Goal: Task Accomplishment & Management: Use online tool/utility

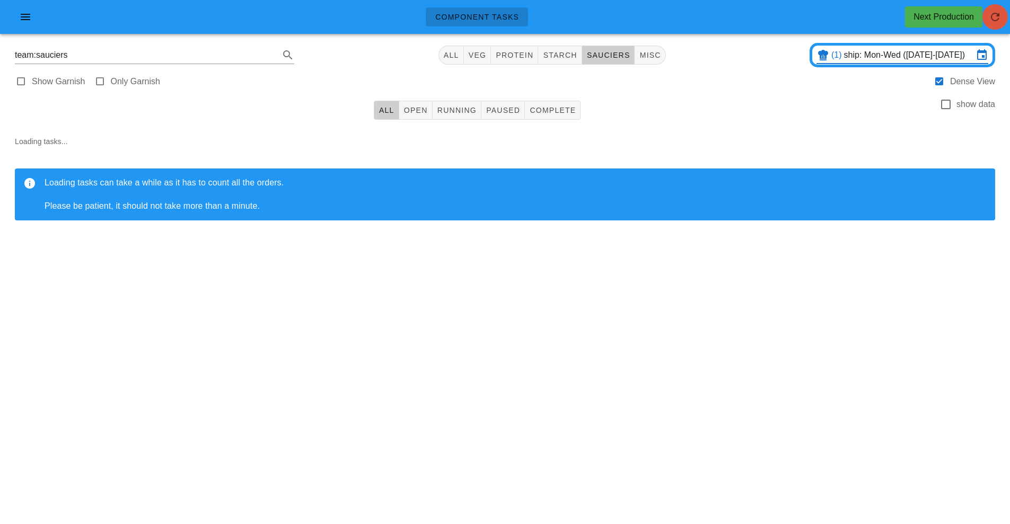
click at [995, 24] on button "button" at bounding box center [994, 16] width 25 height 25
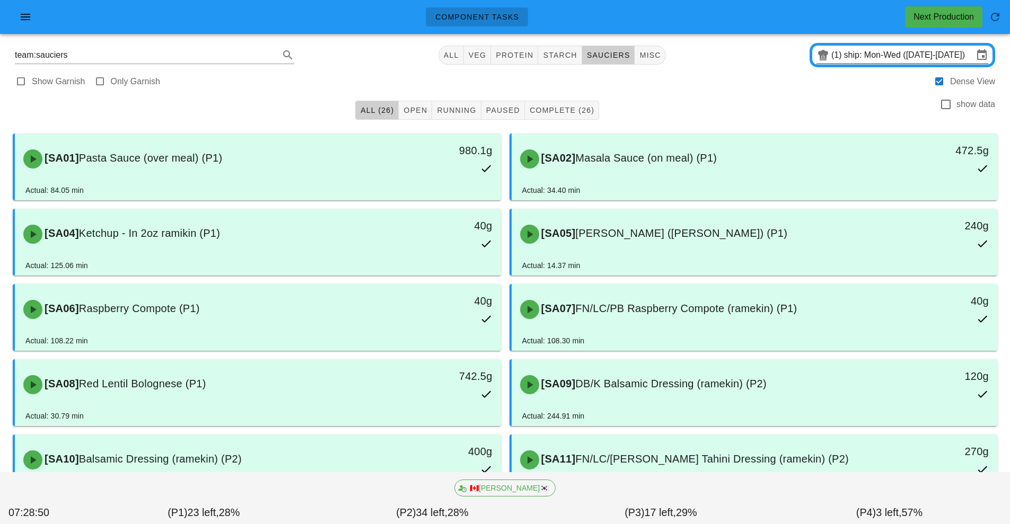
click at [880, 54] on input "ship: Mon-Wed ([DATE]-[DATE])" at bounding box center [908, 55] width 129 height 17
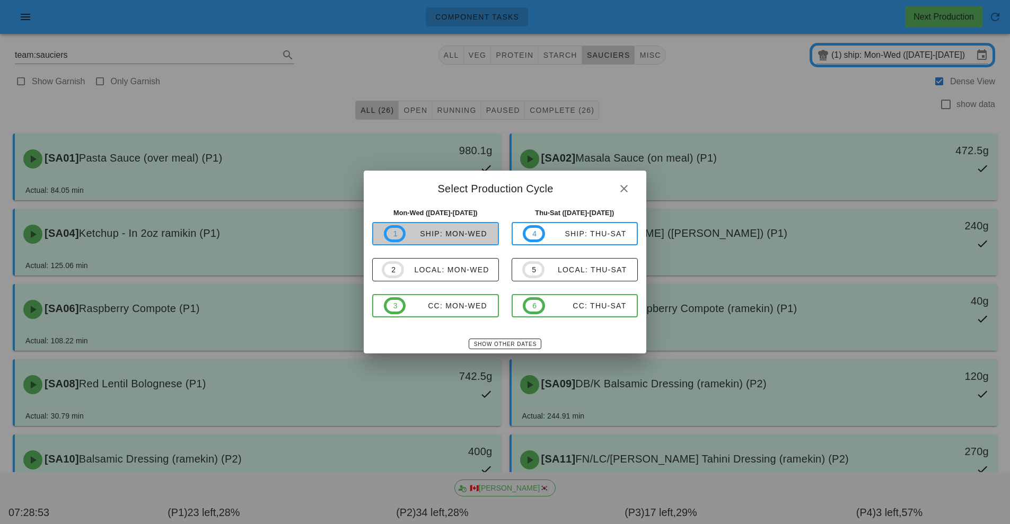
click at [459, 233] on div "ship: Mon-Wed" at bounding box center [447, 234] width 82 height 8
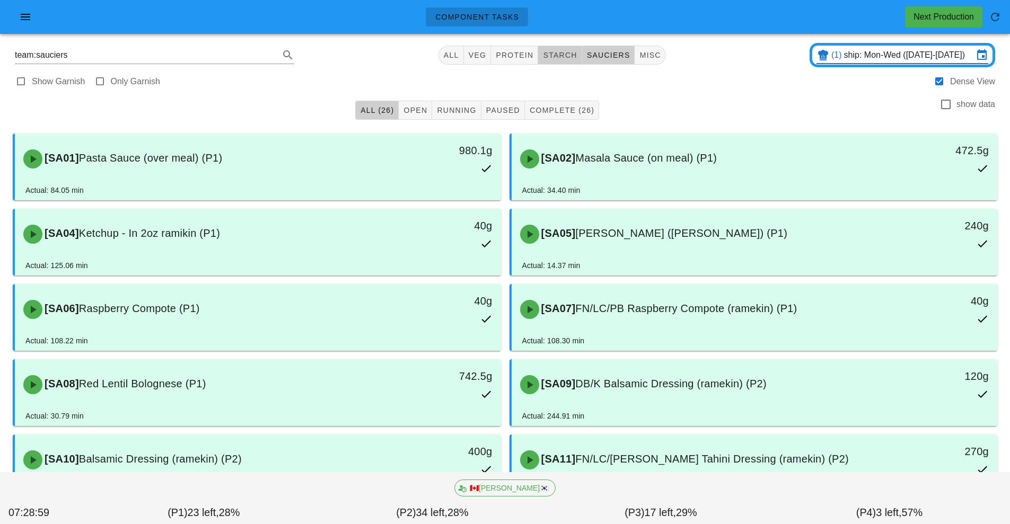
click at [559, 58] on span "starch" at bounding box center [559, 55] width 34 height 8
type input "team:starch"
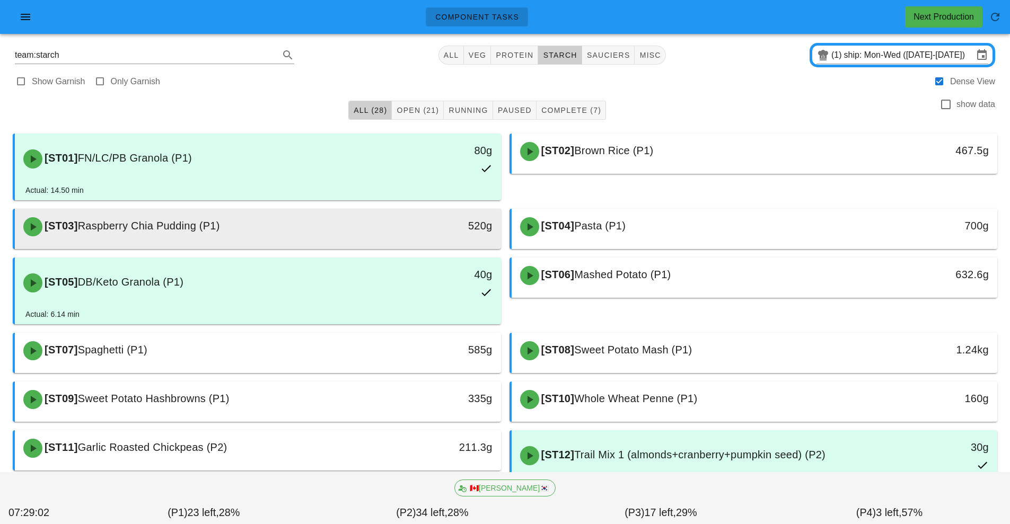
click at [305, 223] on div "[ST03] Raspberry Chia Pudding (P1)" at bounding box center [197, 227] width 361 height 32
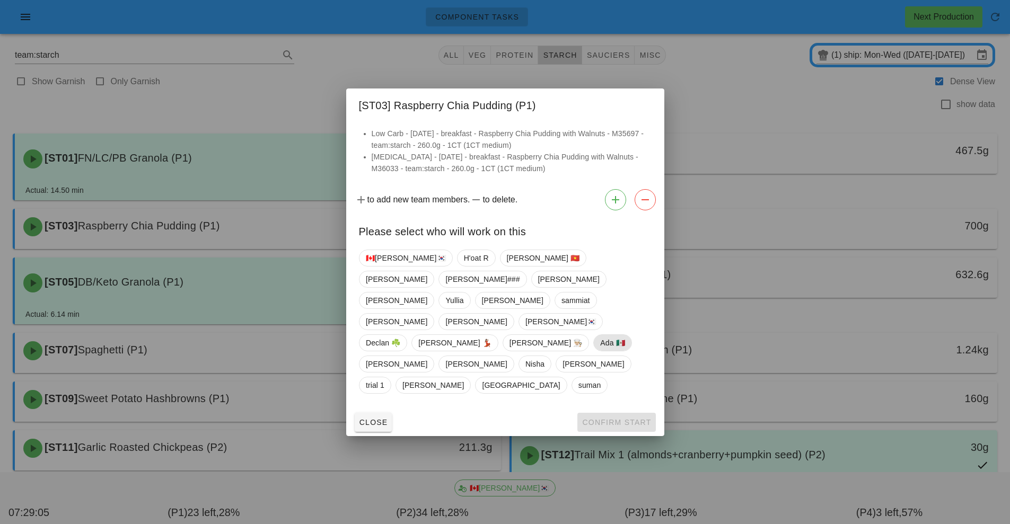
click at [600, 335] on span "Ada 🇲🇽" at bounding box center [612, 343] width 24 height 16
click at [607, 418] on span "Confirm Start" at bounding box center [615, 422] width 69 height 8
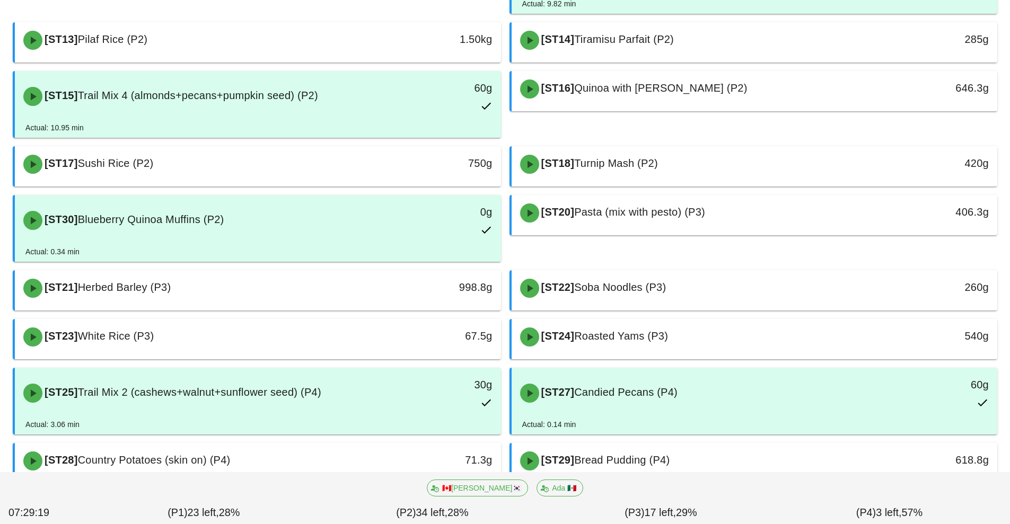
scroll to position [540, 0]
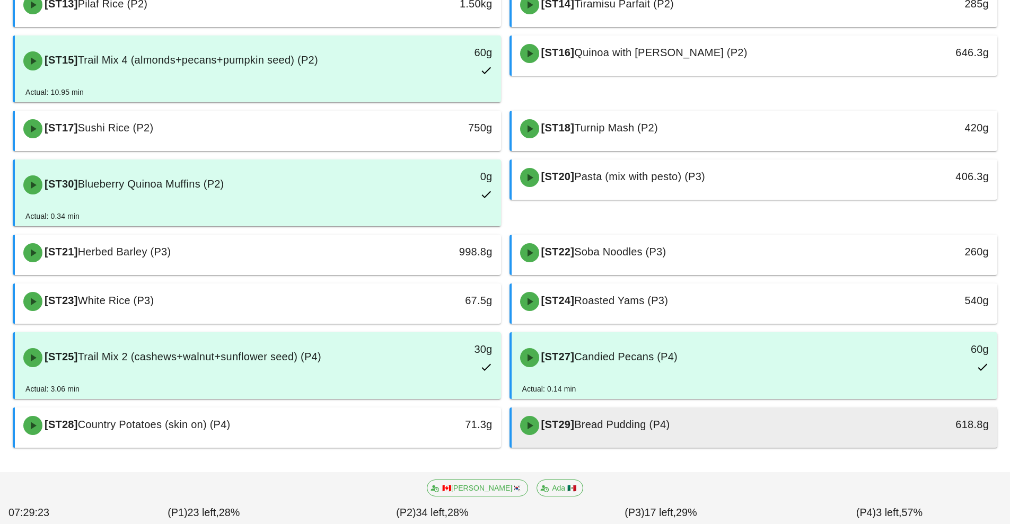
click at [654, 431] on div "[ST29] Bread Pudding (P4)" at bounding box center [694, 426] width 361 height 32
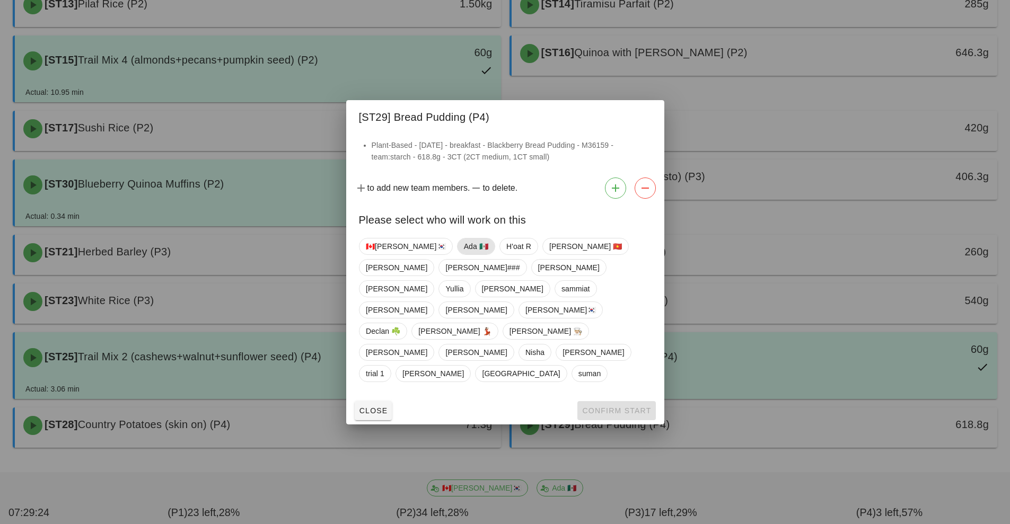
click at [463, 254] on span "Ada 🇲🇽" at bounding box center [475, 247] width 24 height 16
click at [600, 407] on span "Confirm Start" at bounding box center [615, 411] width 69 height 8
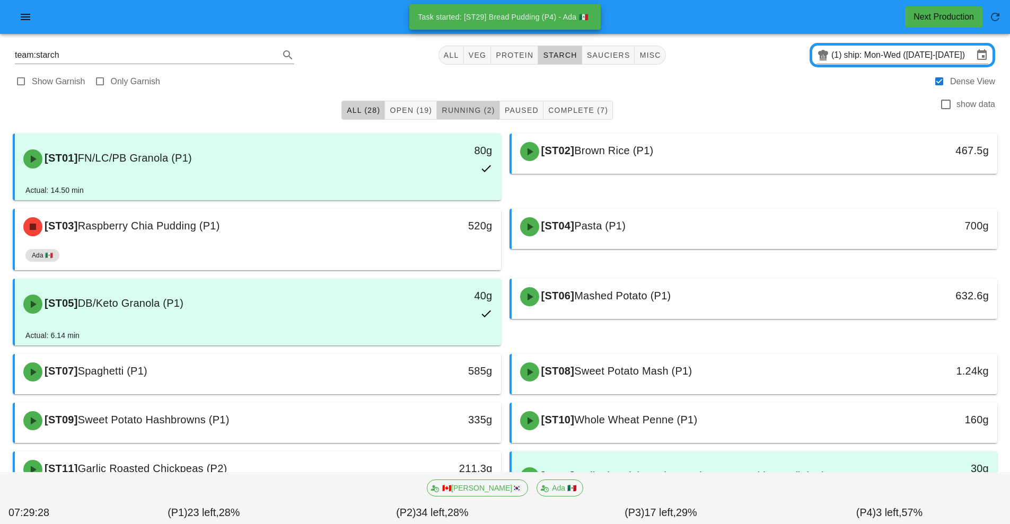
click at [475, 111] on span "Running (2)" at bounding box center [468, 110] width 54 height 8
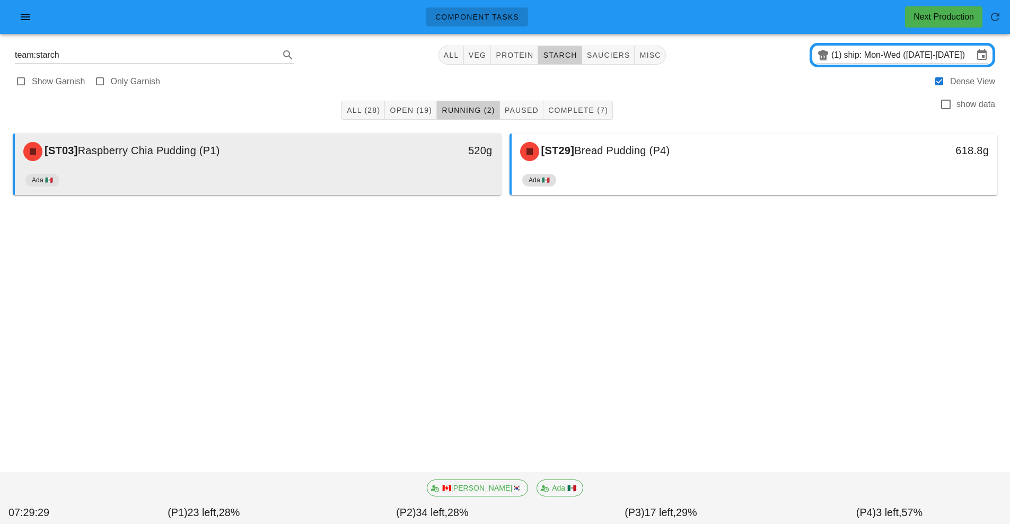
click at [392, 168] on div "[ST03] Raspberry Chia Pudding (P1) 520g" at bounding box center [258, 152] width 486 height 36
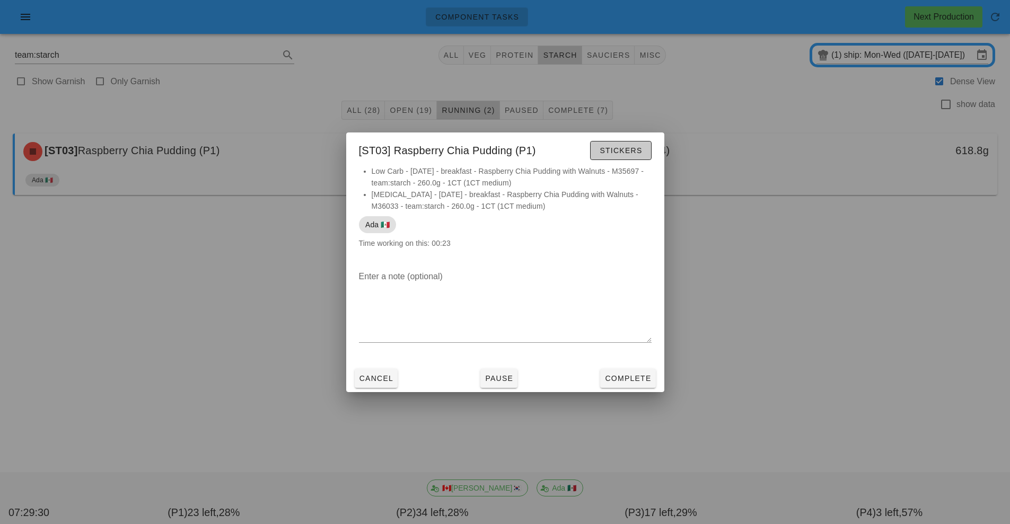
click at [630, 146] on span "Stickers" at bounding box center [620, 150] width 43 height 8
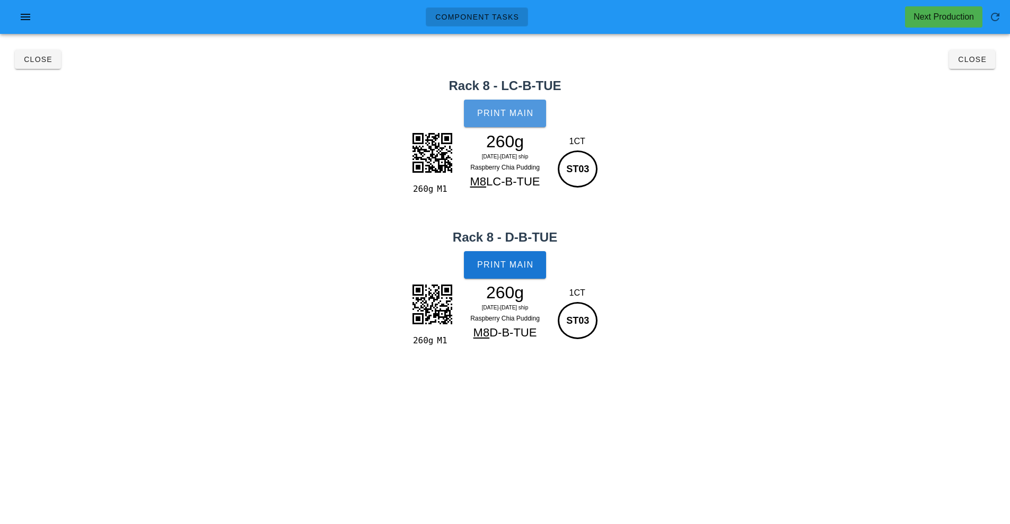
click at [512, 111] on span "Print Main" at bounding box center [505, 114] width 57 height 10
click at [519, 270] on button "Print Main" at bounding box center [505, 265] width 82 height 28
click at [975, 59] on span "Close" at bounding box center [971, 59] width 29 height 8
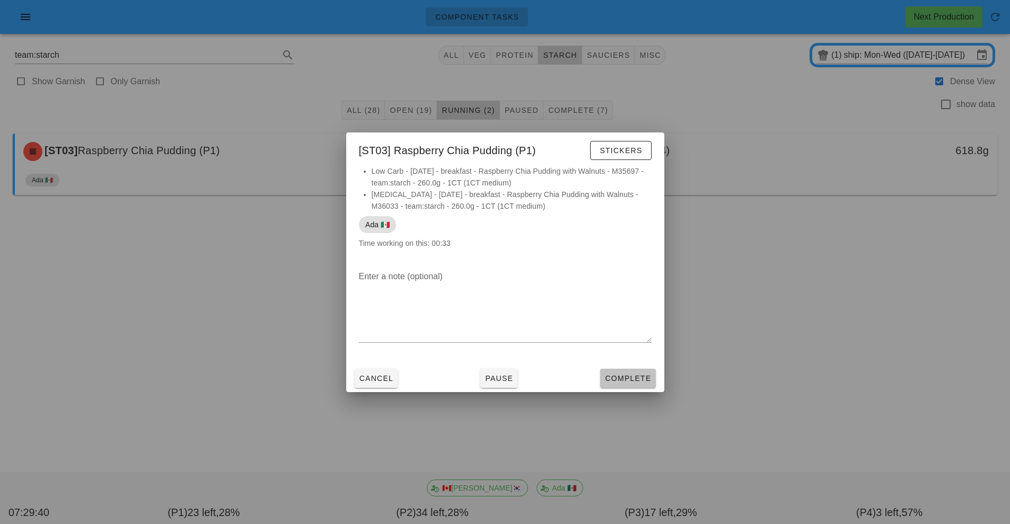
click at [630, 378] on span "Complete" at bounding box center [627, 378] width 47 height 8
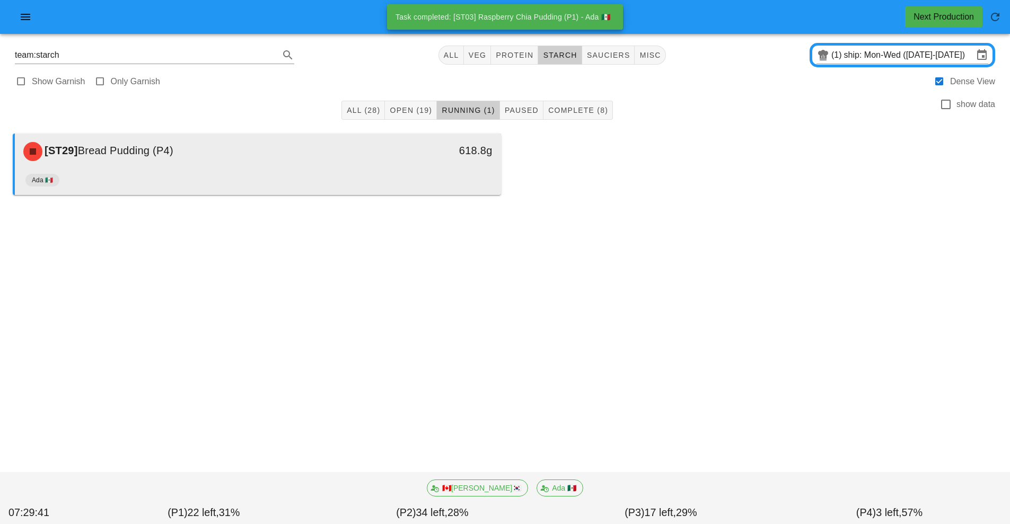
click at [344, 165] on div "[ST29] Bread Pudding (P4)" at bounding box center [197, 152] width 361 height 32
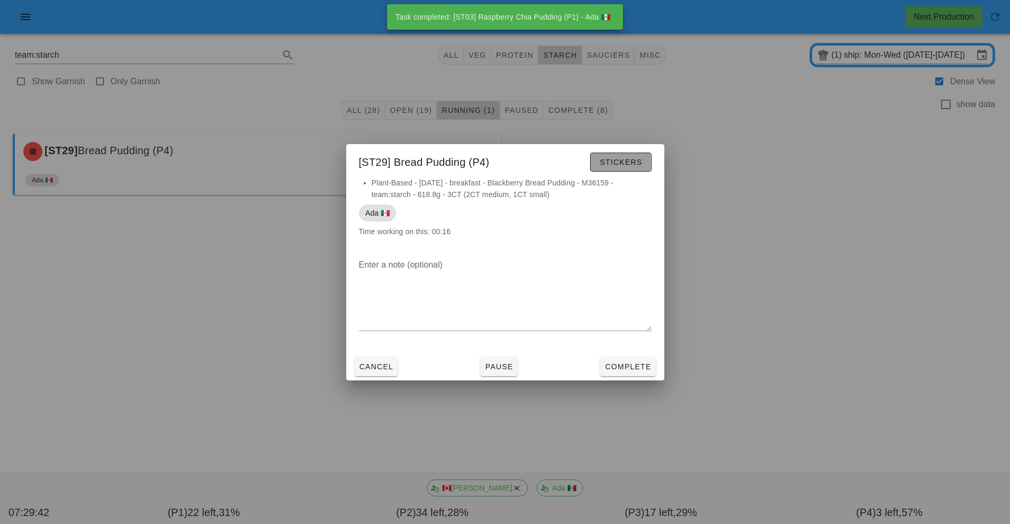
click at [627, 159] on span "Stickers" at bounding box center [620, 162] width 43 height 8
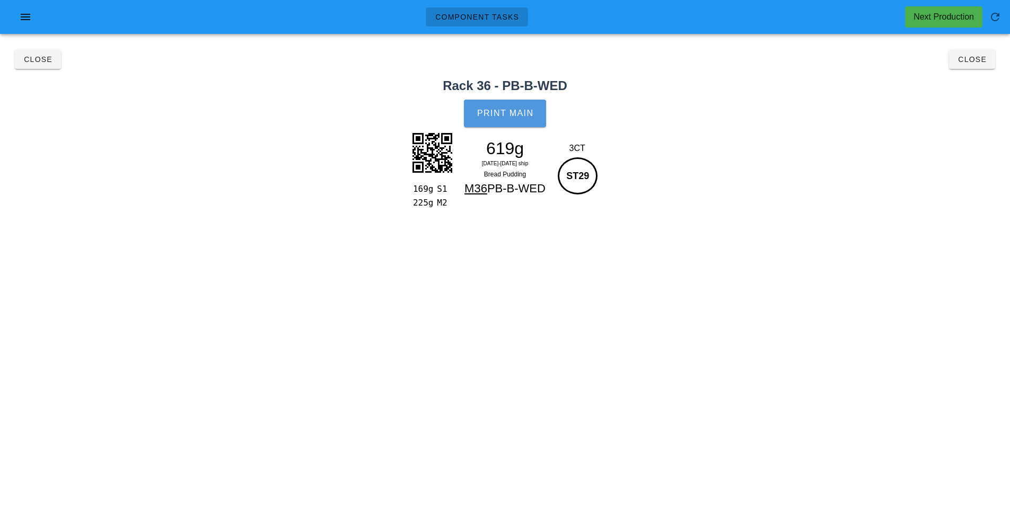
click at [500, 113] on span "Print Main" at bounding box center [505, 114] width 57 height 10
click at [960, 66] on button "Close" at bounding box center [972, 59] width 46 height 19
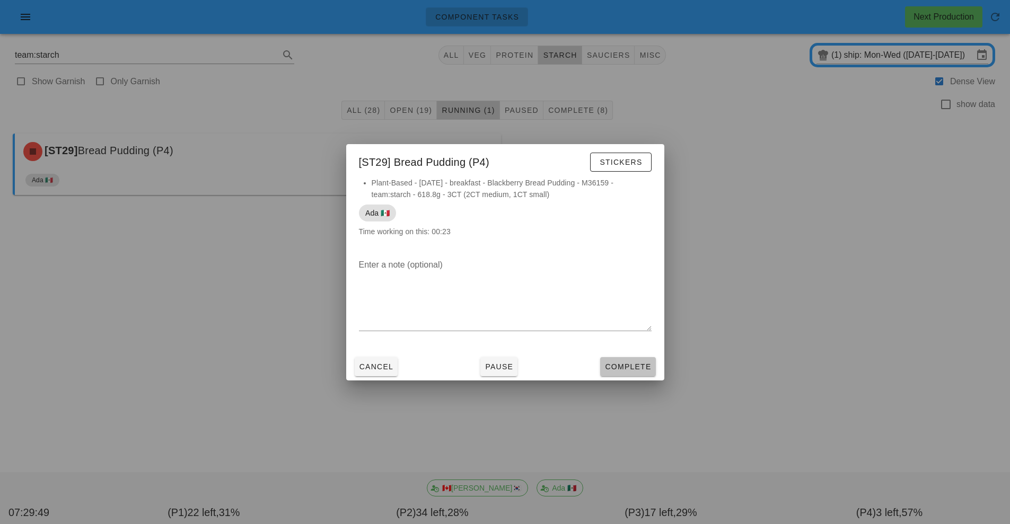
click at [624, 367] on span "Complete" at bounding box center [627, 367] width 47 height 8
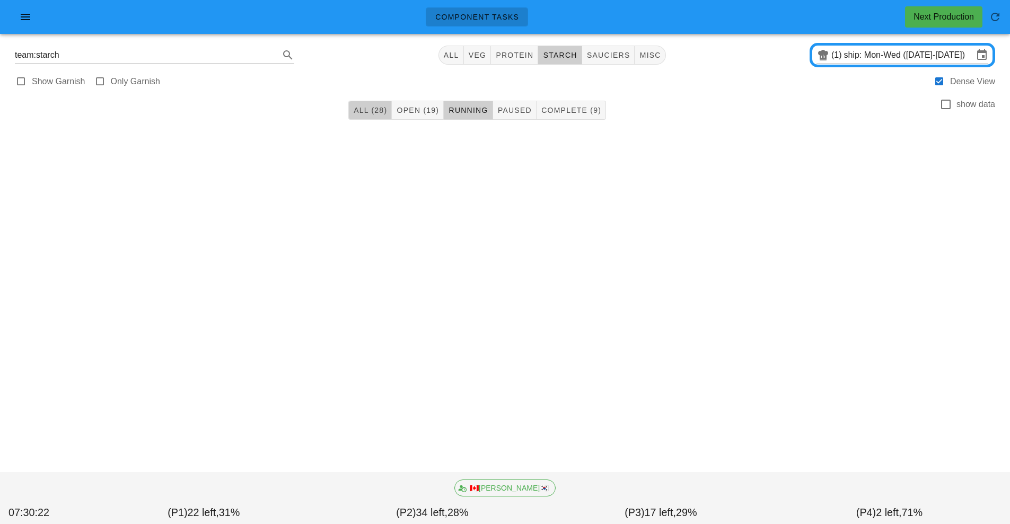
click at [383, 110] on span "All (28)" at bounding box center [370, 110] width 34 height 8
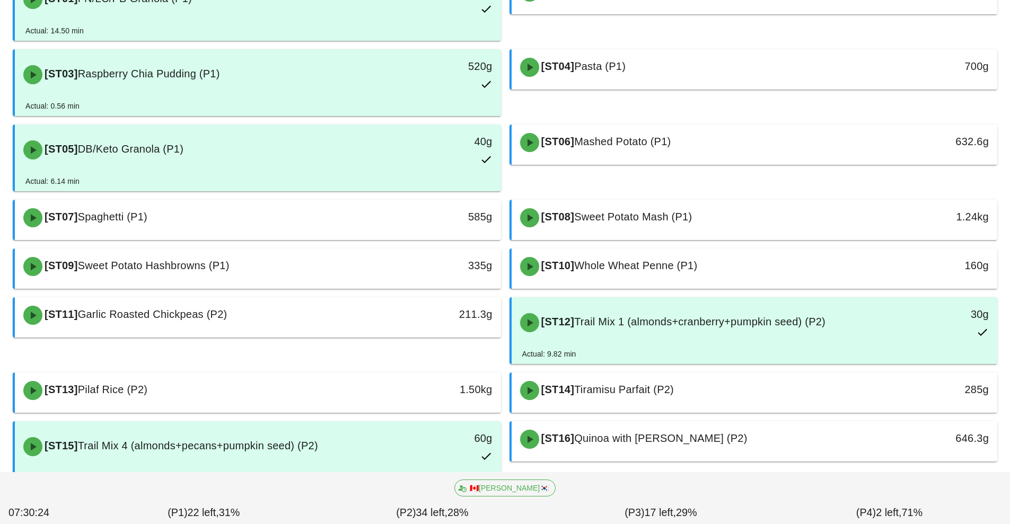
scroll to position [207, 0]
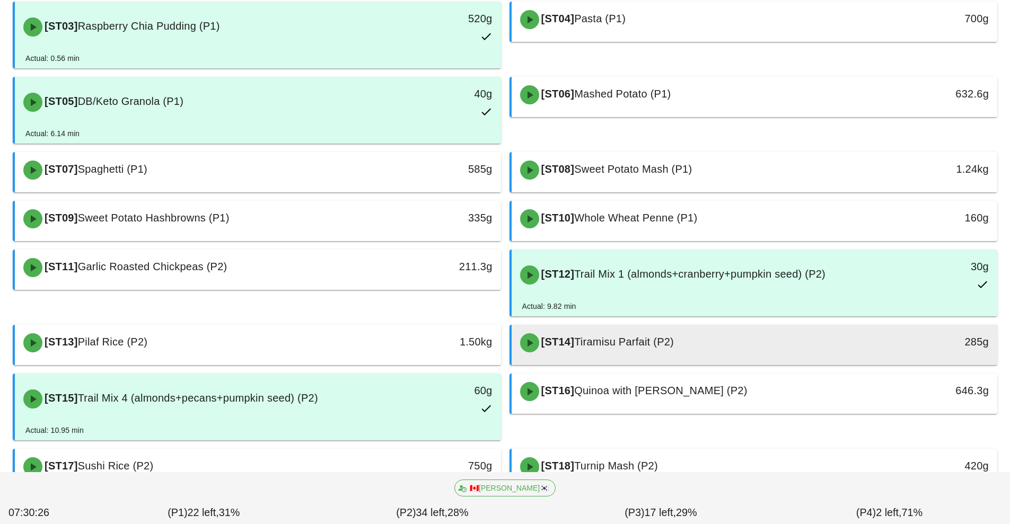
click at [668, 346] on span "Tiramisu Parfait (P2)" at bounding box center [624, 342] width 100 height 12
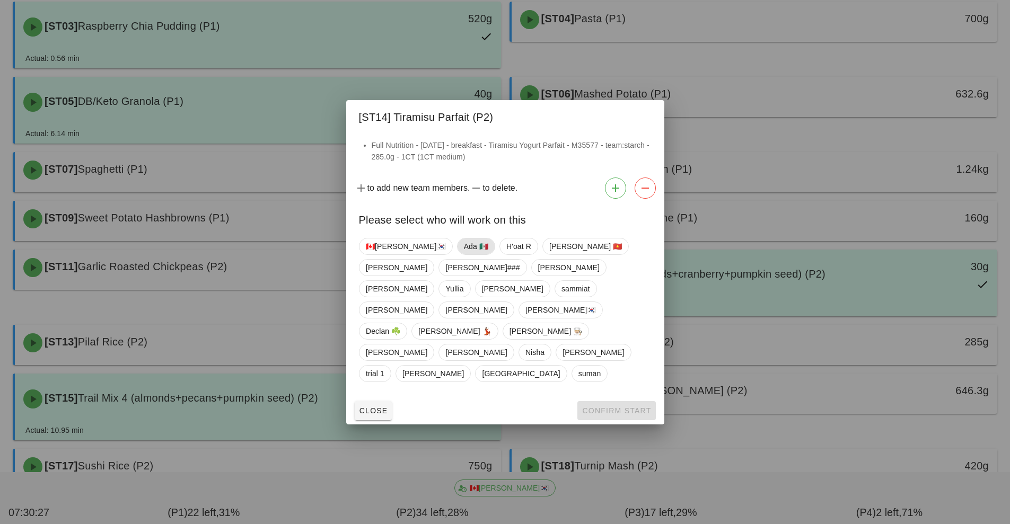
click at [463, 254] on span "Ada 🇲🇽" at bounding box center [475, 247] width 24 height 16
click at [613, 407] on span "Confirm Start" at bounding box center [615, 411] width 69 height 8
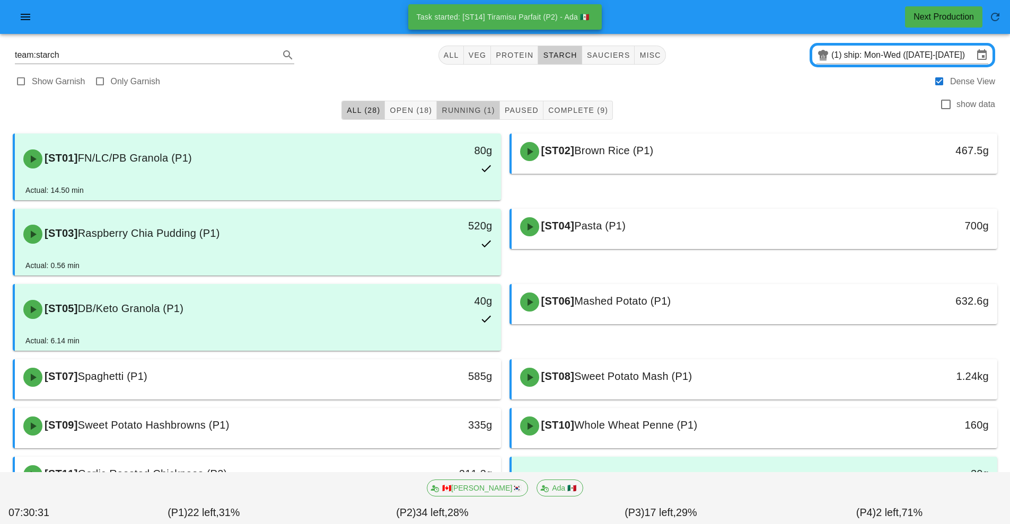
click at [468, 107] on span "Running (1)" at bounding box center [468, 110] width 54 height 8
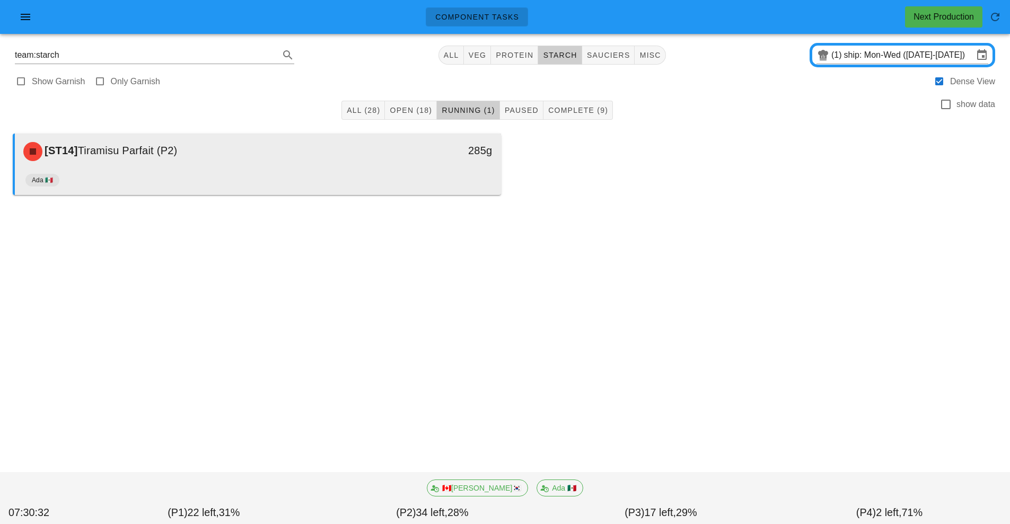
click at [340, 174] on div "Ada 🇲🇽" at bounding box center [257, 182] width 465 height 25
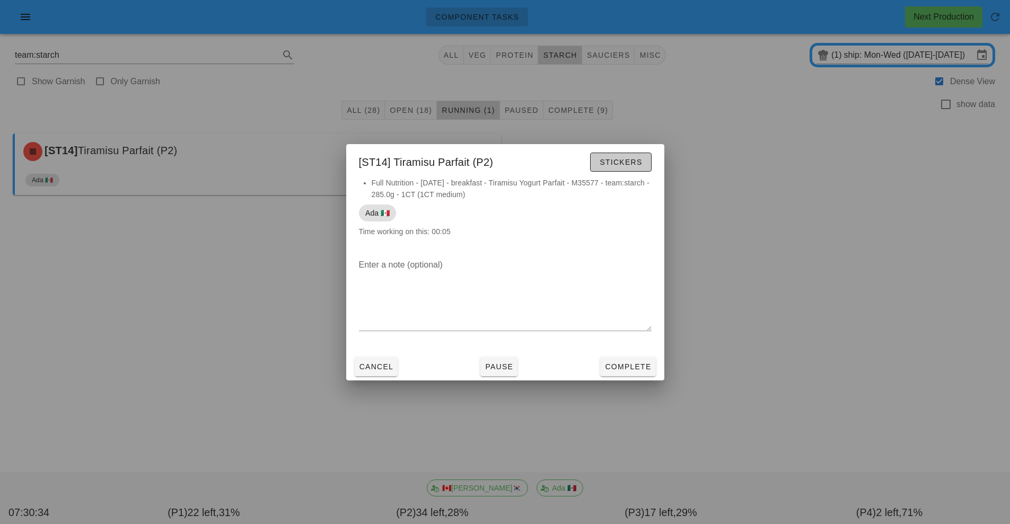
click at [626, 162] on span "Stickers" at bounding box center [620, 162] width 43 height 8
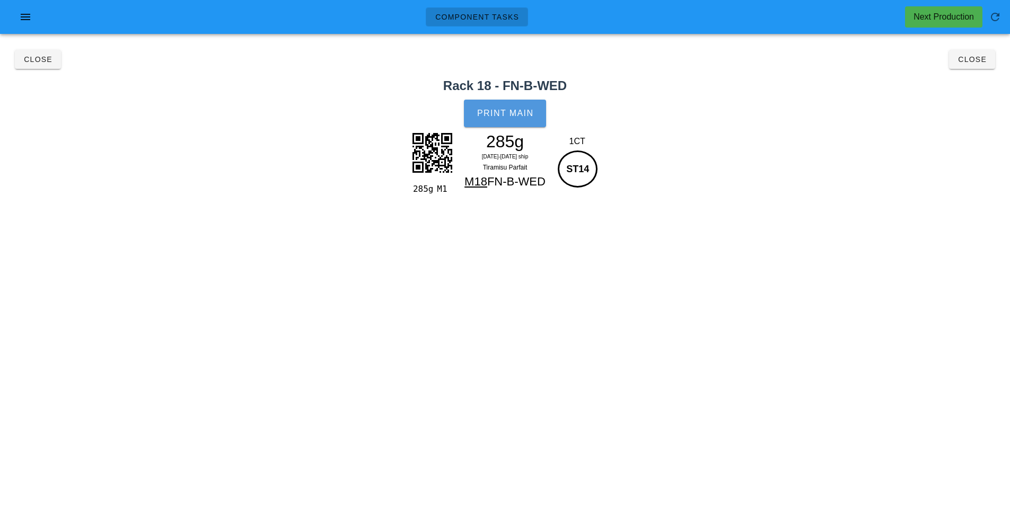
click at [510, 110] on span "Print Main" at bounding box center [505, 114] width 57 height 10
click at [973, 59] on span "Close" at bounding box center [971, 59] width 29 height 8
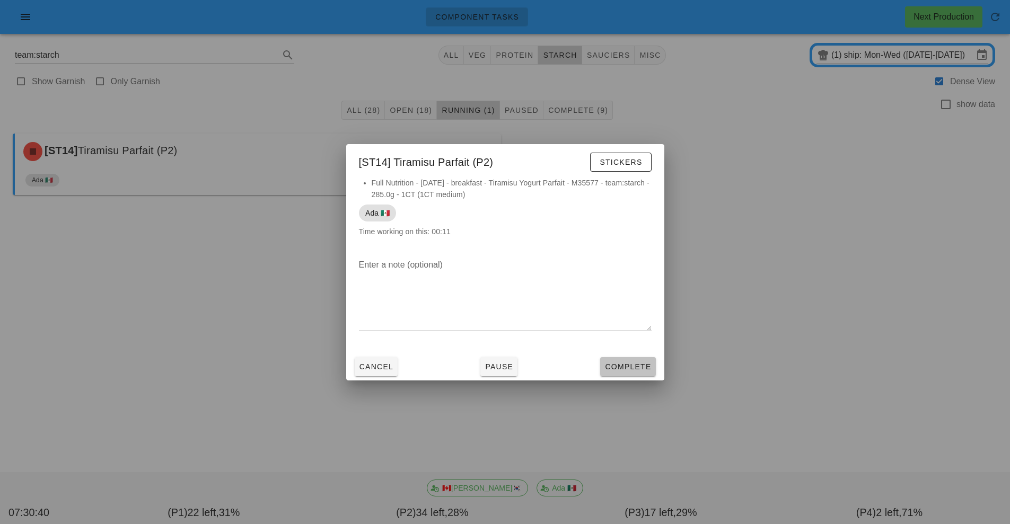
click at [630, 364] on span "Complete" at bounding box center [627, 367] width 47 height 8
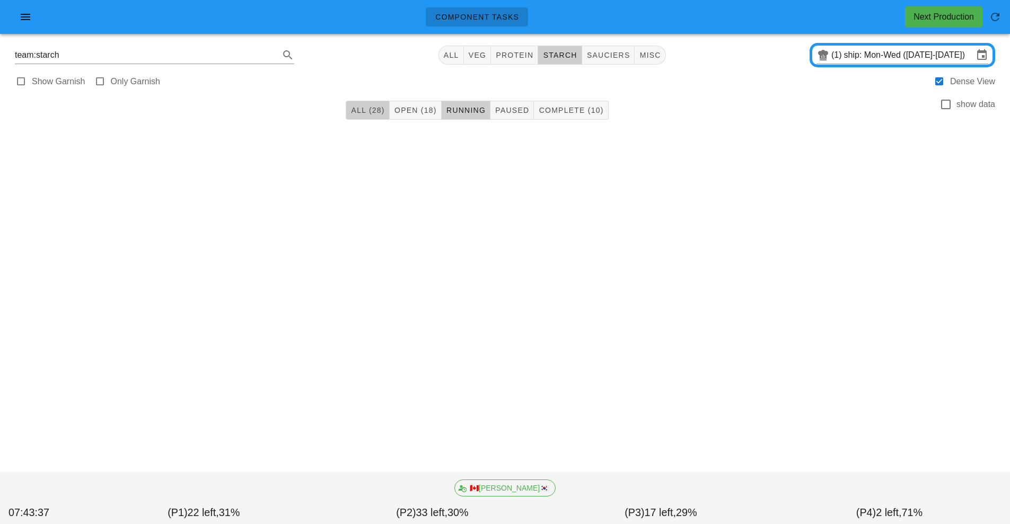
click at [362, 116] on button "All (28)" at bounding box center [367, 110] width 43 height 19
click at [381, 112] on span "All (28)" at bounding box center [367, 110] width 34 height 8
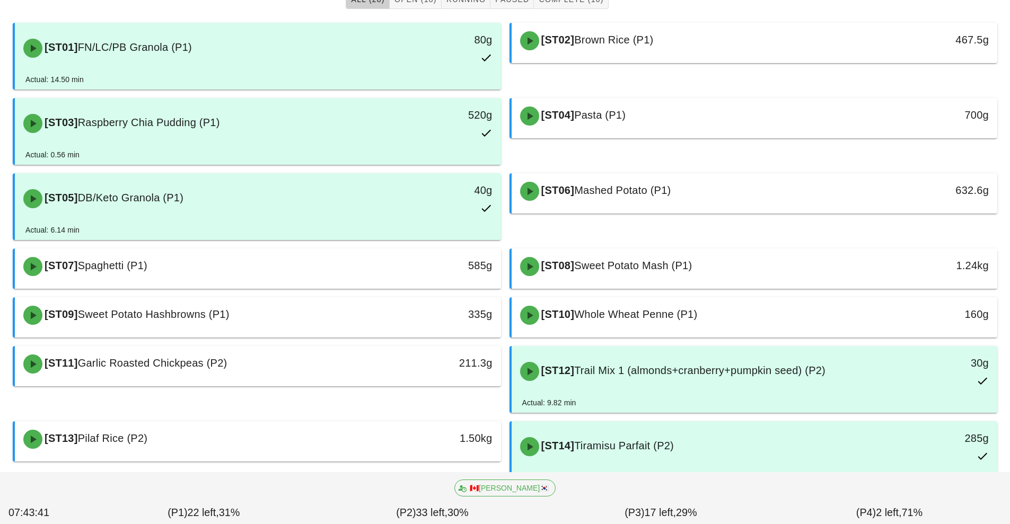
scroll to position [113, 0]
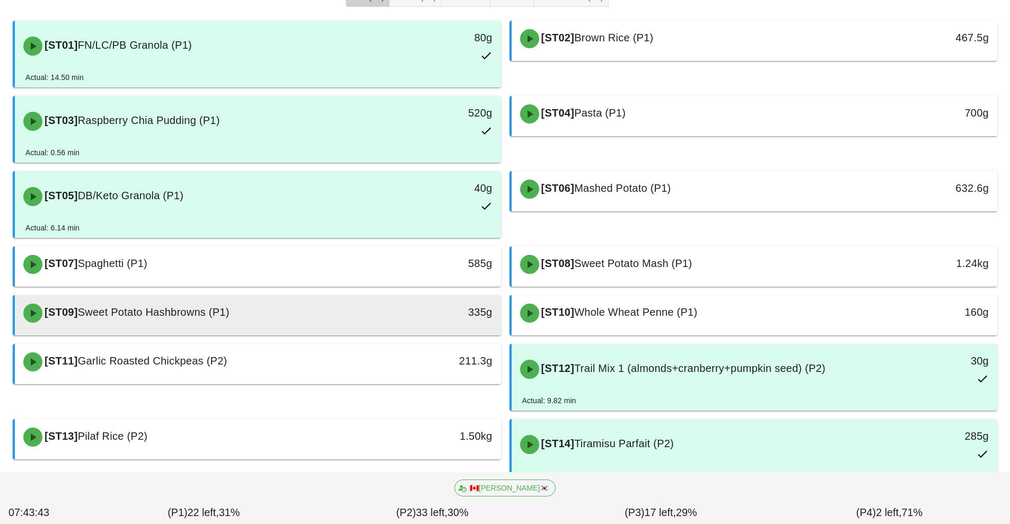
click at [307, 326] on div "[ST09] Sweet Potato Hashbrowns (P1)" at bounding box center [197, 313] width 361 height 32
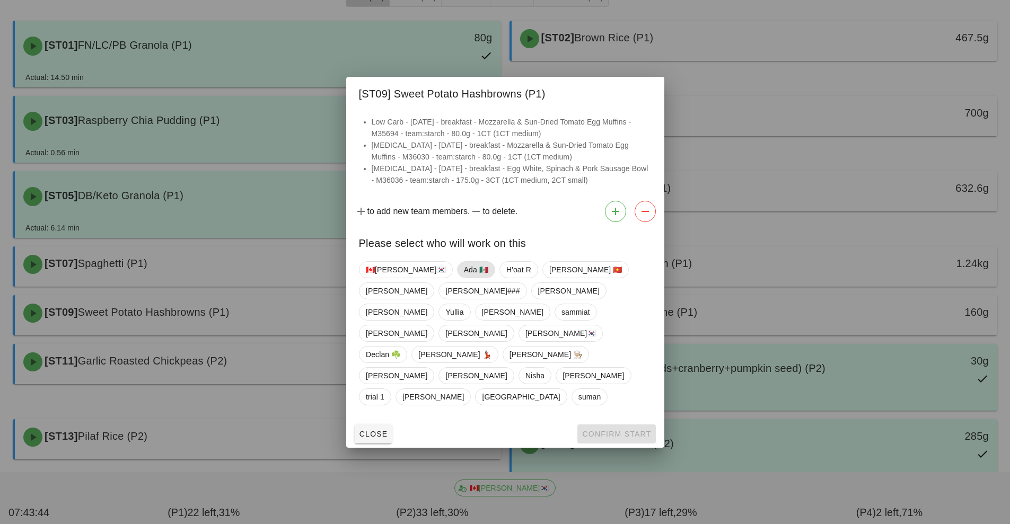
click at [463, 278] on span "Ada 🇲🇽" at bounding box center [475, 270] width 24 height 16
click at [613, 430] on span "Confirm Start" at bounding box center [615, 434] width 69 height 8
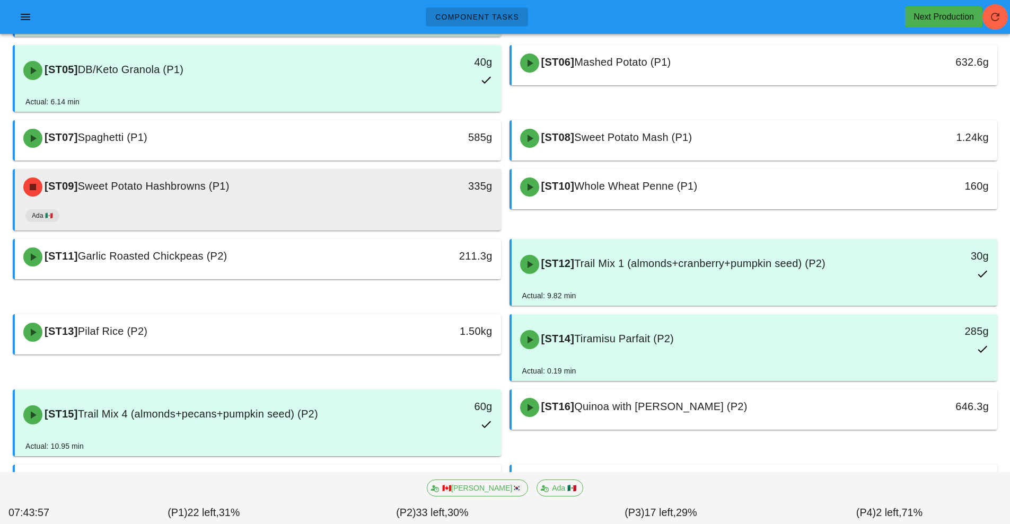
scroll to position [236, 0]
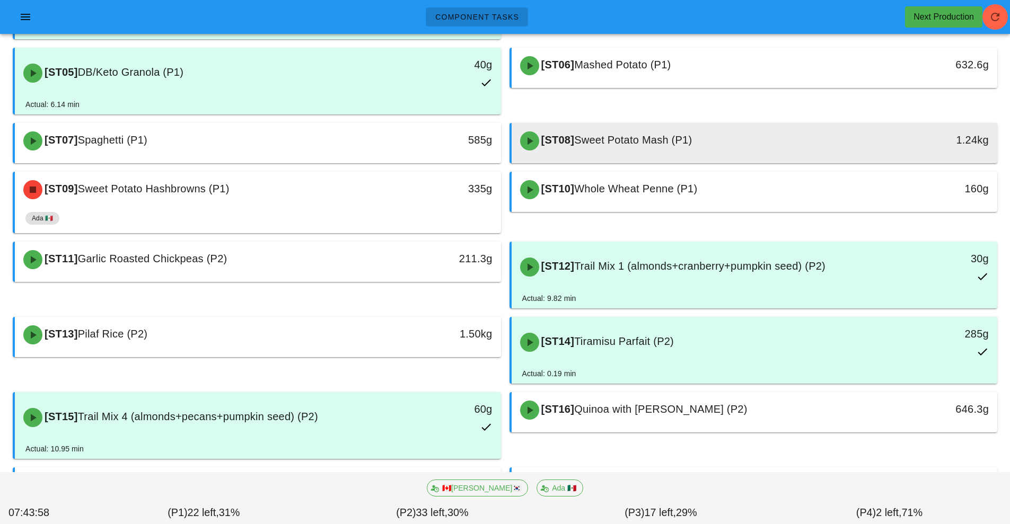
click at [648, 134] on div "[ST08] Sweet Potato Mash (P1)" at bounding box center [694, 141] width 361 height 32
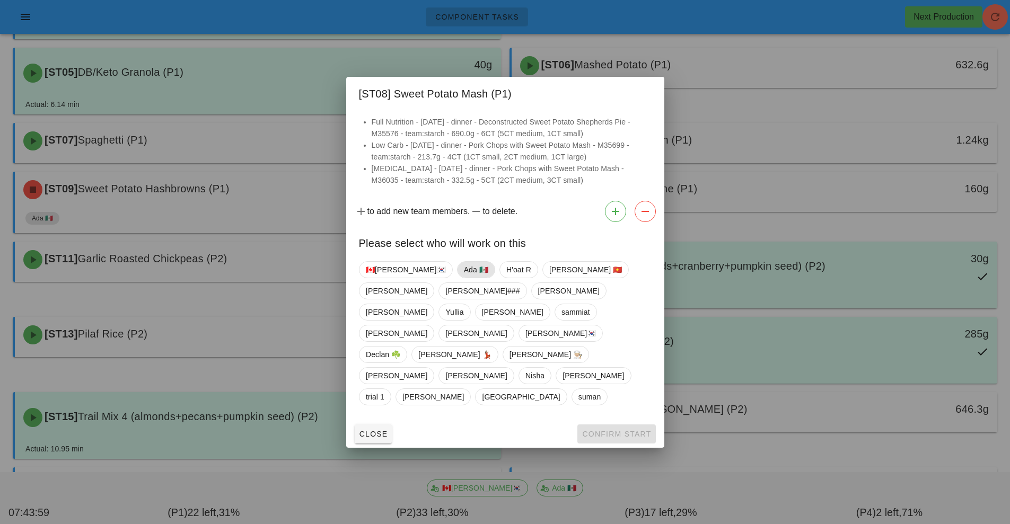
click at [463, 278] on span "Ada 🇲🇽" at bounding box center [475, 270] width 24 height 16
click at [608, 430] on span "Confirm Start" at bounding box center [615, 434] width 69 height 8
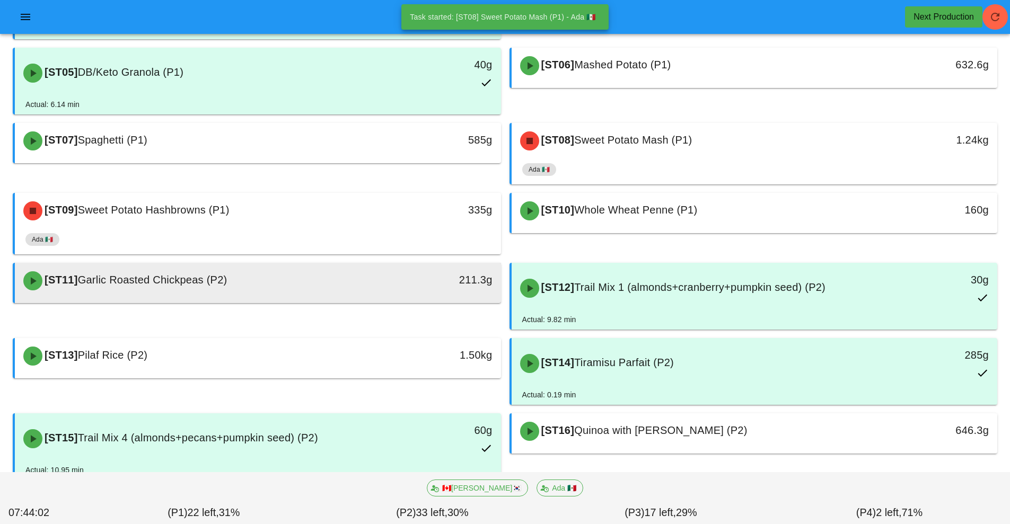
click at [331, 285] on div "[ST11] Garlic Roasted Chickpeas (P2)" at bounding box center [197, 281] width 361 height 32
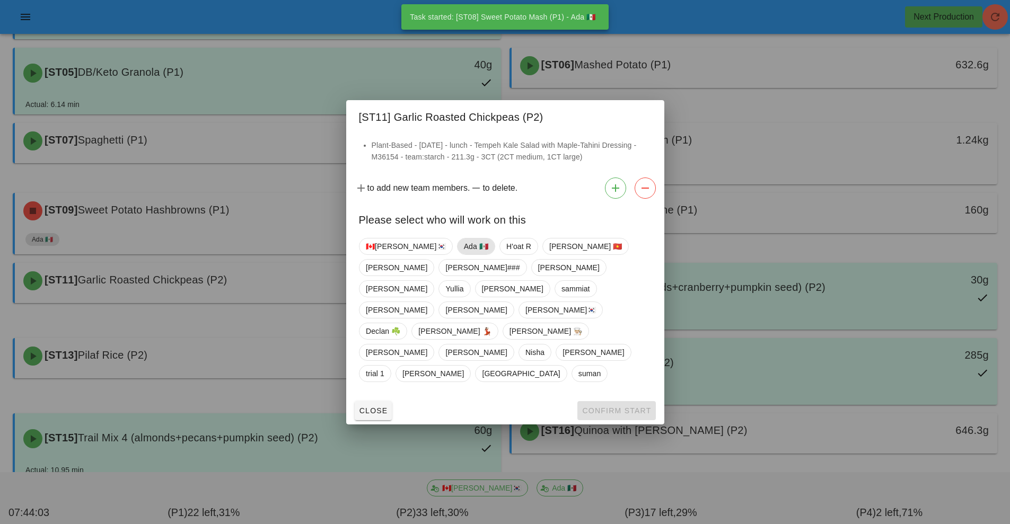
click at [463, 254] on span "Ada 🇲🇽" at bounding box center [475, 247] width 24 height 16
click at [610, 407] on span "Confirm Start" at bounding box center [615, 411] width 69 height 8
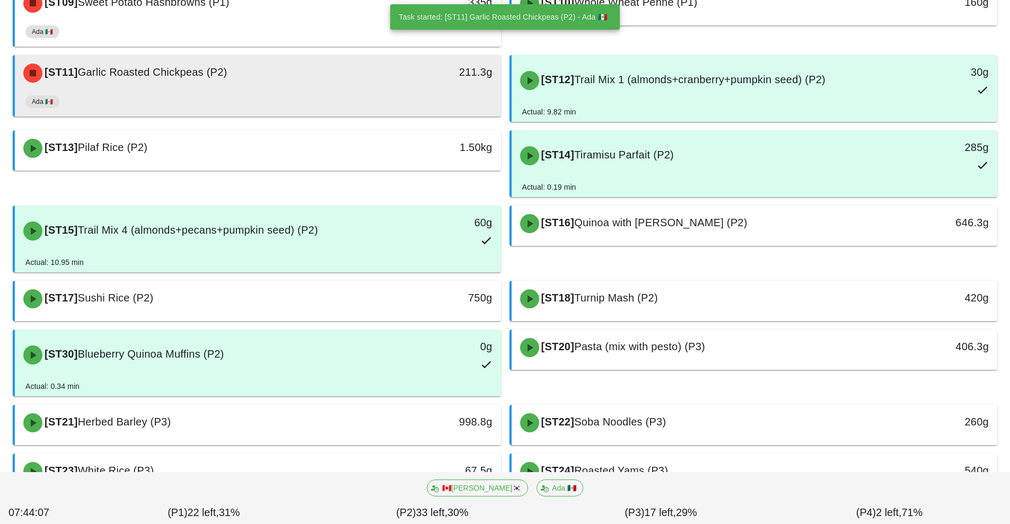
scroll to position [492, 0]
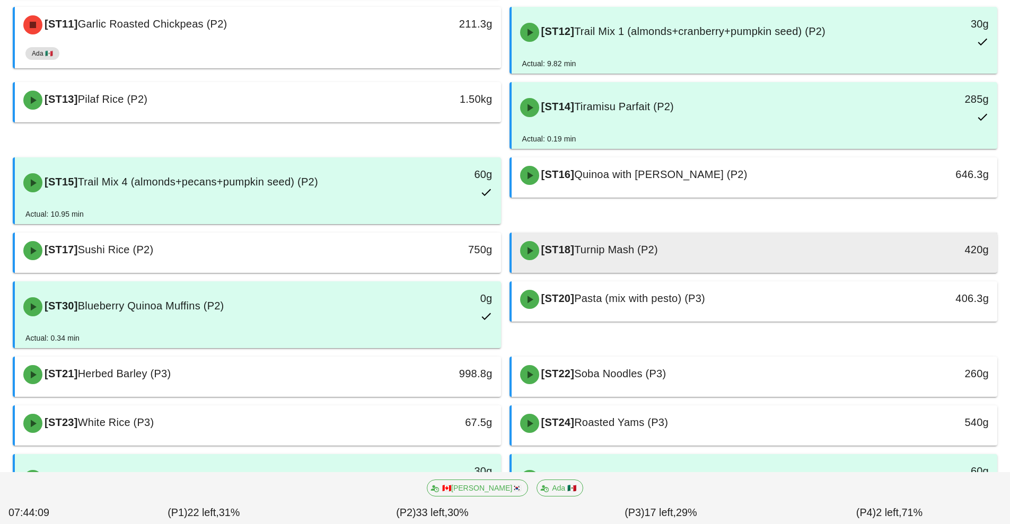
click at [707, 251] on div "[ST18] Turnip Mash (P2)" at bounding box center [694, 251] width 361 height 32
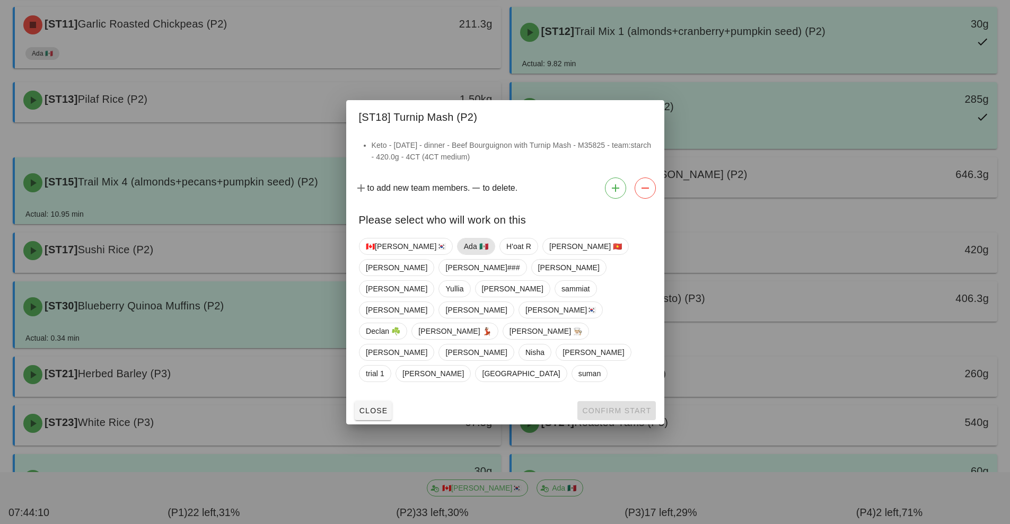
click at [463, 254] on span "Ada 🇲🇽" at bounding box center [475, 247] width 24 height 16
click at [601, 407] on span "Confirm Start" at bounding box center [615, 411] width 69 height 8
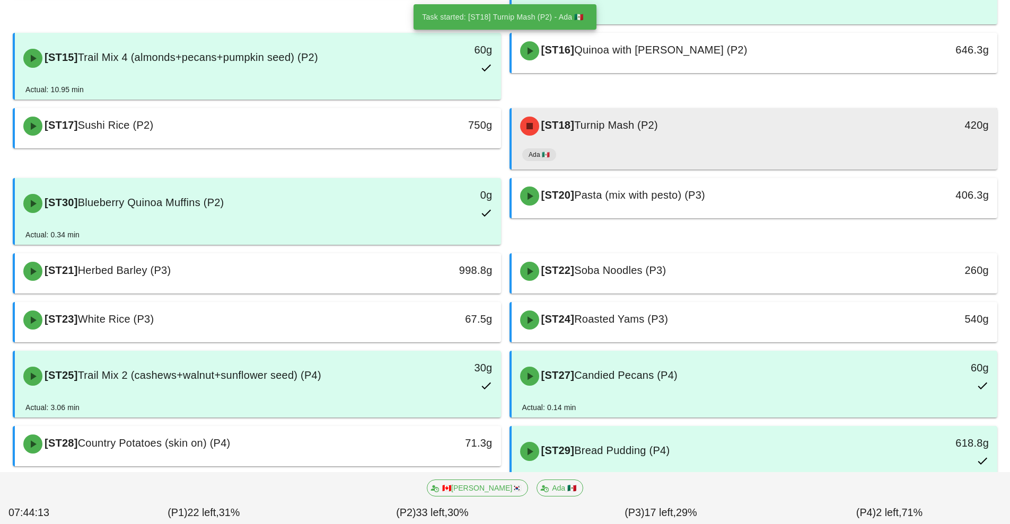
scroll to position [623, 0]
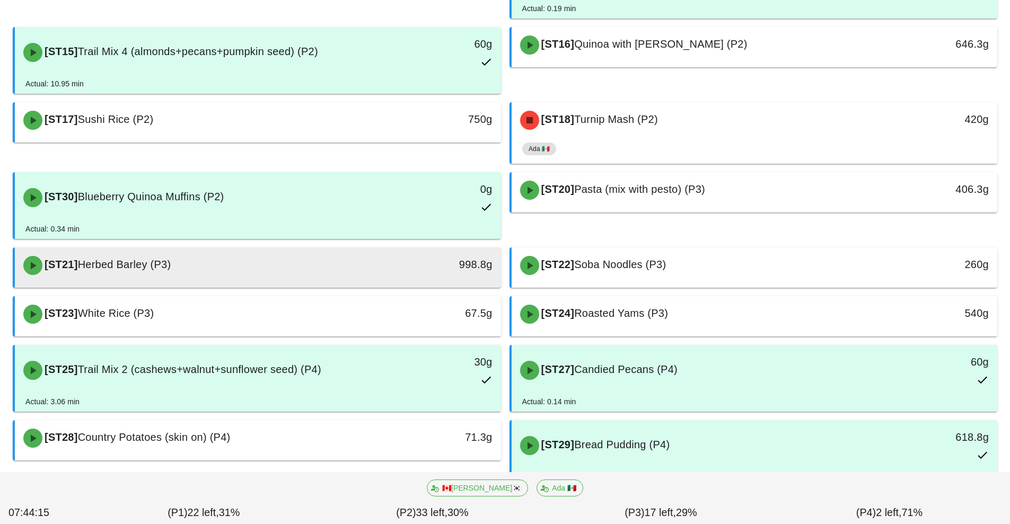
click at [318, 273] on div "[ST21] Herbed Barley (P3)" at bounding box center [197, 266] width 361 height 32
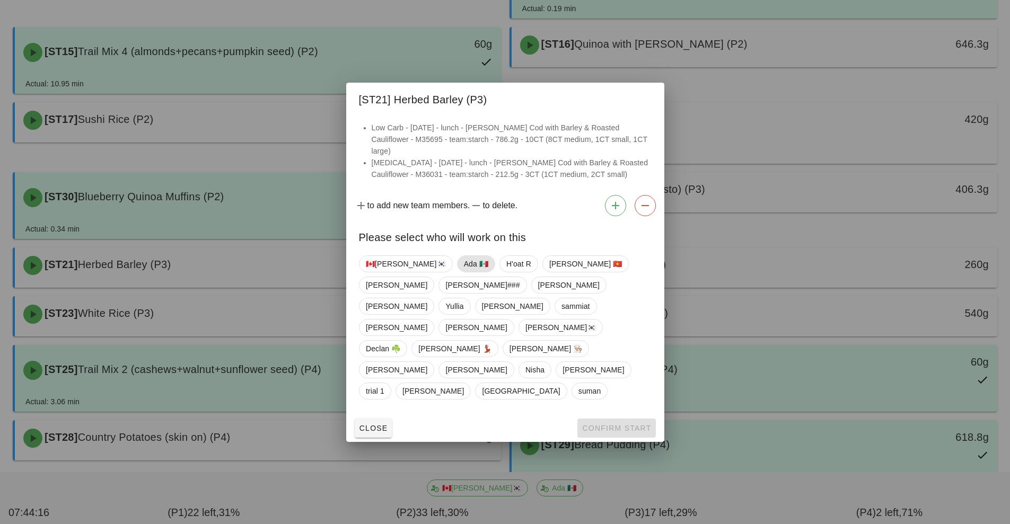
click at [463, 272] on span "Ada 🇲🇽" at bounding box center [475, 264] width 24 height 16
click at [596, 424] on span "Confirm Start" at bounding box center [615, 428] width 69 height 8
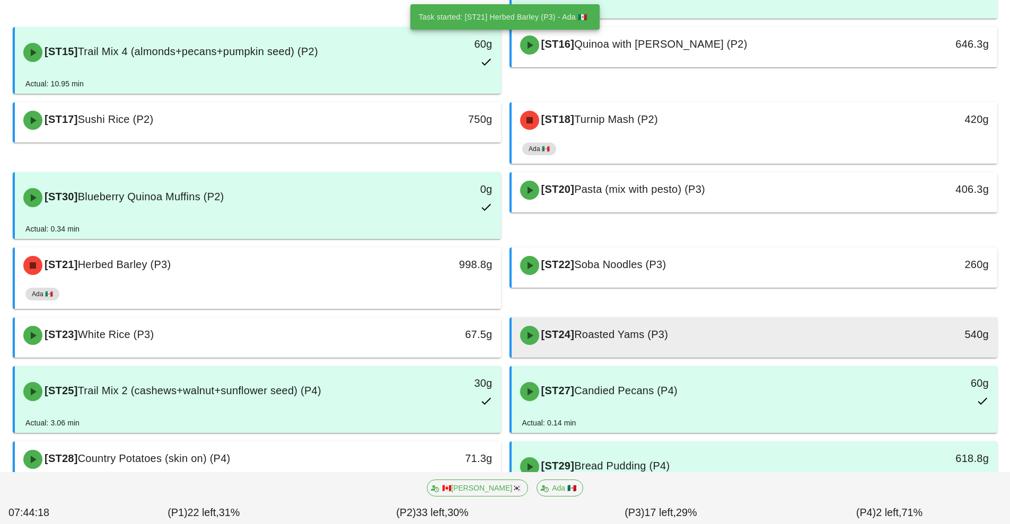
click at [709, 341] on div "[ST24] Roasted Yams (P3)" at bounding box center [694, 336] width 361 height 32
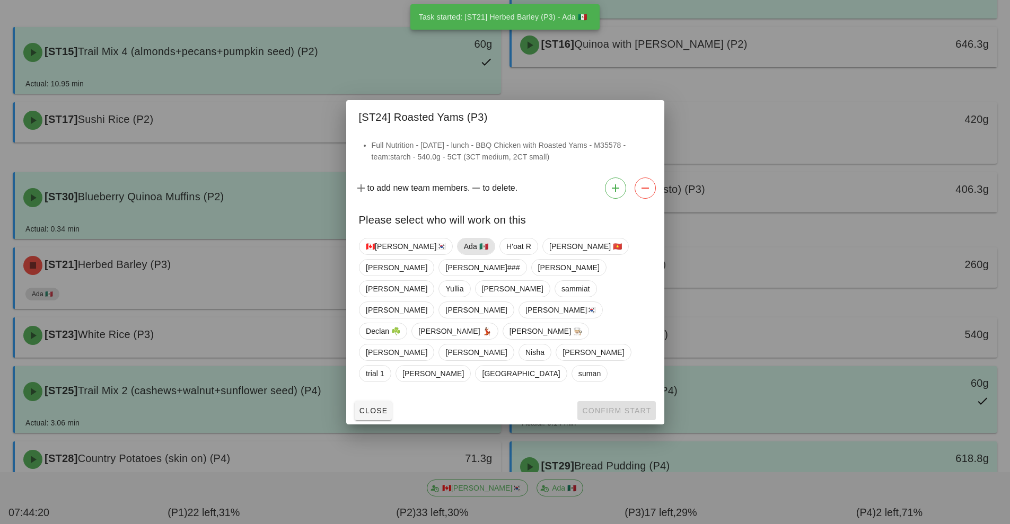
click at [463, 254] on span "Ada 🇲🇽" at bounding box center [475, 247] width 24 height 16
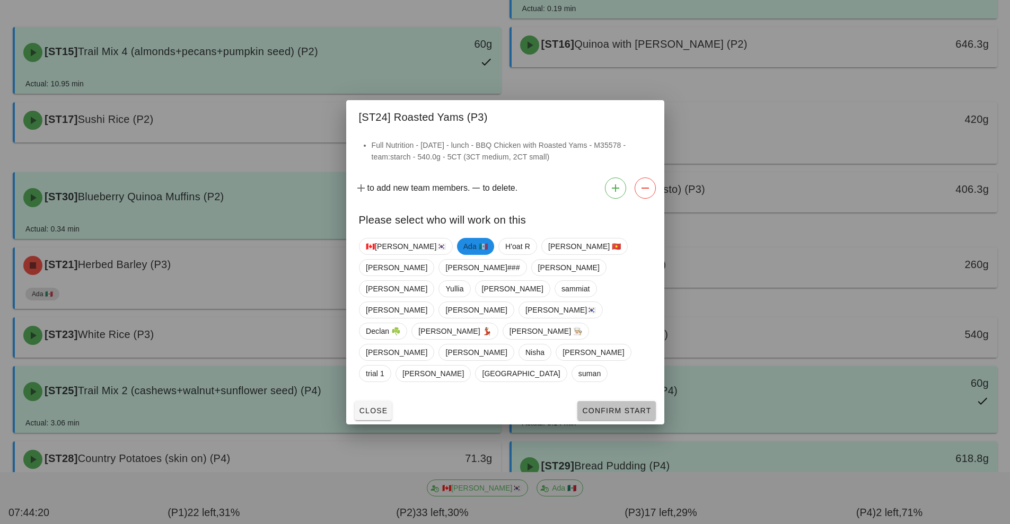
click at [608, 407] on span "Confirm Start" at bounding box center [615, 411] width 69 height 8
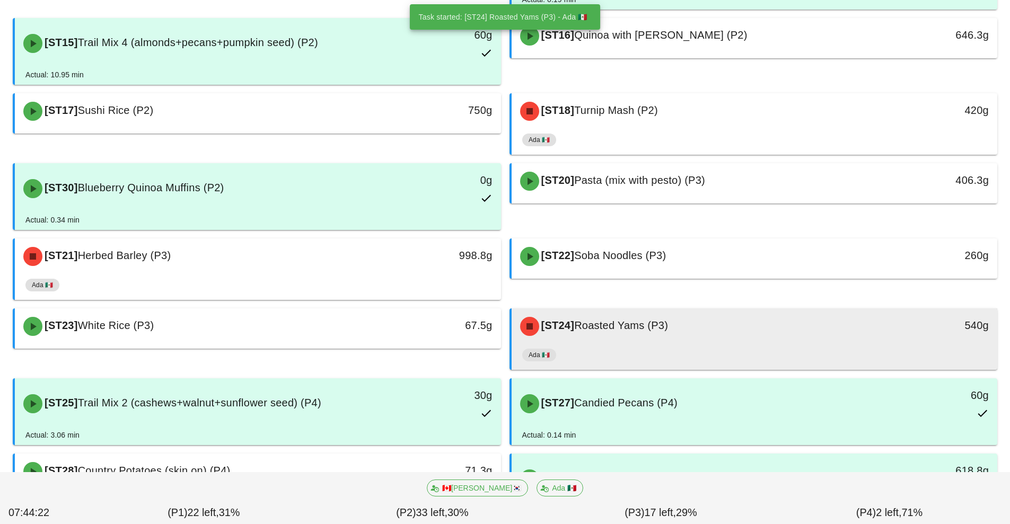
scroll to position [704, 0]
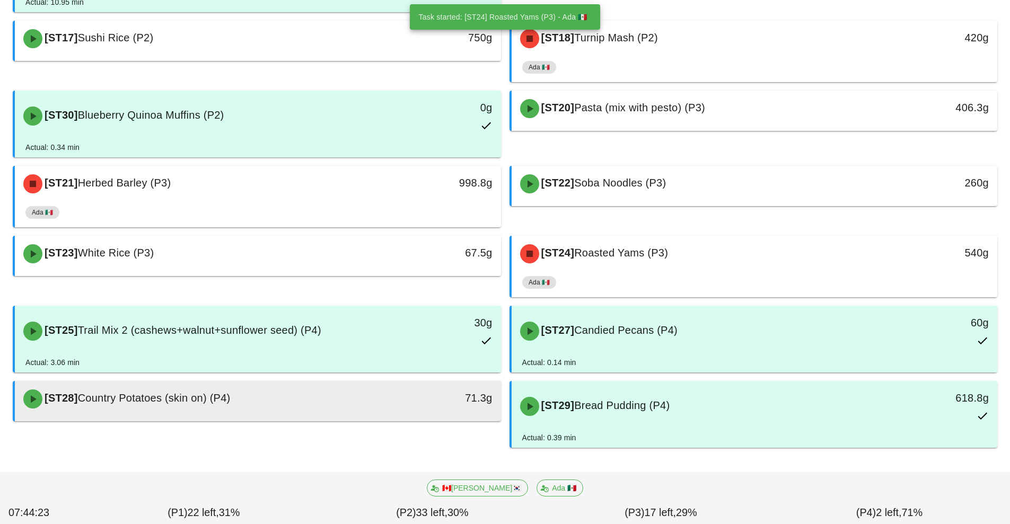
click at [304, 414] on div "[ST28] Country Potatoes (skin on) (P4)" at bounding box center [197, 399] width 361 height 32
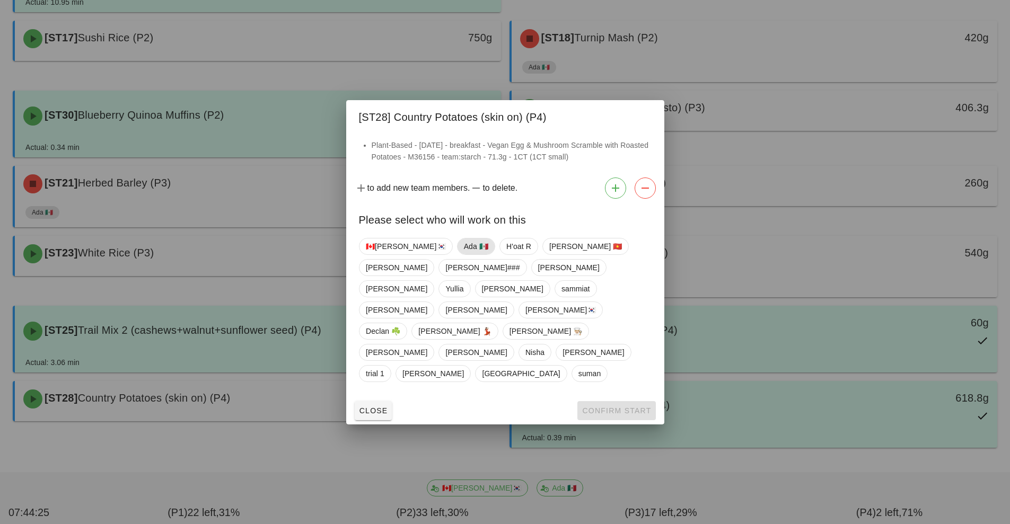
click at [463, 254] on span "Ada 🇲🇽" at bounding box center [475, 247] width 24 height 16
click at [605, 407] on span "Confirm Start" at bounding box center [615, 411] width 69 height 8
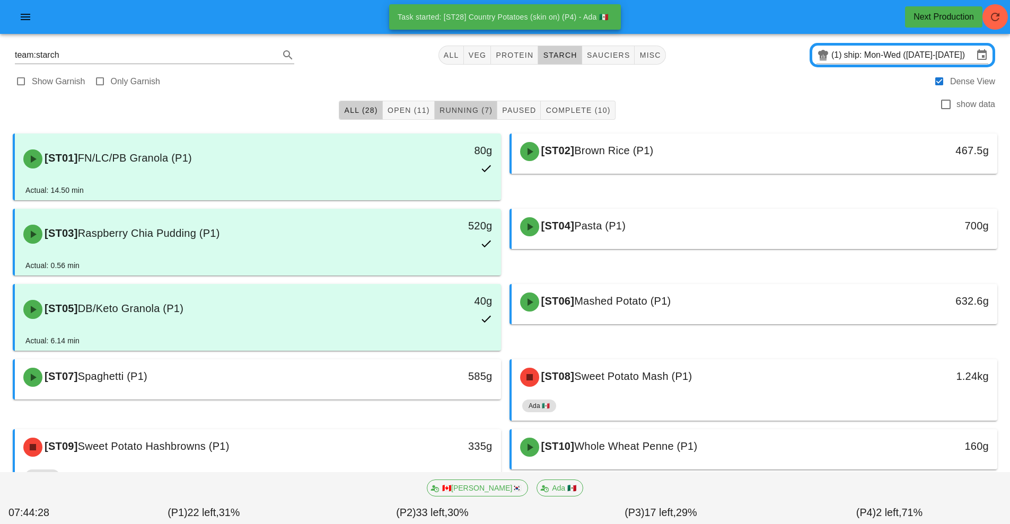
click at [476, 110] on span "Running (7)" at bounding box center [466, 110] width 54 height 8
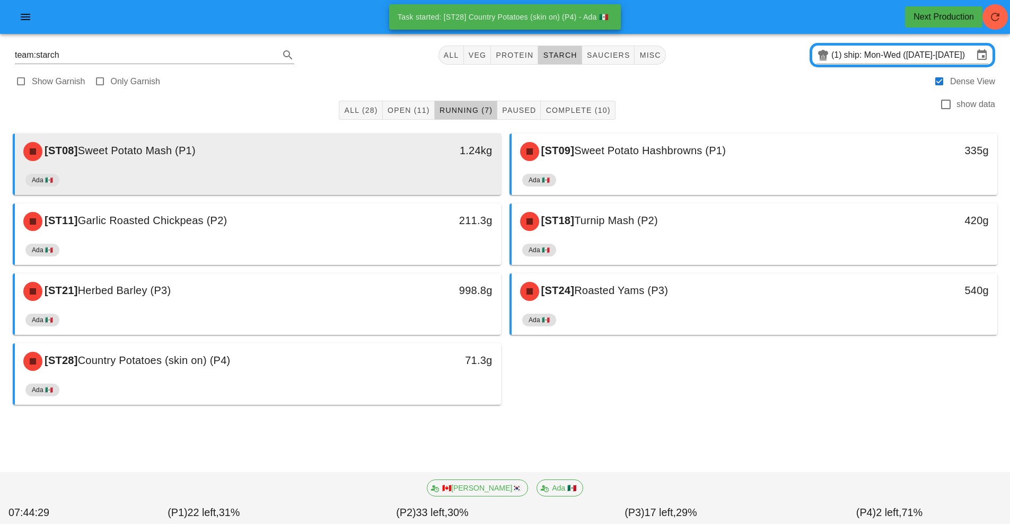
click at [376, 174] on div "Ada 🇲🇽" at bounding box center [257, 182] width 465 height 25
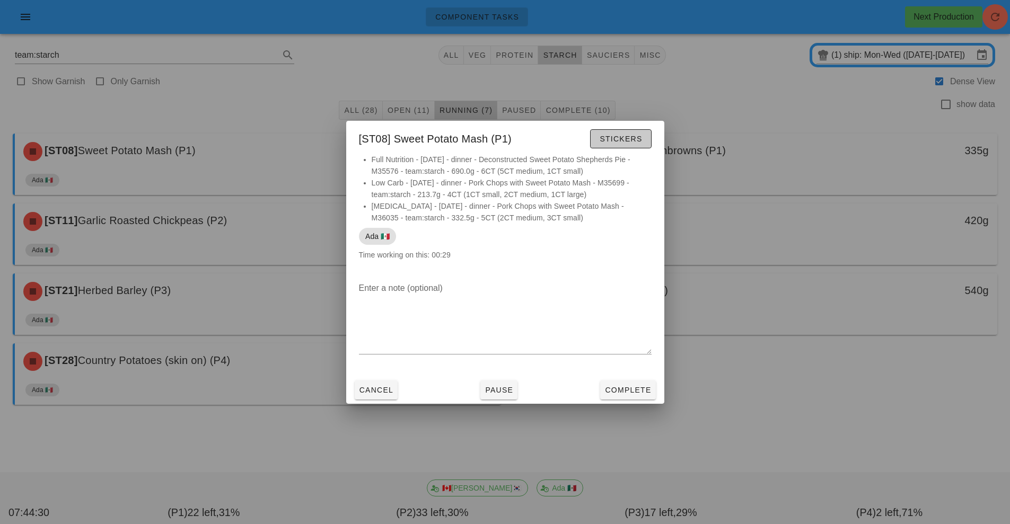
click at [625, 135] on span "Stickers" at bounding box center [620, 139] width 43 height 8
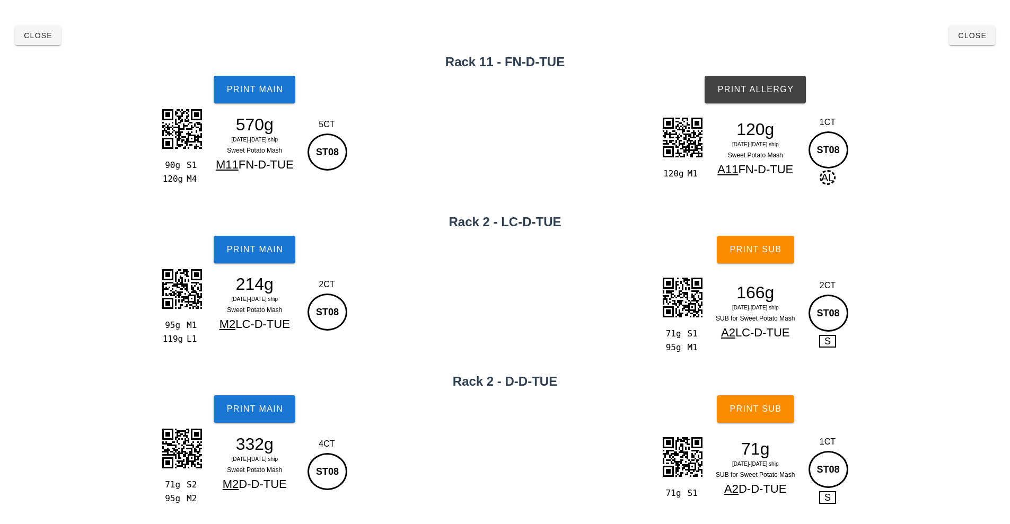
scroll to position [22, 0]
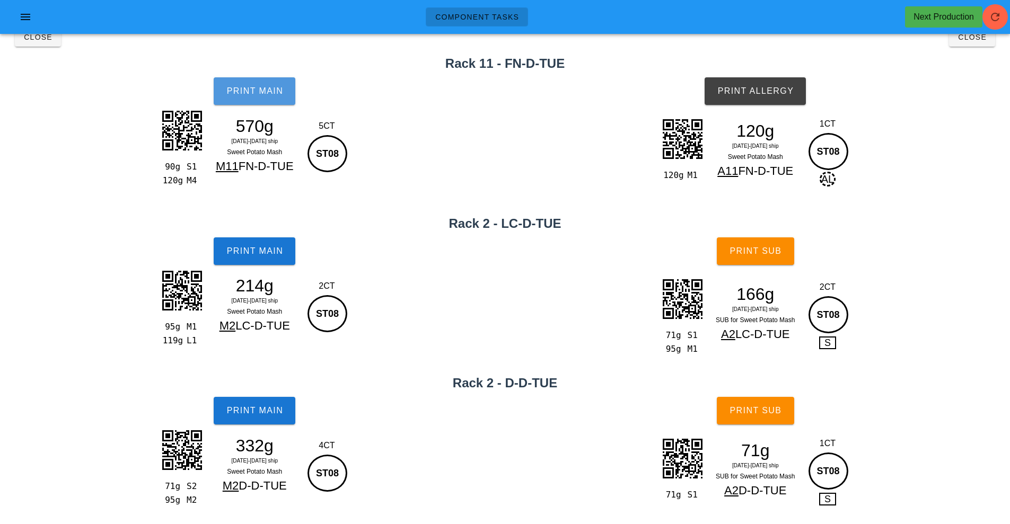
click at [269, 104] on button "Print Main" at bounding box center [255, 91] width 82 height 28
click at [268, 259] on button "Print Main" at bounding box center [255, 251] width 82 height 28
click at [280, 416] on button "Print Main" at bounding box center [255, 411] width 82 height 28
click at [790, 100] on button "Print Allergy" at bounding box center [754, 91] width 101 height 28
click at [775, 251] on span "Print Sub" at bounding box center [755, 251] width 52 height 10
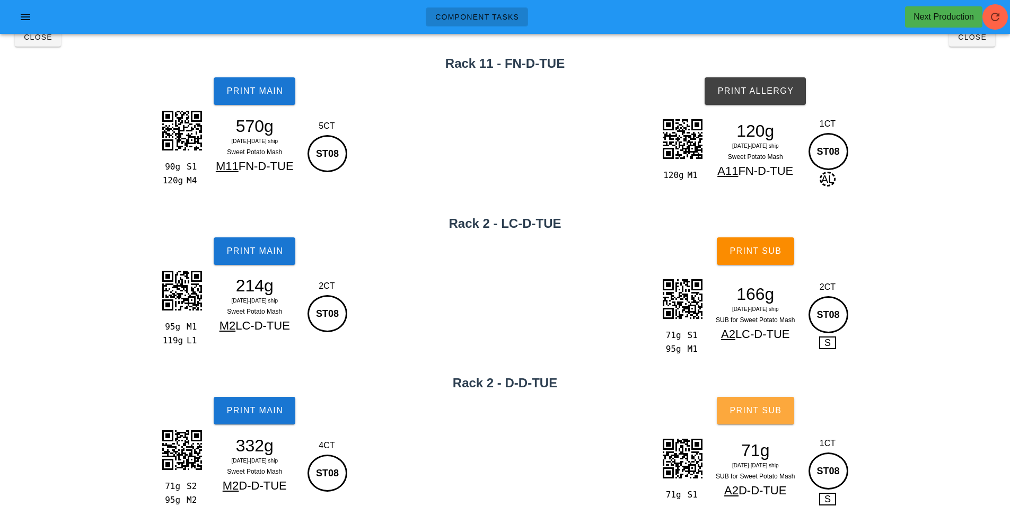
click at [775, 413] on span "Print Sub" at bounding box center [755, 411] width 52 height 10
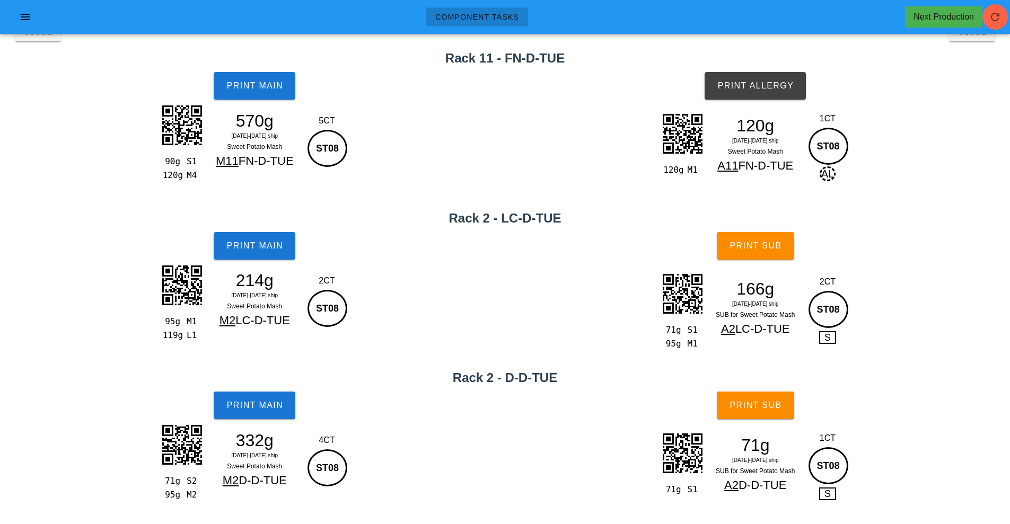
scroll to position [0, 0]
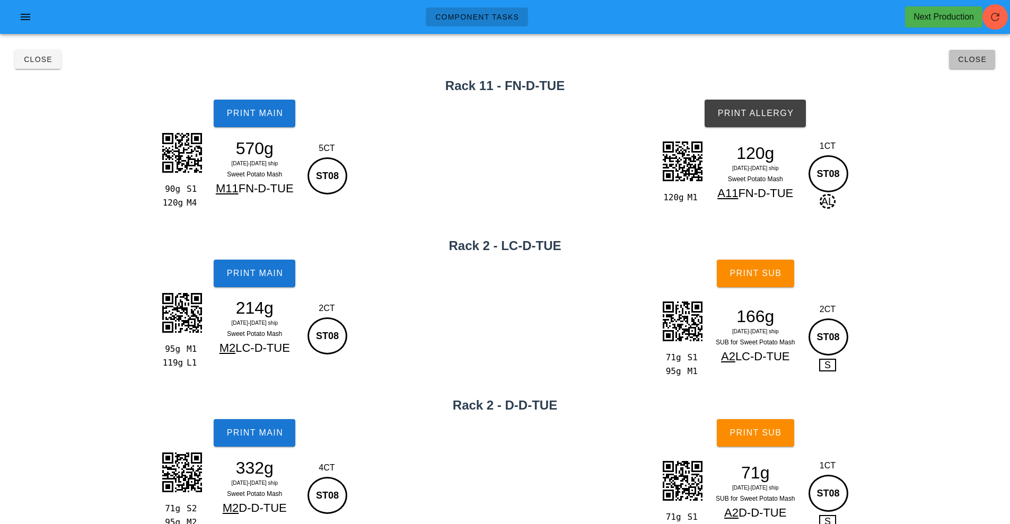
click at [972, 63] on span "Close" at bounding box center [971, 59] width 29 height 8
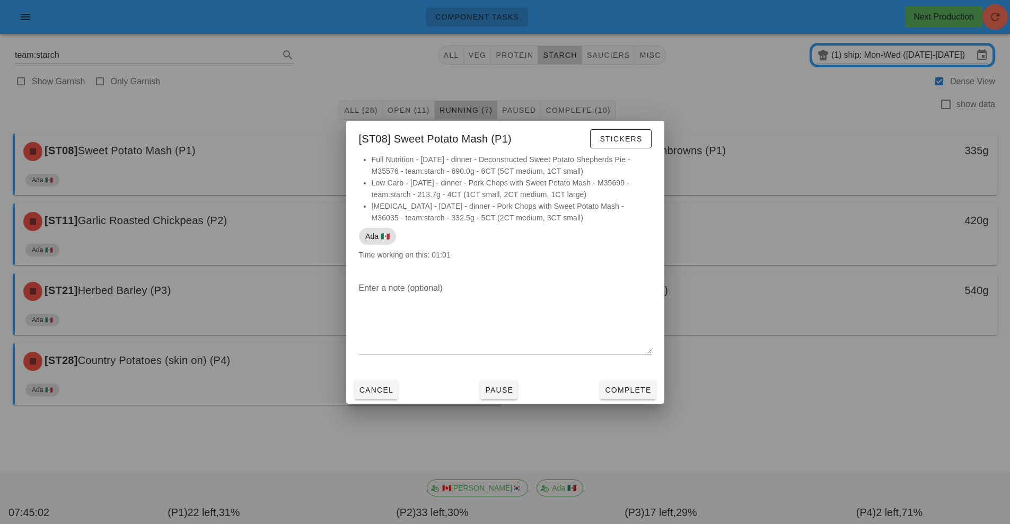
click at [800, 144] on div at bounding box center [505, 262] width 1010 height 524
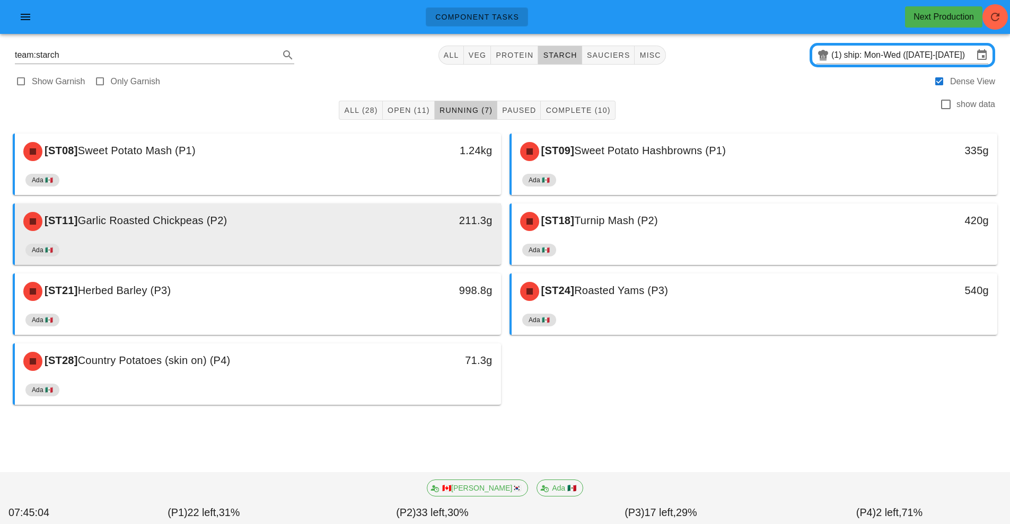
click at [350, 237] on div "[ST11] Garlic Roasted Chickpeas (P2) 211.3g" at bounding box center [258, 222] width 486 height 36
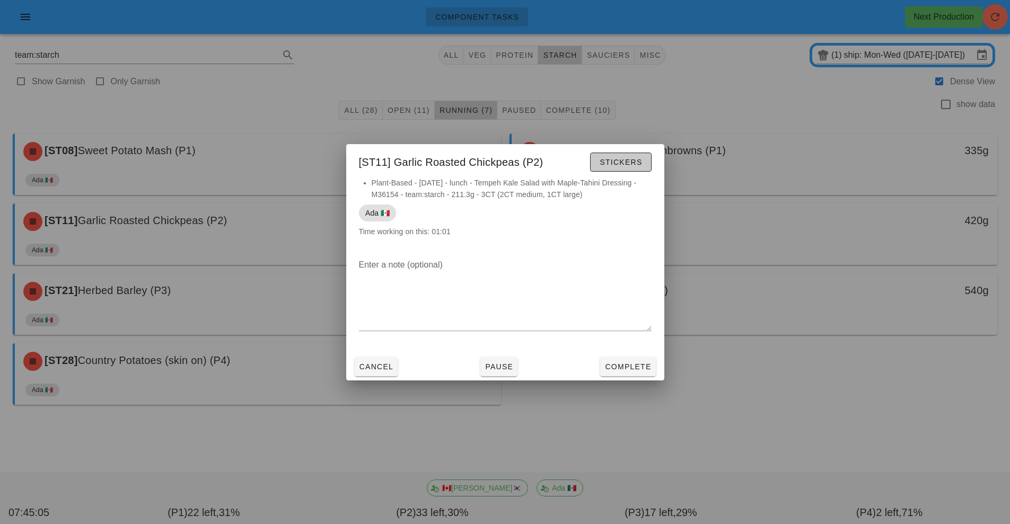
click at [615, 160] on span "Stickers" at bounding box center [620, 162] width 43 height 8
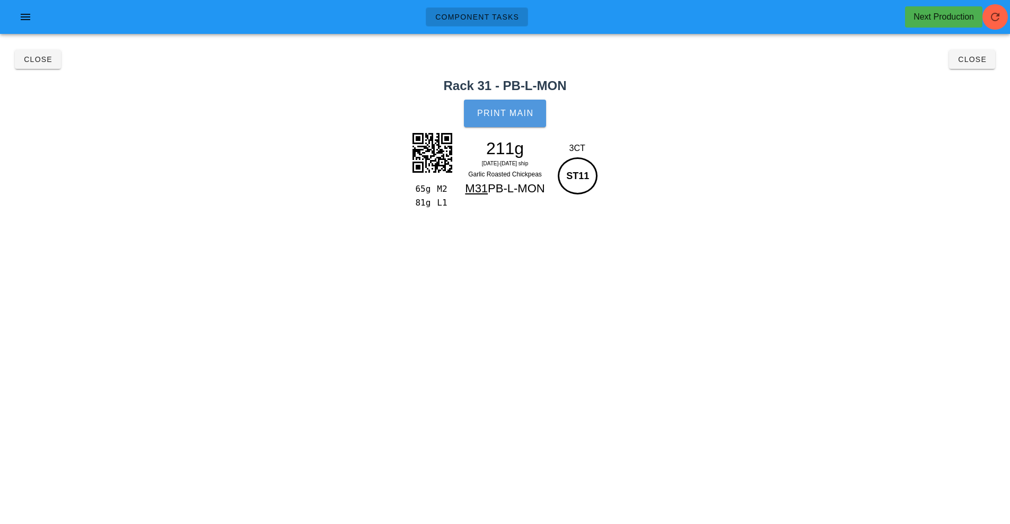
click at [516, 120] on button "Print Main" at bounding box center [505, 114] width 82 height 28
click at [979, 61] on span "Close" at bounding box center [971, 59] width 29 height 8
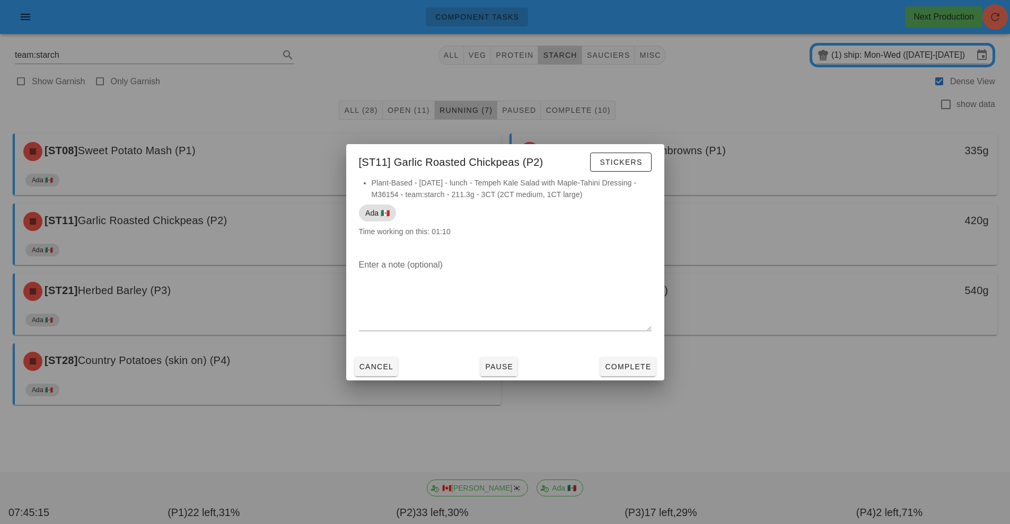
click at [792, 404] on div at bounding box center [505, 262] width 1010 height 524
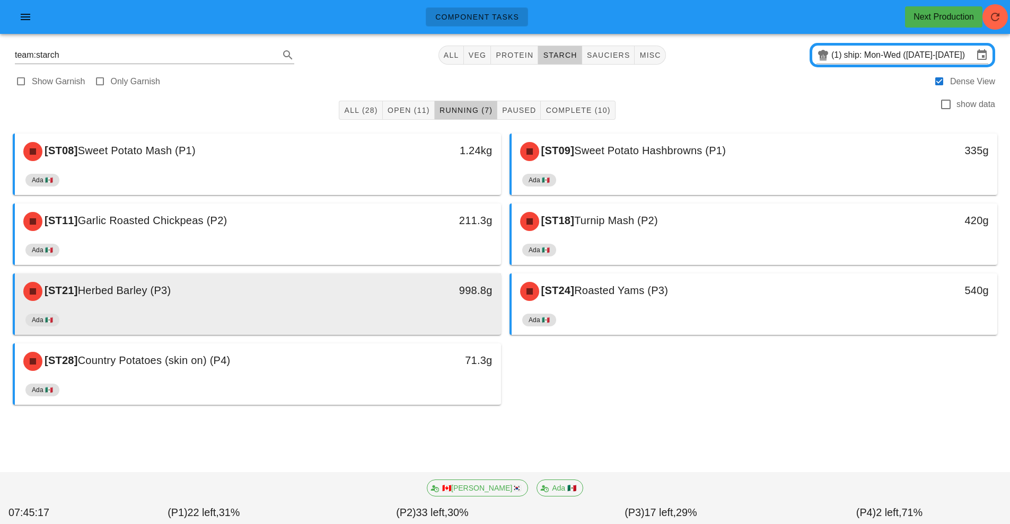
click at [389, 296] on div "998.8g" at bounding box center [438, 290] width 108 height 17
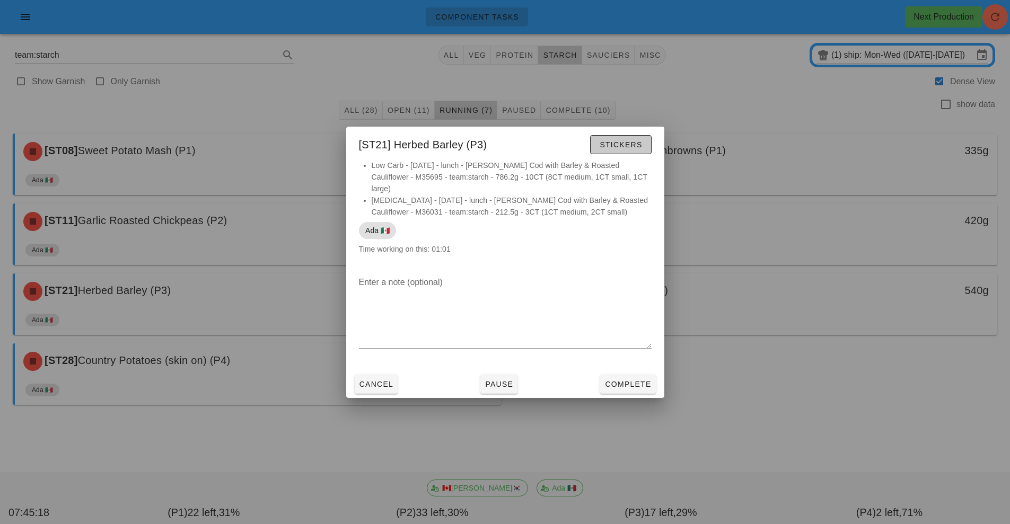
click at [628, 149] on span "Stickers" at bounding box center [620, 144] width 43 height 8
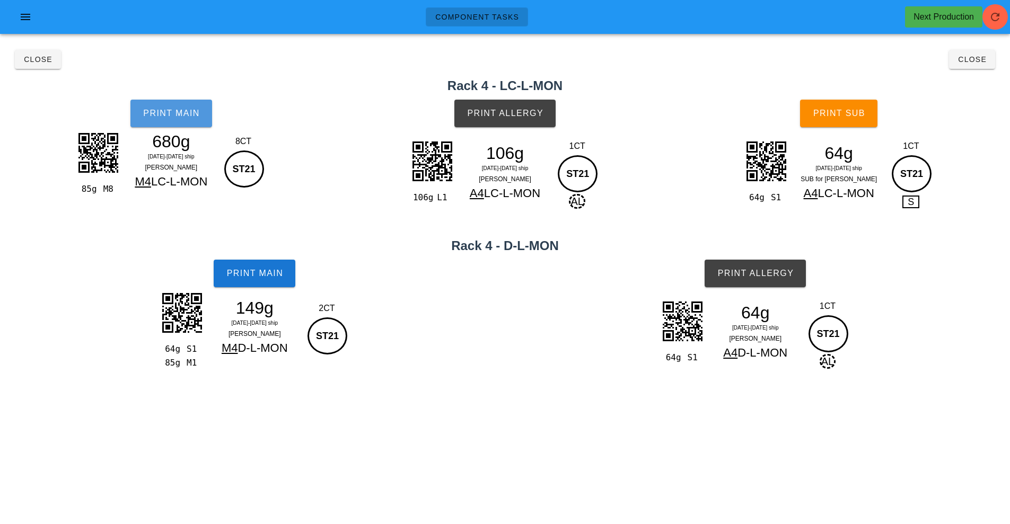
click at [176, 111] on span "Print Main" at bounding box center [171, 114] width 57 height 10
click at [276, 273] on span "Print Main" at bounding box center [254, 274] width 57 height 10
click at [531, 113] on span "Print Allergy" at bounding box center [504, 114] width 77 height 10
click at [858, 103] on button "Print Sub" at bounding box center [838, 114] width 77 height 28
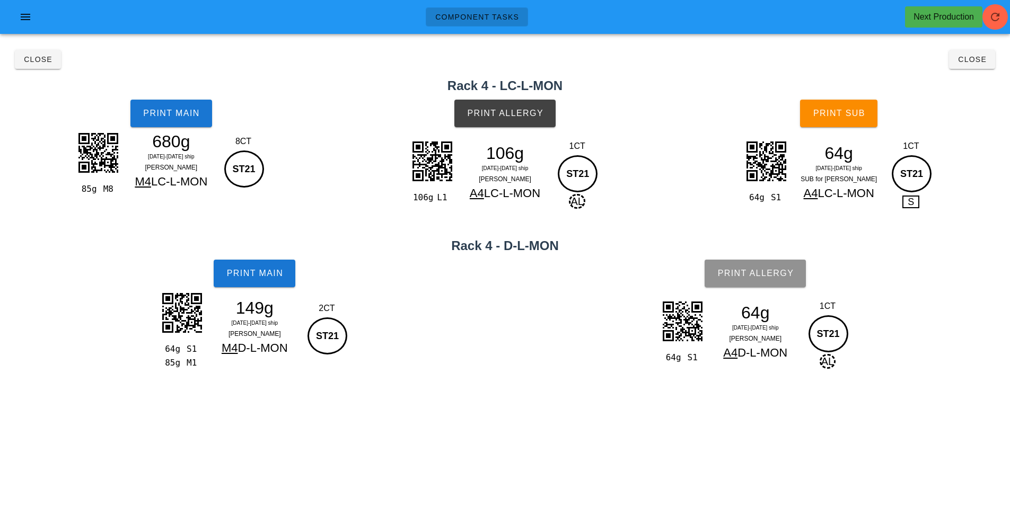
click at [775, 283] on button "Print Allergy" at bounding box center [754, 274] width 101 height 28
click at [955, 68] on button "Close" at bounding box center [972, 59] width 46 height 19
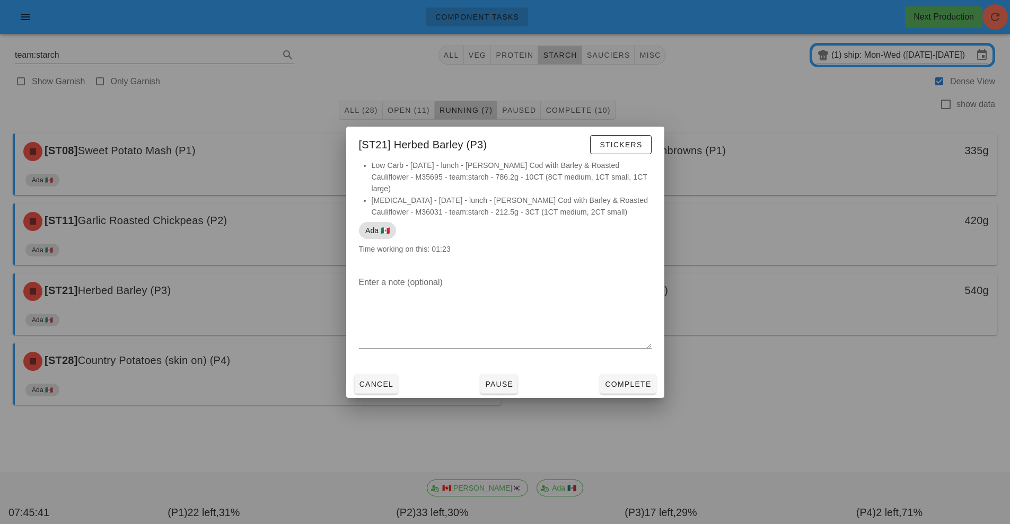
click at [788, 391] on div at bounding box center [505, 262] width 1010 height 524
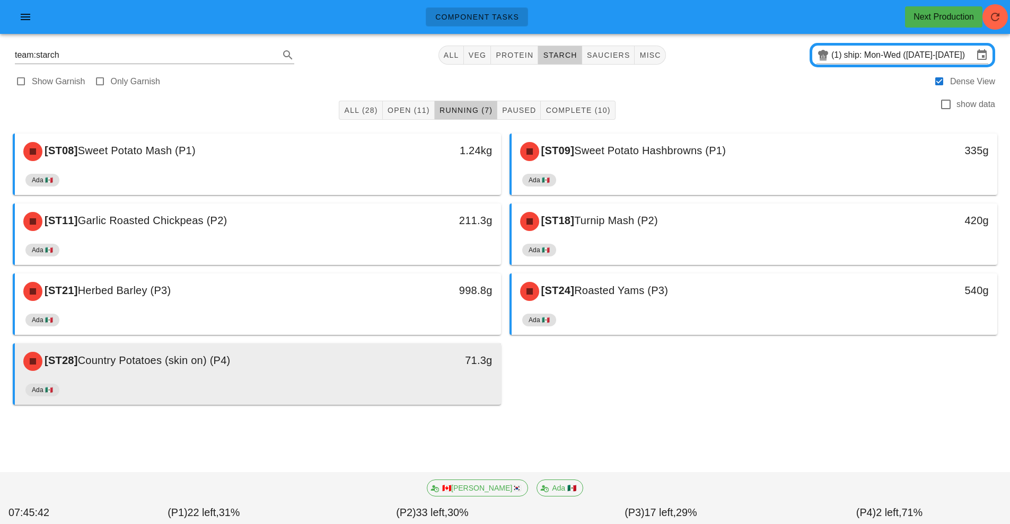
click at [382, 383] on div "Ada 🇲🇽" at bounding box center [257, 392] width 465 height 25
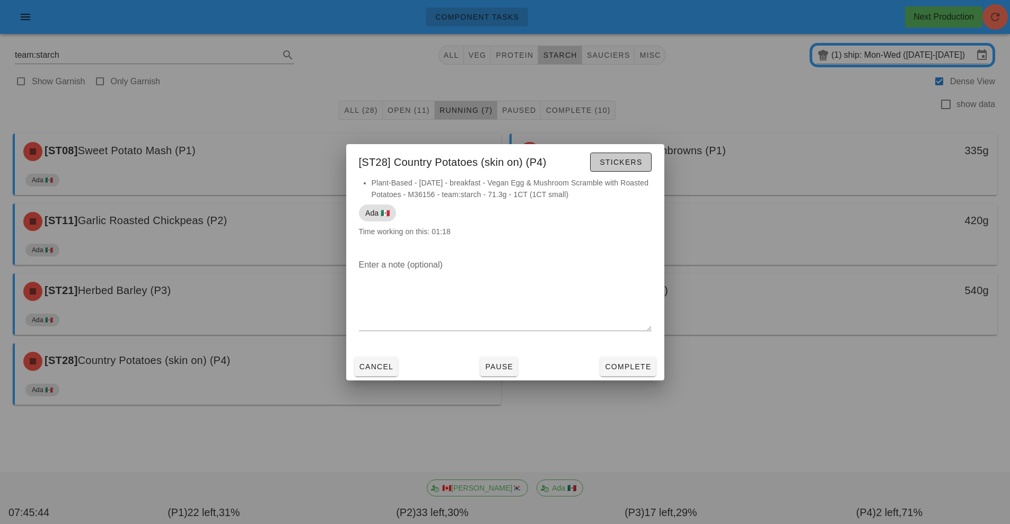
click at [622, 168] on button "Stickers" at bounding box center [620, 162] width 61 height 19
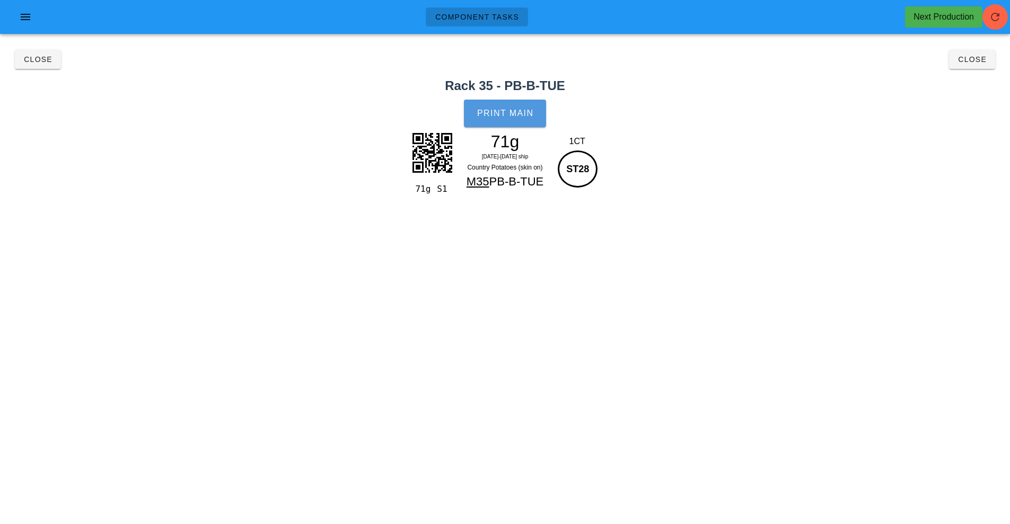
click at [508, 114] on span "Print Main" at bounding box center [505, 114] width 57 height 10
click at [974, 59] on span "Close" at bounding box center [971, 59] width 29 height 8
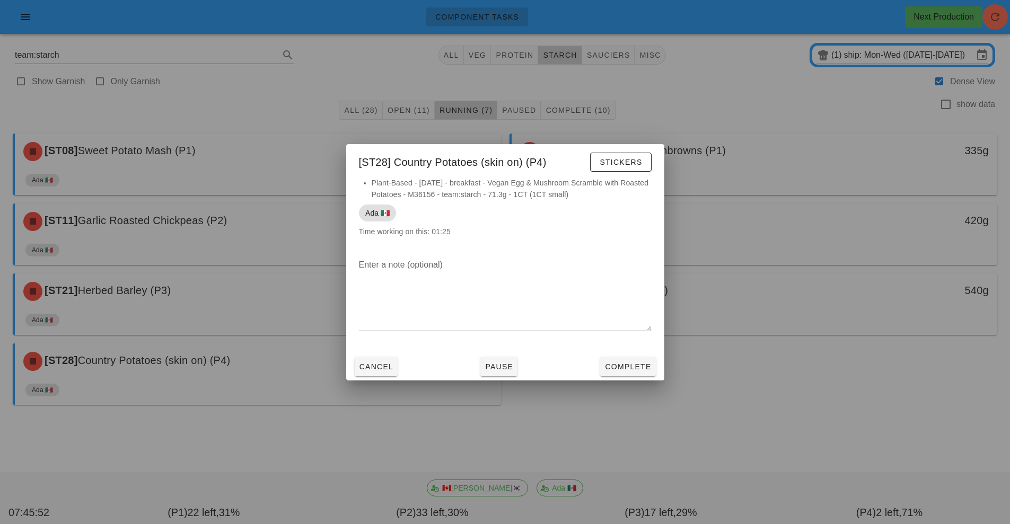
click at [762, 400] on div at bounding box center [505, 262] width 1010 height 524
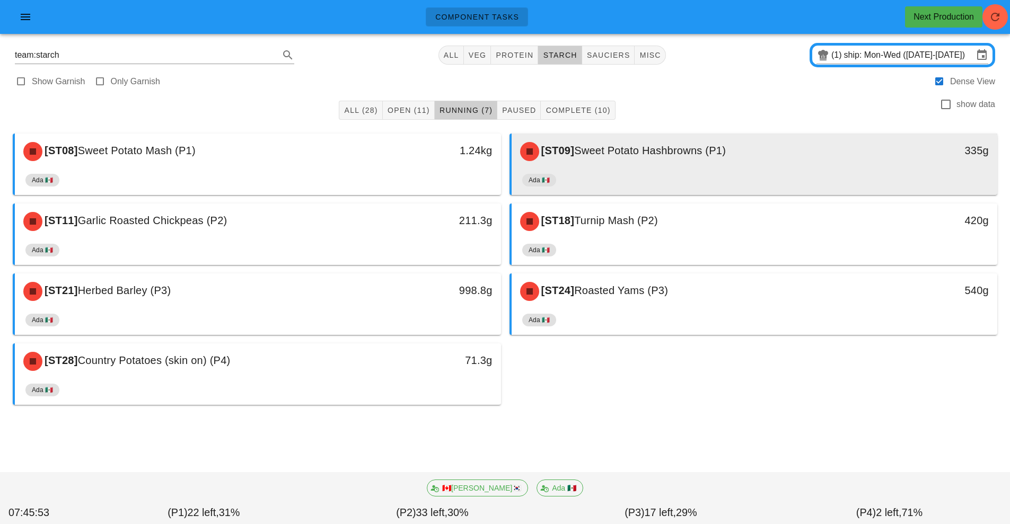
click at [739, 160] on div "[ST09] Sweet Potato Hashbrowns (P1)" at bounding box center [694, 152] width 361 height 32
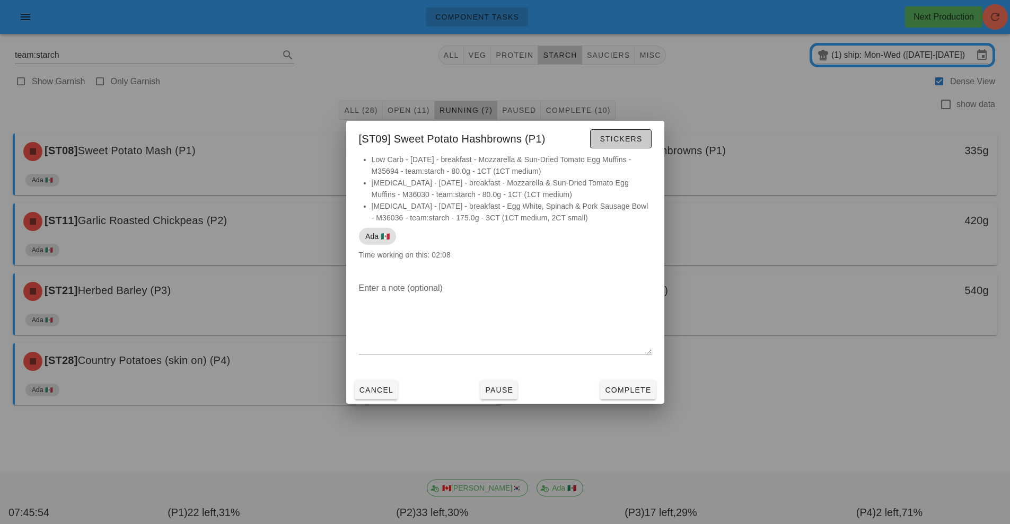
click at [633, 129] on button "Stickers" at bounding box center [620, 138] width 61 height 19
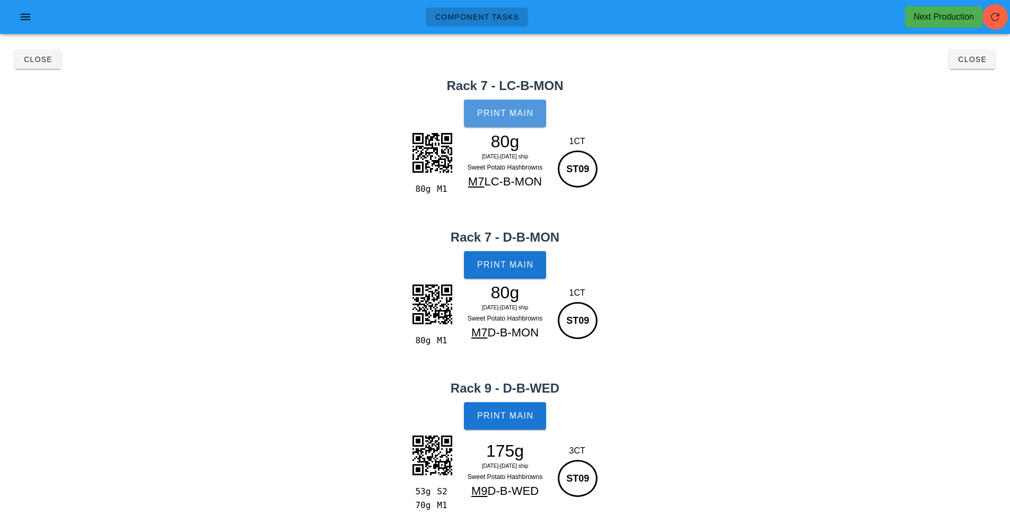
click at [504, 114] on span "Print Main" at bounding box center [505, 114] width 57 height 10
click at [515, 267] on span "Print Main" at bounding box center [505, 265] width 57 height 10
click at [513, 421] on span "Print Main" at bounding box center [505, 416] width 57 height 10
click at [974, 63] on span "Close" at bounding box center [971, 59] width 29 height 8
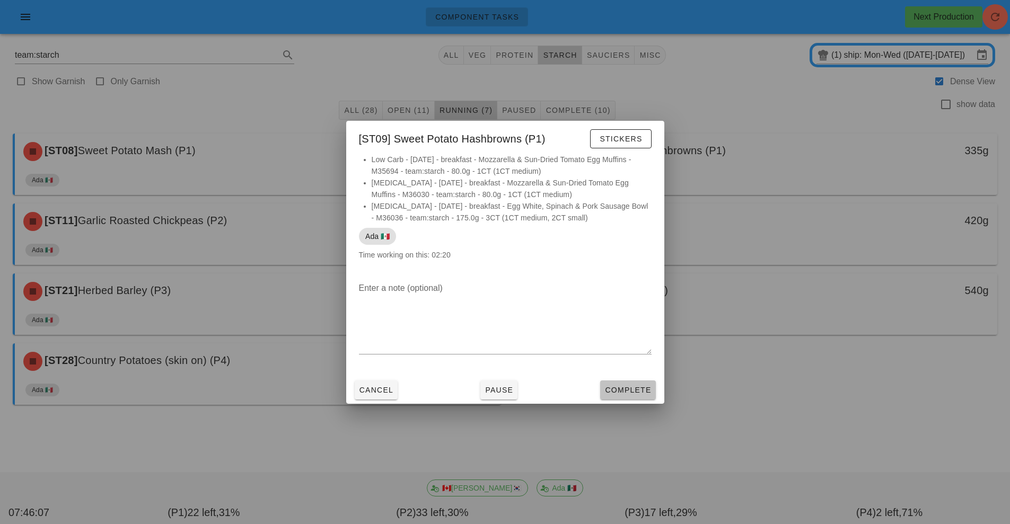
click at [627, 392] on span "Complete" at bounding box center [627, 390] width 47 height 8
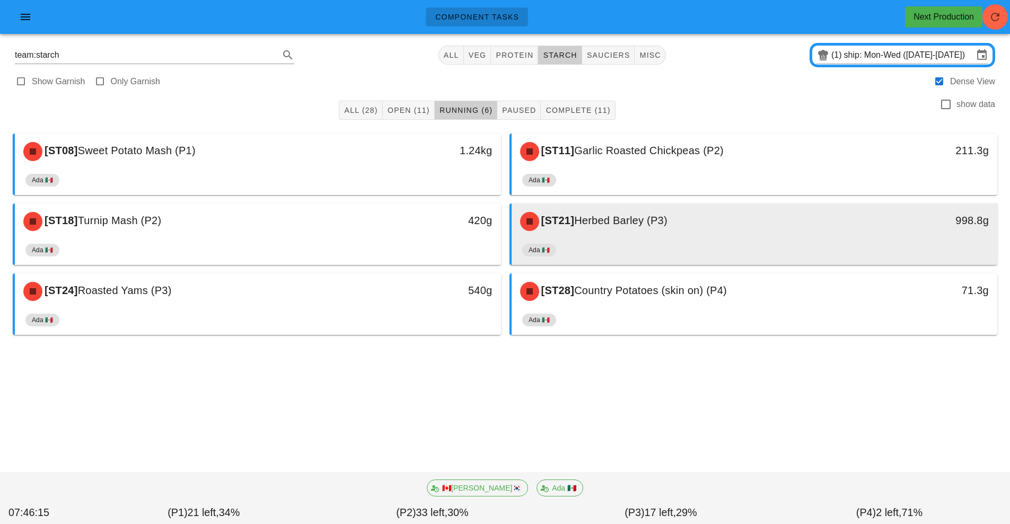
click at [728, 241] on div "Ada 🇲🇽" at bounding box center [754, 252] width 465 height 25
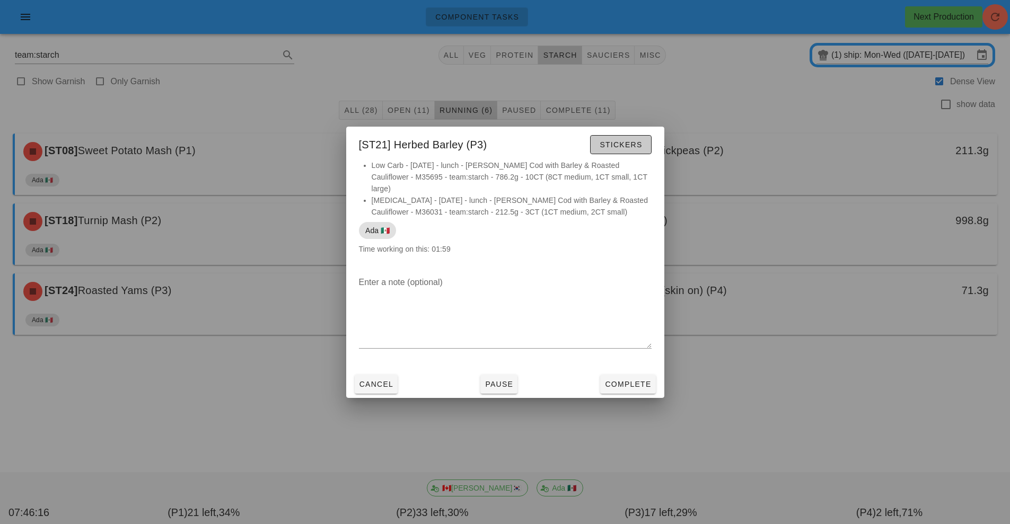
click at [626, 148] on span "Stickers" at bounding box center [620, 144] width 43 height 8
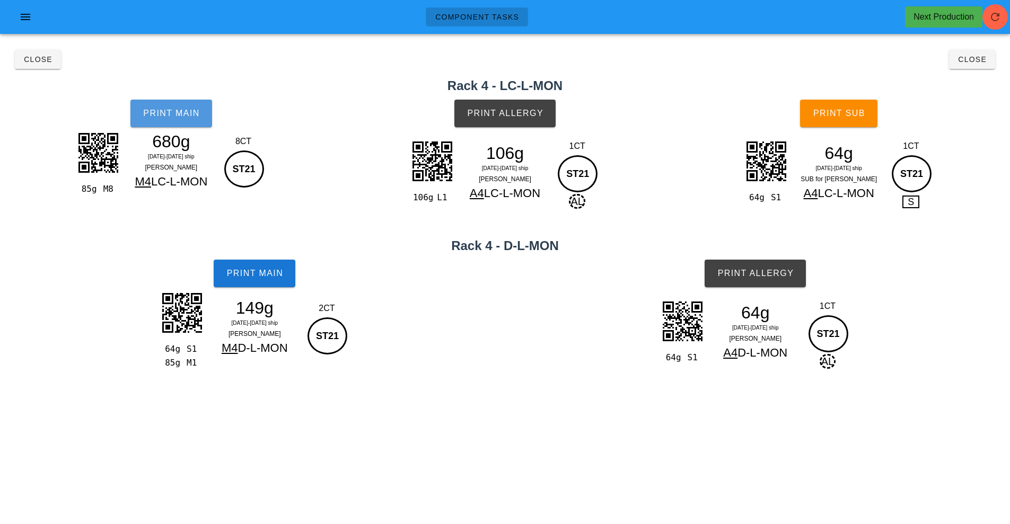
click at [189, 115] on span "Print Main" at bounding box center [171, 114] width 57 height 10
click at [261, 277] on span "Print Main" at bounding box center [254, 274] width 57 height 10
click at [523, 112] on span "Print Allergy" at bounding box center [504, 114] width 77 height 10
click at [853, 107] on button "Print Sub" at bounding box center [838, 114] width 77 height 28
click at [966, 65] on button "Close" at bounding box center [972, 59] width 46 height 19
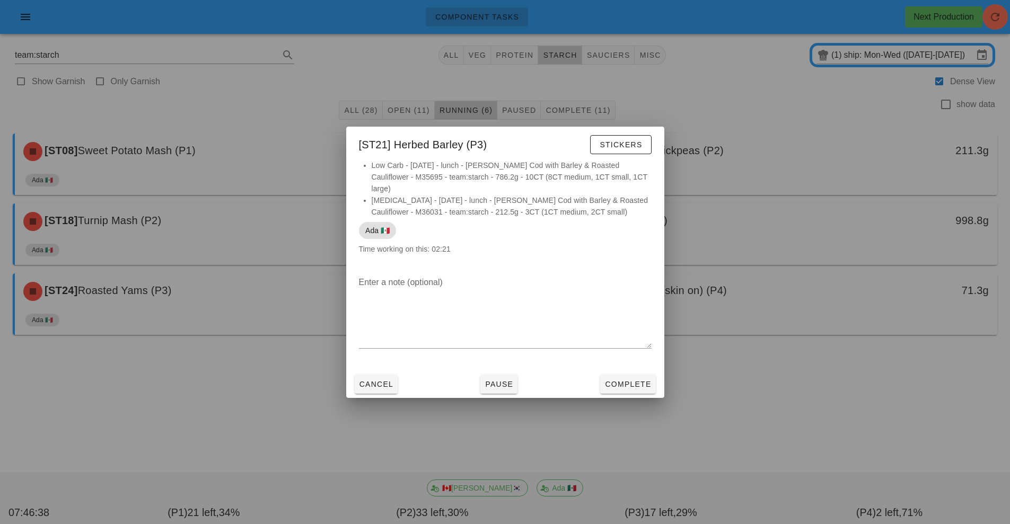
click at [807, 136] on div at bounding box center [505, 262] width 1010 height 524
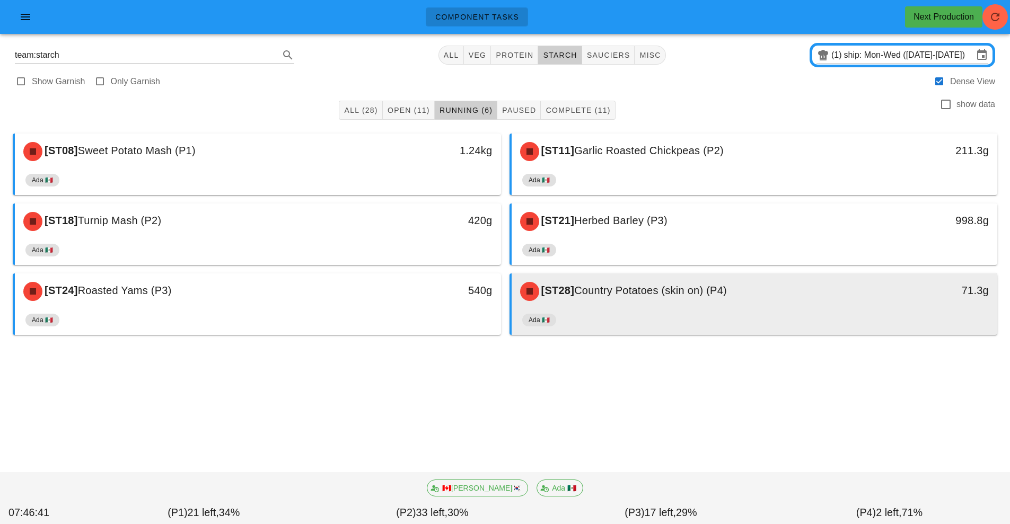
click at [793, 307] on div "[ST28] Country Potatoes (skin on) (P4)" at bounding box center [694, 292] width 361 height 32
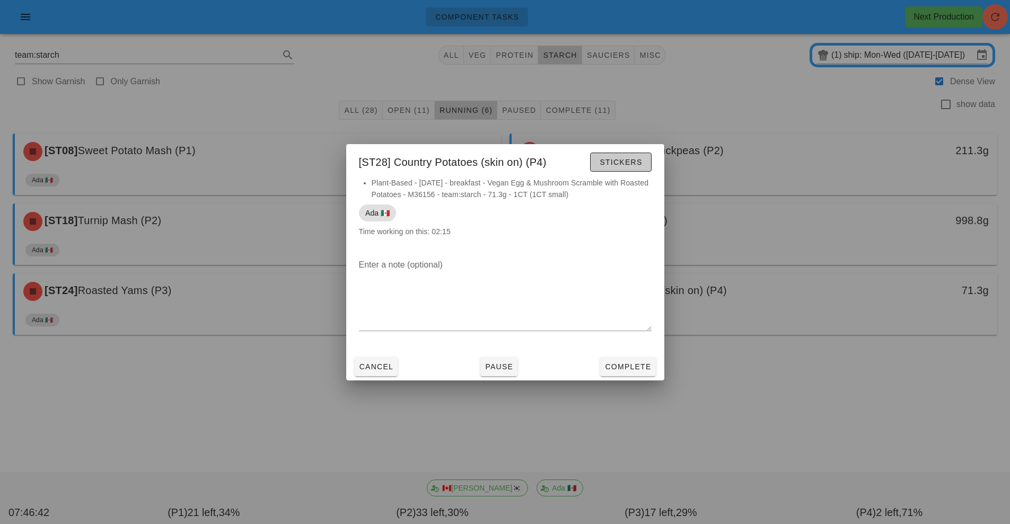
click at [627, 170] on button "Stickers" at bounding box center [620, 162] width 61 height 19
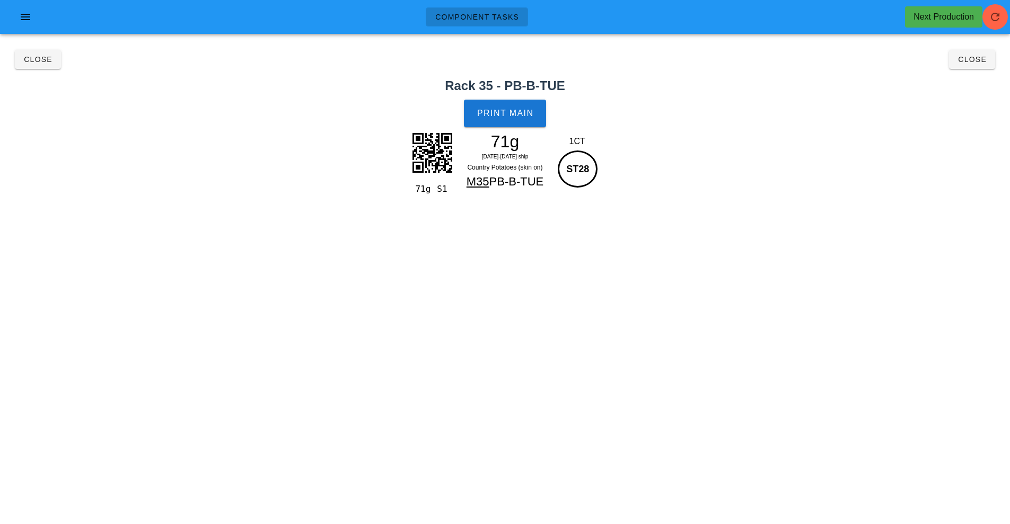
click at [625, 165] on div "71g S1 71g [DATE]-[DATE] ship Country Potatoes (skin on) M35 PB-B-TUE 1CT ST28" at bounding box center [504, 177] width 1001 height 96
click at [522, 105] on button "Print Main" at bounding box center [505, 114] width 82 height 28
click at [968, 65] on button "Close" at bounding box center [972, 59] width 46 height 19
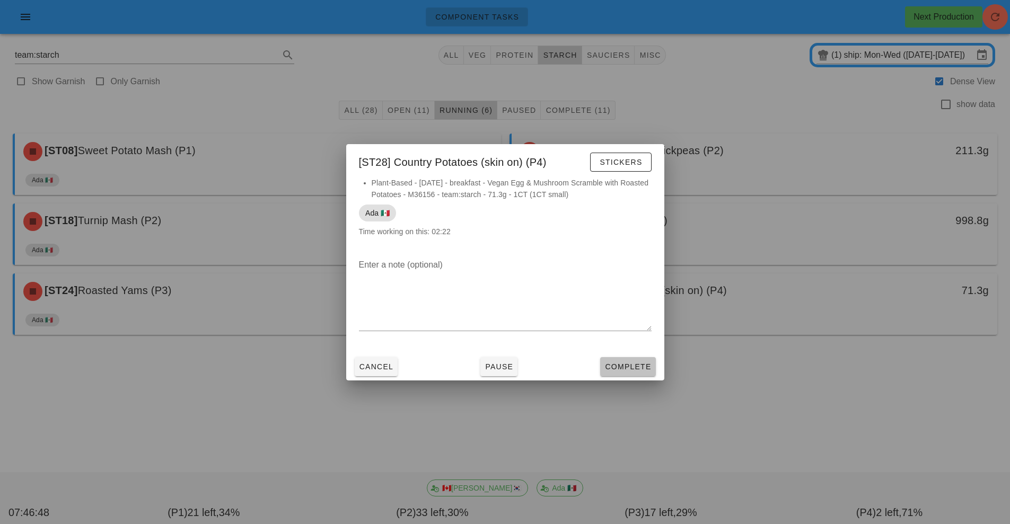
click at [626, 367] on span "Complete" at bounding box center [627, 367] width 47 height 8
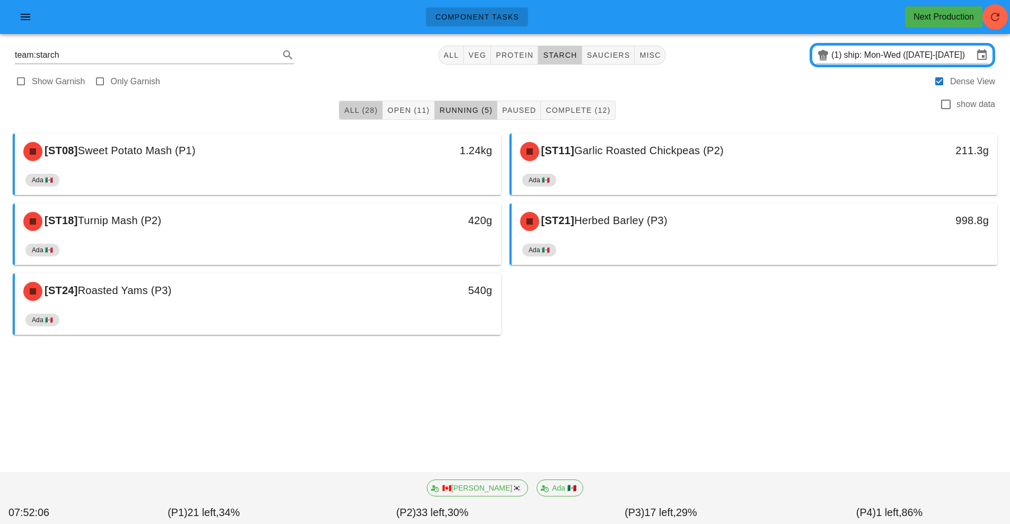
click at [355, 114] on span "All (28)" at bounding box center [360, 110] width 34 height 8
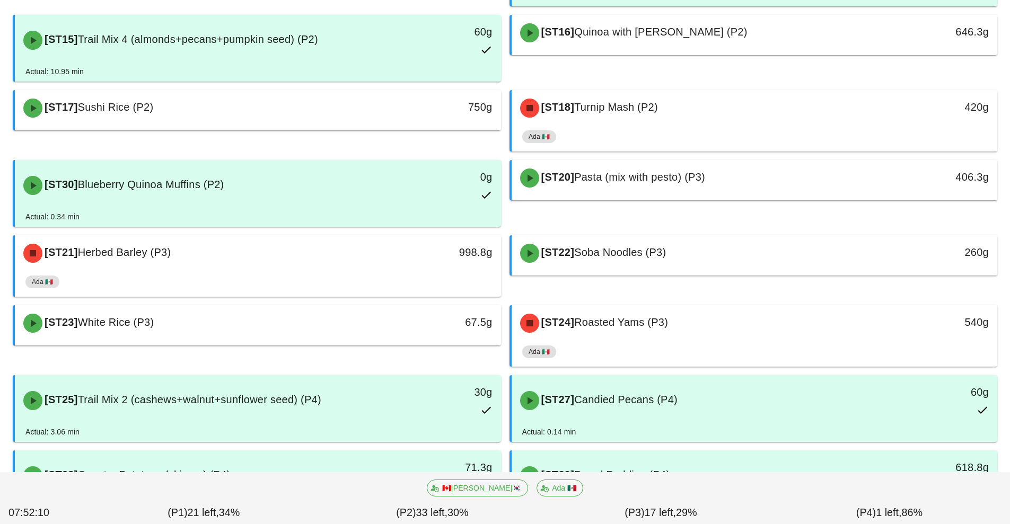
scroll to position [710, 0]
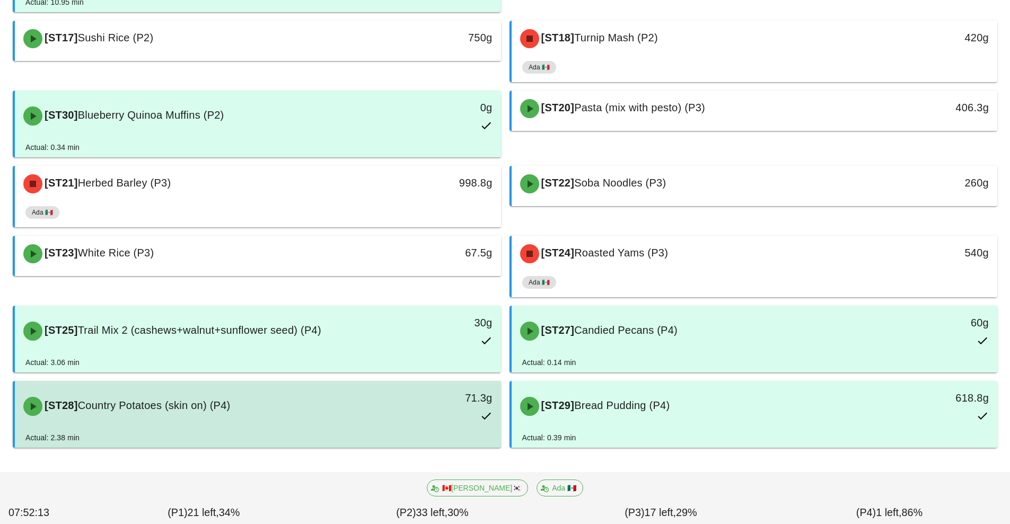
click at [389, 424] on div "71.3g" at bounding box center [438, 406] width 120 height 47
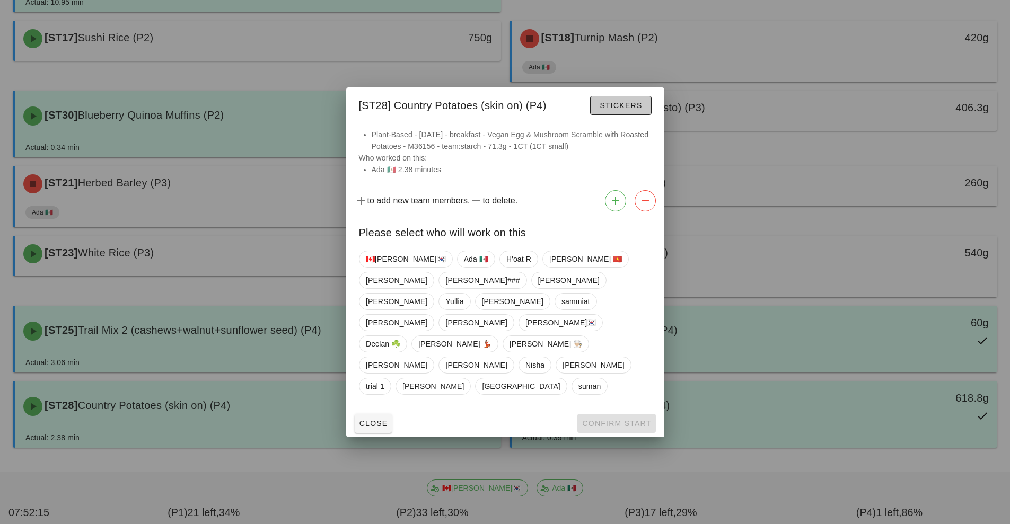
click at [625, 110] on span "Stickers" at bounding box center [620, 105] width 43 height 8
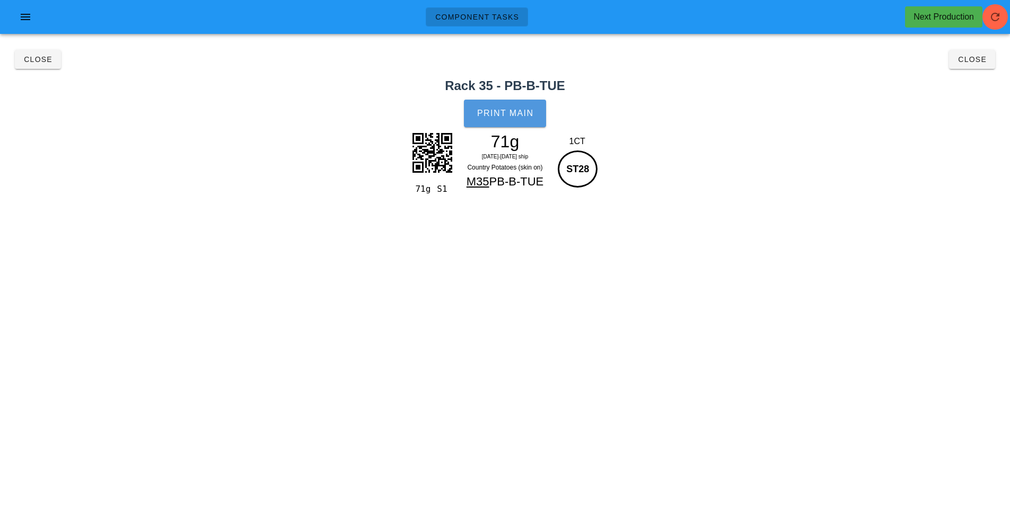
click at [510, 111] on span "Print Main" at bounding box center [505, 114] width 57 height 10
click at [979, 68] on div "Close Close" at bounding box center [504, 59] width 997 height 34
click at [977, 61] on span "Close" at bounding box center [971, 59] width 29 height 8
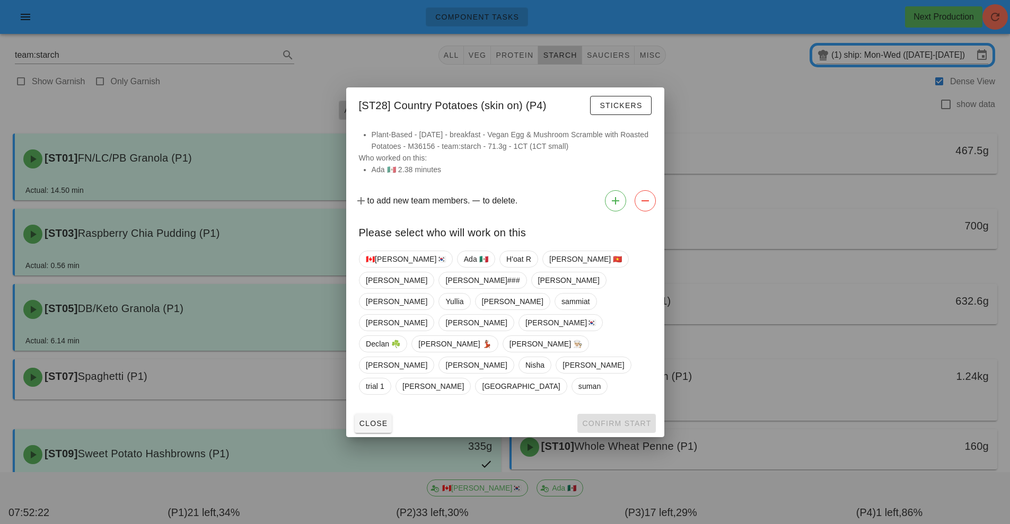
click at [747, 126] on div at bounding box center [505, 262] width 1010 height 524
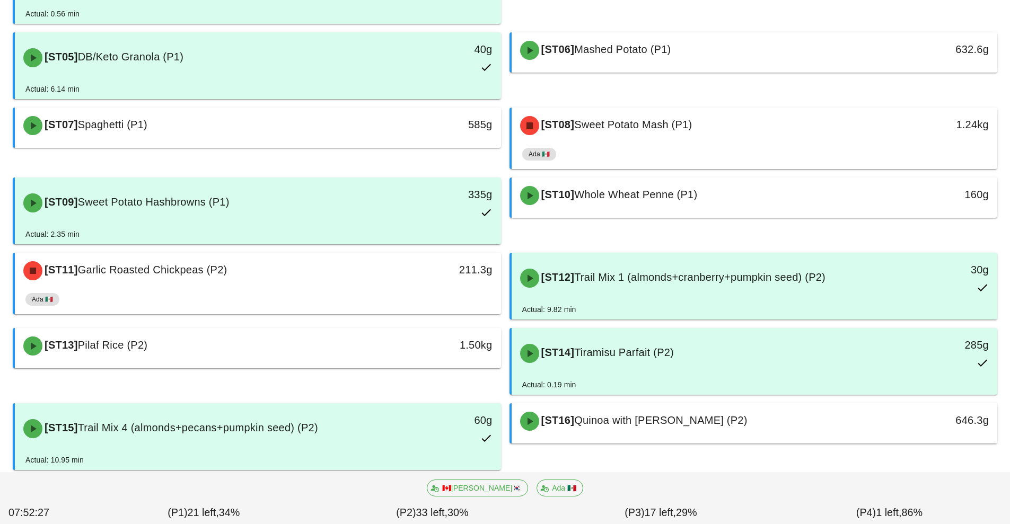
scroll to position [253, 0]
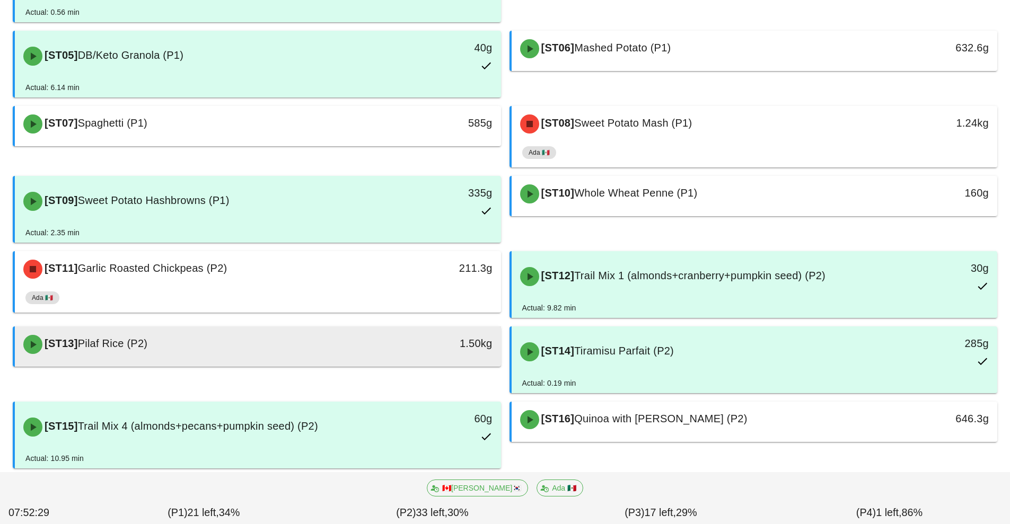
click at [351, 354] on div "[ST13] Pilaf Rice (P2)" at bounding box center [197, 345] width 361 height 32
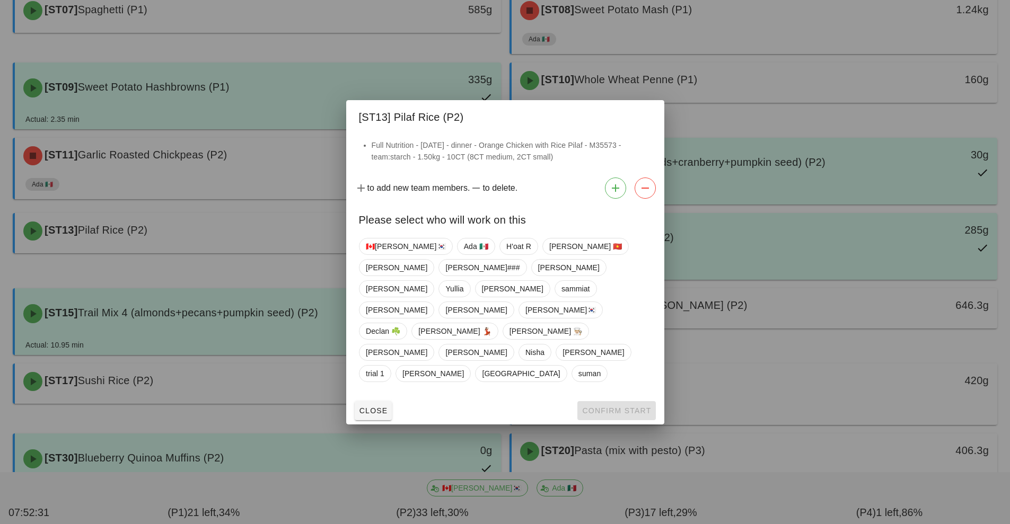
scroll to position [368, 0]
click at [829, 364] on div at bounding box center [505, 262] width 1010 height 524
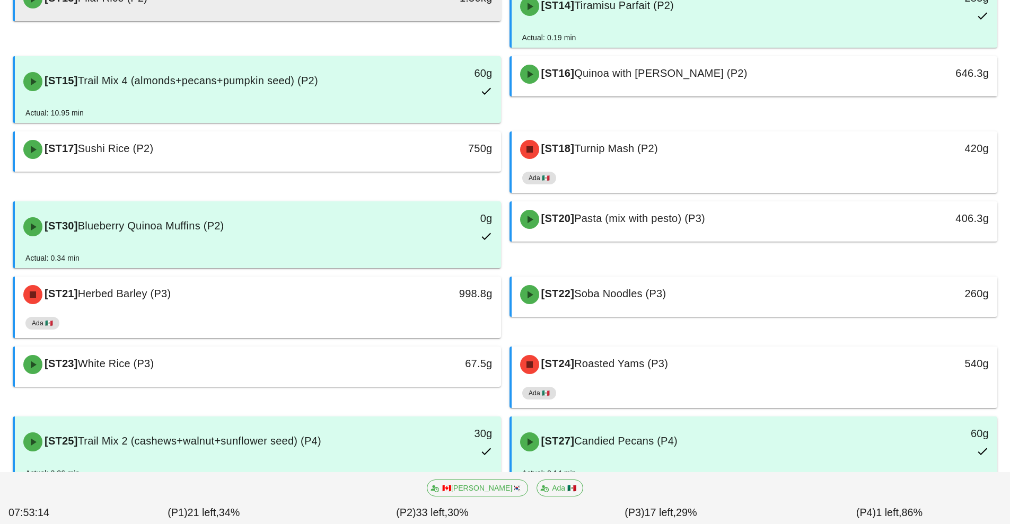
scroll to position [684, 0]
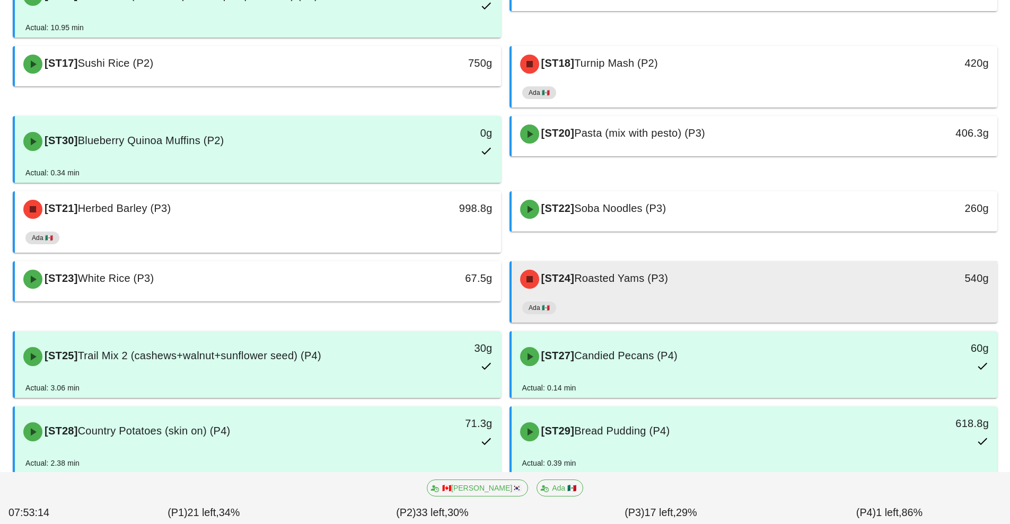
click at [718, 295] on div "[ST24] Roasted Yams (P3)" at bounding box center [694, 279] width 361 height 32
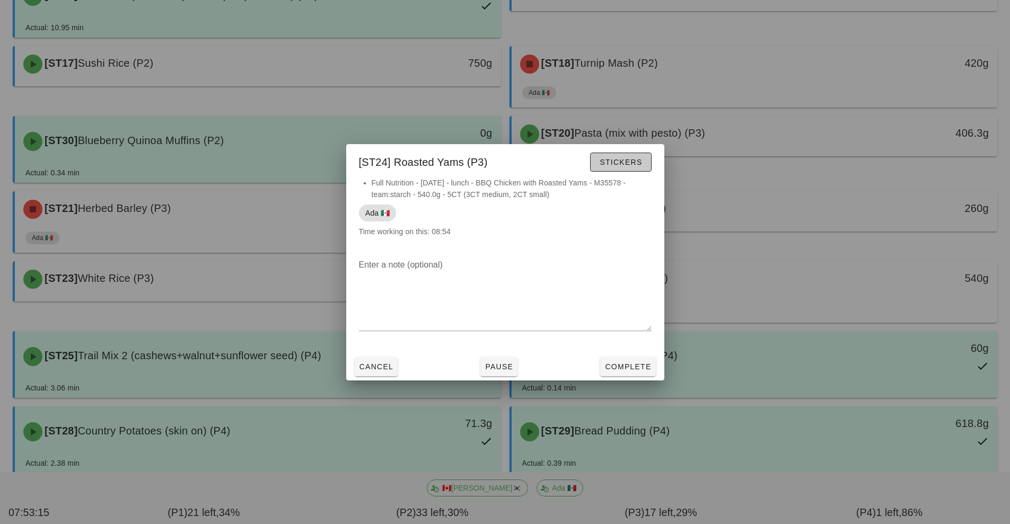
click at [625, 163] on span "Stickers" at bounding box center [620, 162] width 43 height 8
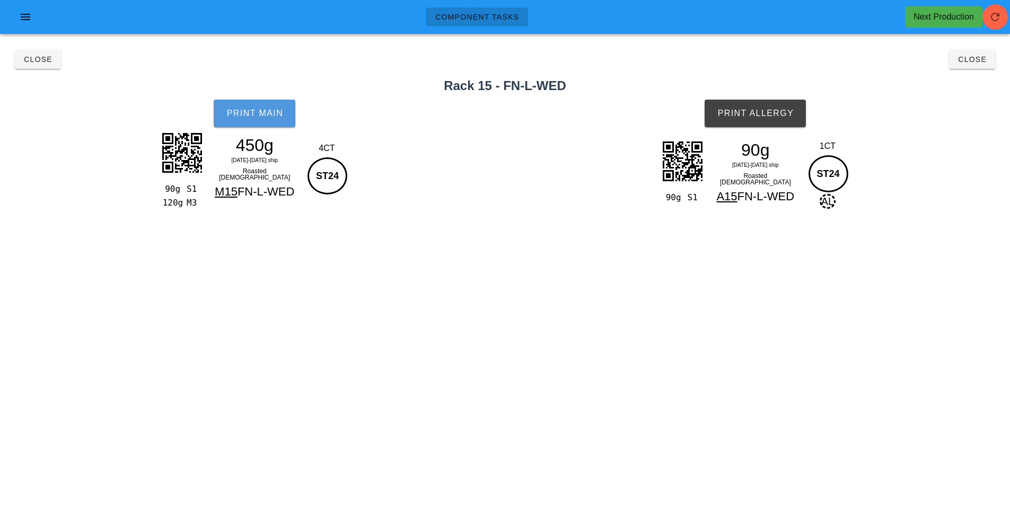
click at [252, 115] on span "Print Main" at bounding box center [254, 114] width 57 height 10
click at [782, 109] on span "Print Allergy" at bounding box center [755, 114] width 77 height 10
click at [971, 65] on button "Close" at bounding box center [972, 59] width 46 height 19
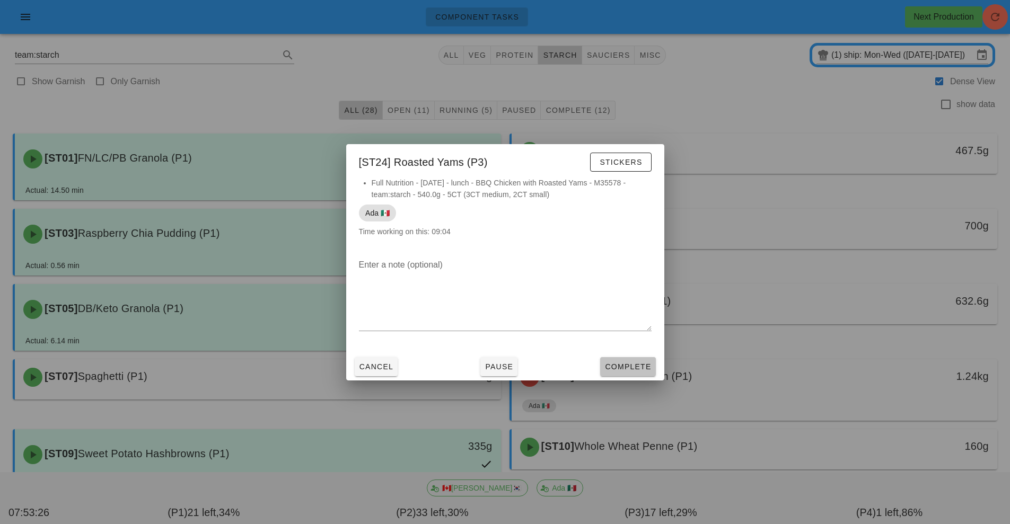
click at [637, 367] on span "Complete" at bounding box center [627, 367] width 47 height 8
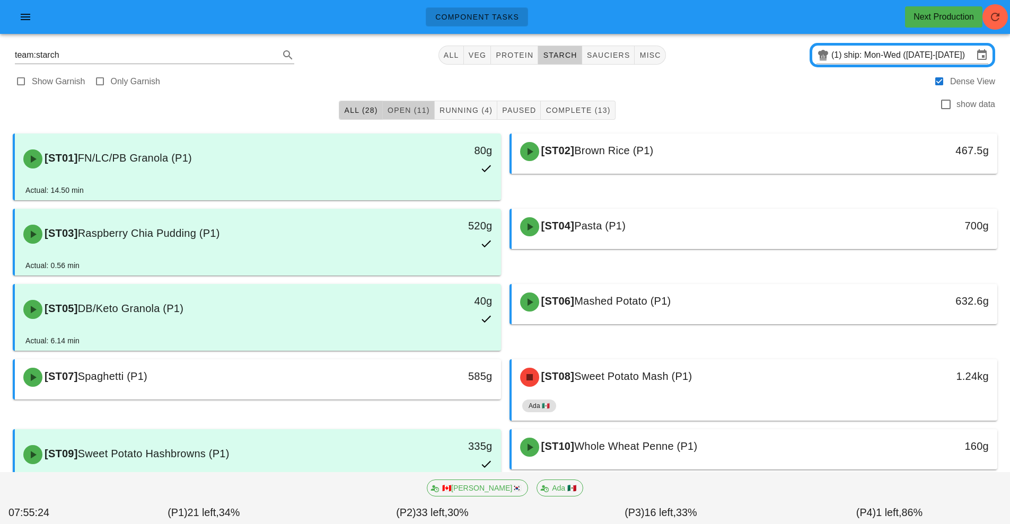
click at [403, 109] on span "Open (11)" at bounding box center [408, 110] width 43 height 8
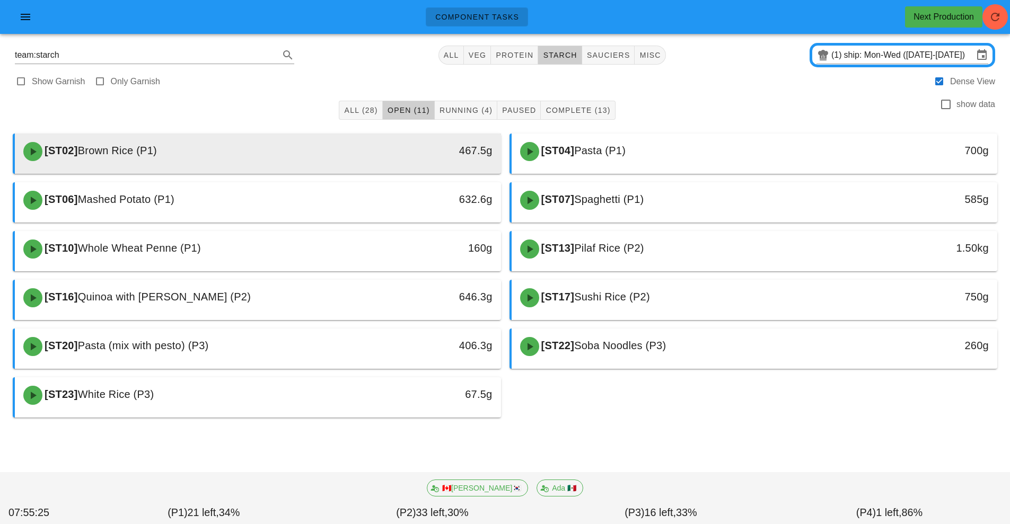
click at [288, 153] on div "[ST02] Brown Rice (P1)" at bounding box center [197, 152] width 361 height 32
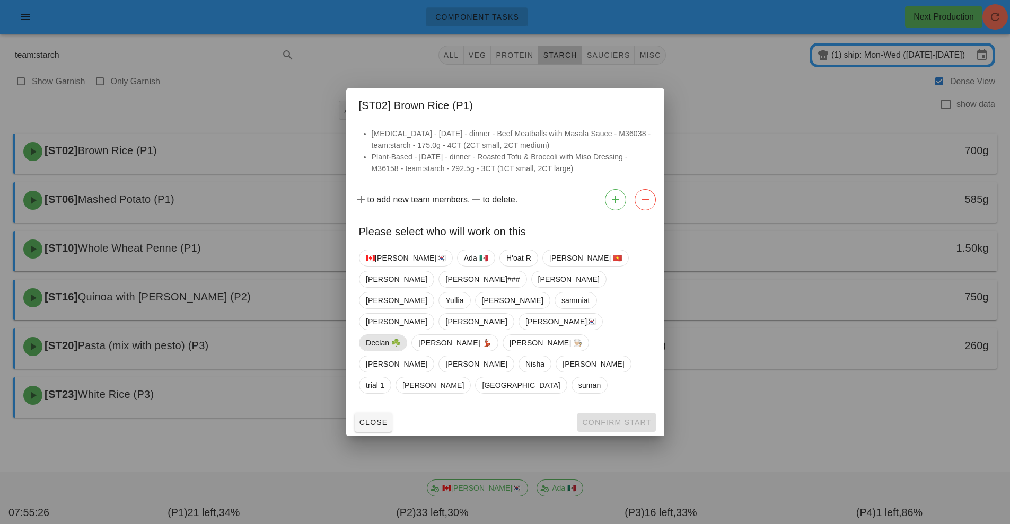
click at [400, 335] on span "Declan ☘️" at bounding box center [383, 343] width 34 height 16
click at [616, 418] on span "Confirm Start" at bounding box center [615, 422] width 69 height 8
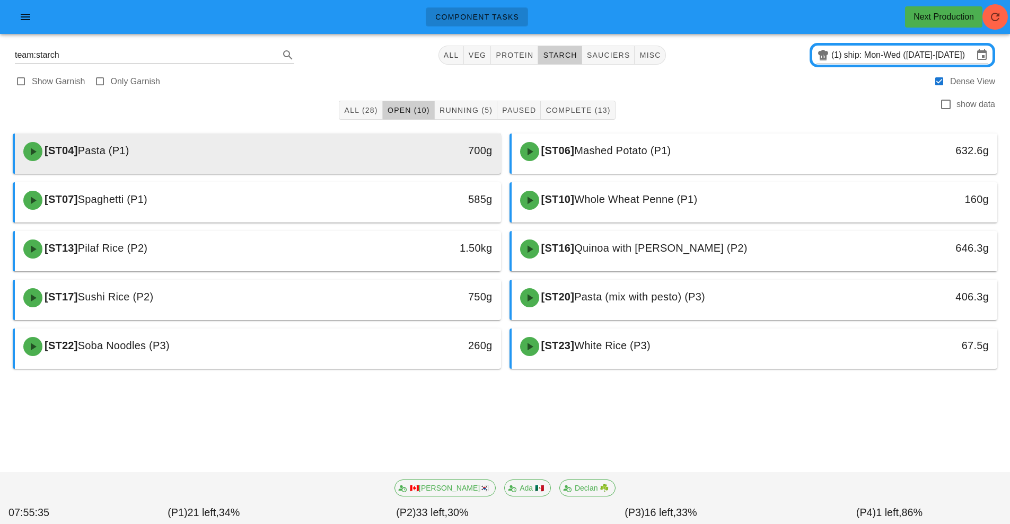
click at [376, 137] on div "[ST04] Pasta (P1)" at bounding box center [197, 152] width 361 height 32
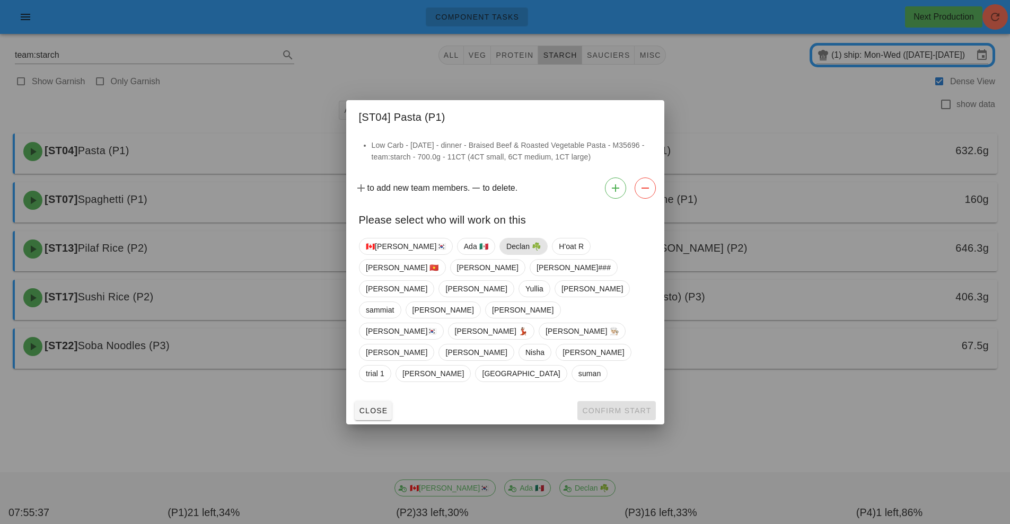
click at [506, 254] on span "Declan ☘️" at bounding box center [523, 247] width 34 height 16
click at [615, 401] on button "Confirm Start" at bounding box center [616, 410] width 78 height 19
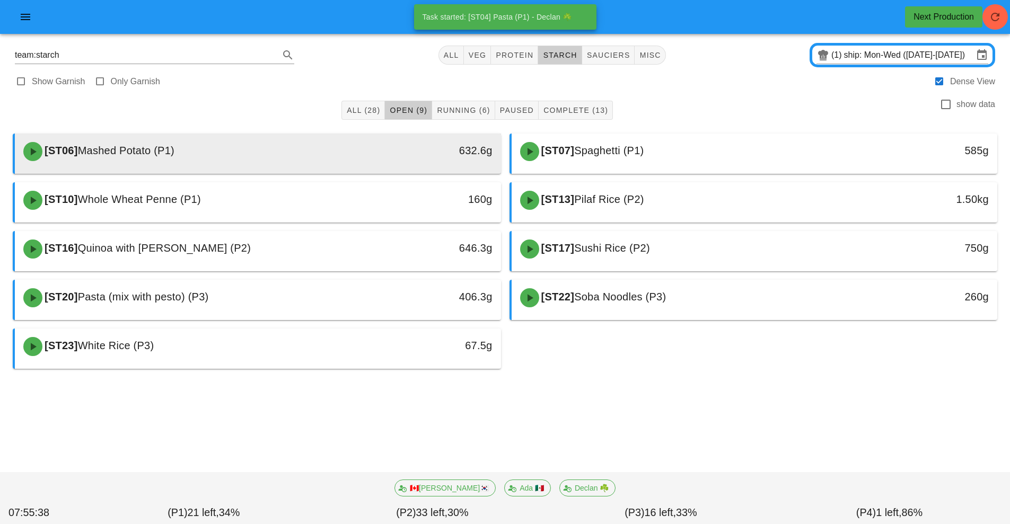
click at [268, 151] on div "[ST06] Mashed Potato (P1)" at bounding box center [197, 152] width 361 height 32
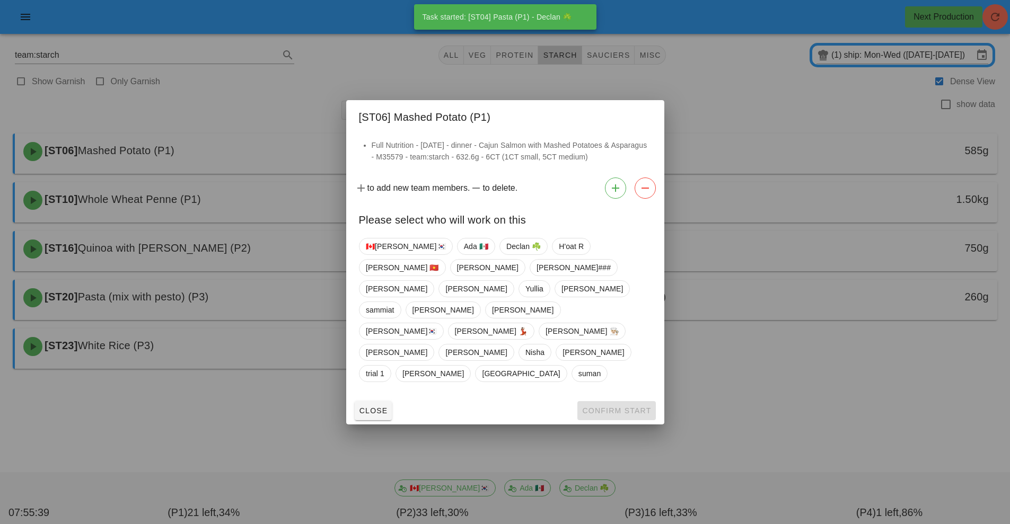
click at [703, 389] on div at bounding box center [505, 262] width 1010 height 524
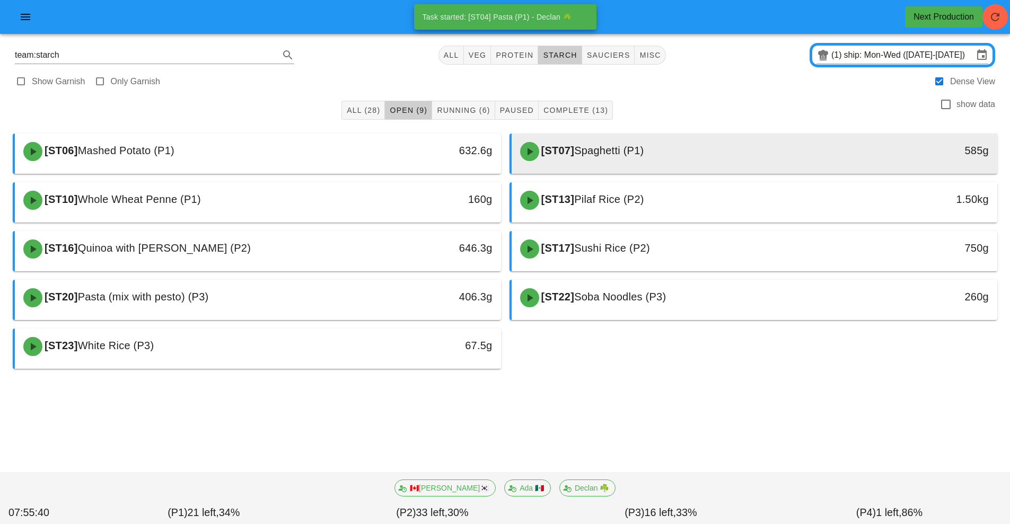
click at [683, 149] on div "[ST07] Spaghetti (P1)" at bounding box center [694, 152] width 361 height 32
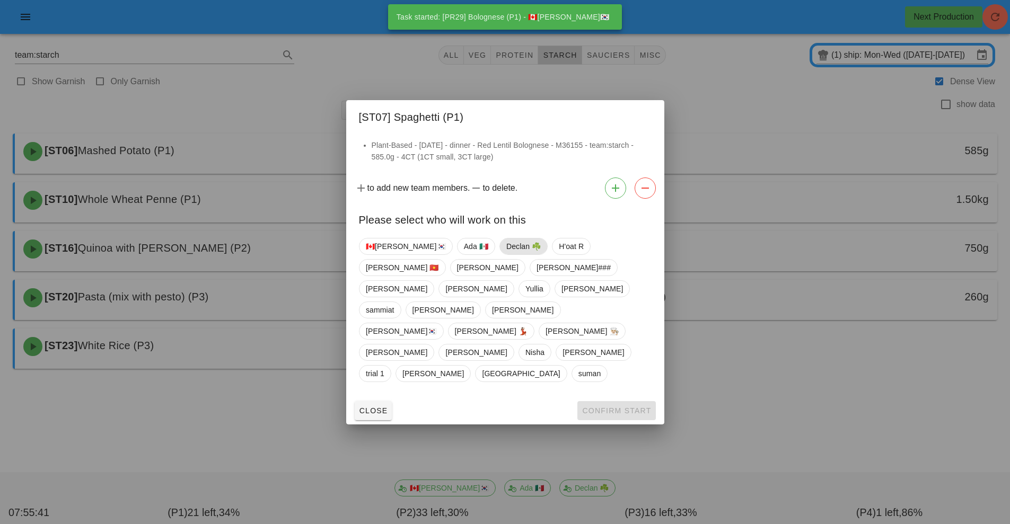
click at [506, 254] on span "Declan ☘️" at bounding box center [523, 247] width 34 height 16
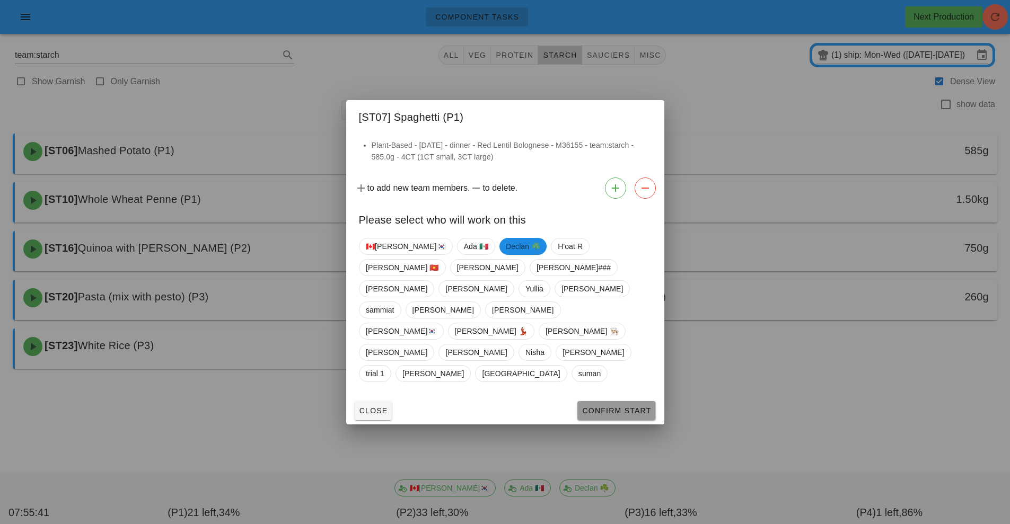
click at [629, 407] on span "Confirm Start" at bounding box center [615, 411] width 69 height 8
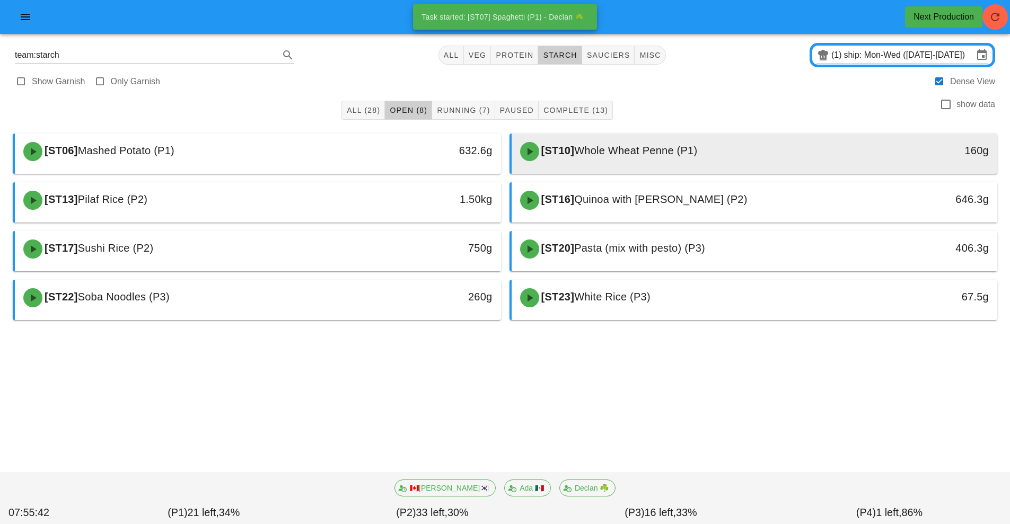
click at [638, 146] on span "Whole Wheat Penne (P1)" at bounding box center [635, 151] width 123 height 12
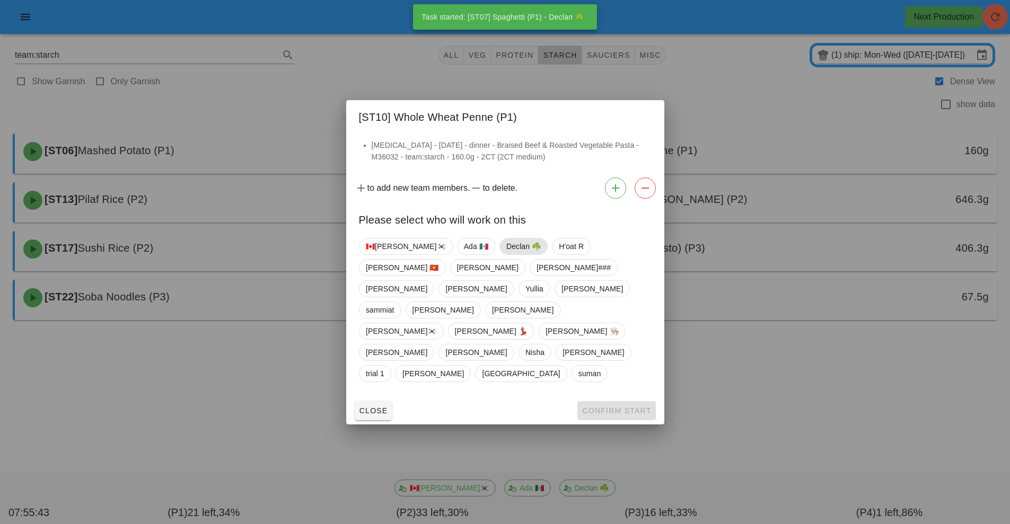
click at [506, 254] on span "Declan ☘️" at bounding box center [523, 247] width 34 height 16
click at [630, 407] on span "Confirm Start" at bounding box center [615, 411] width 69 height 8
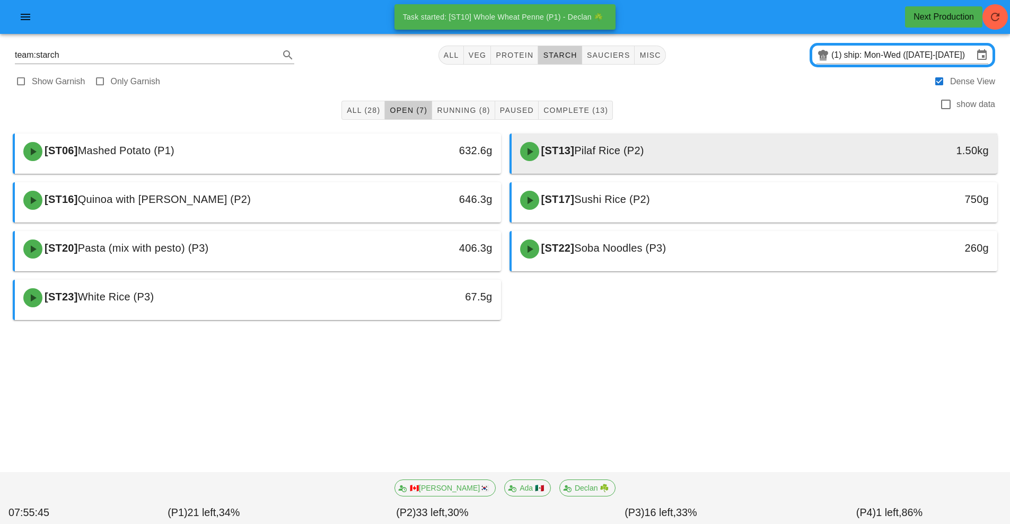
click at [662, 156] on div "[ST13] Pilaf Rice (P2)" at bounding box center [694, 152] width 361 height 32
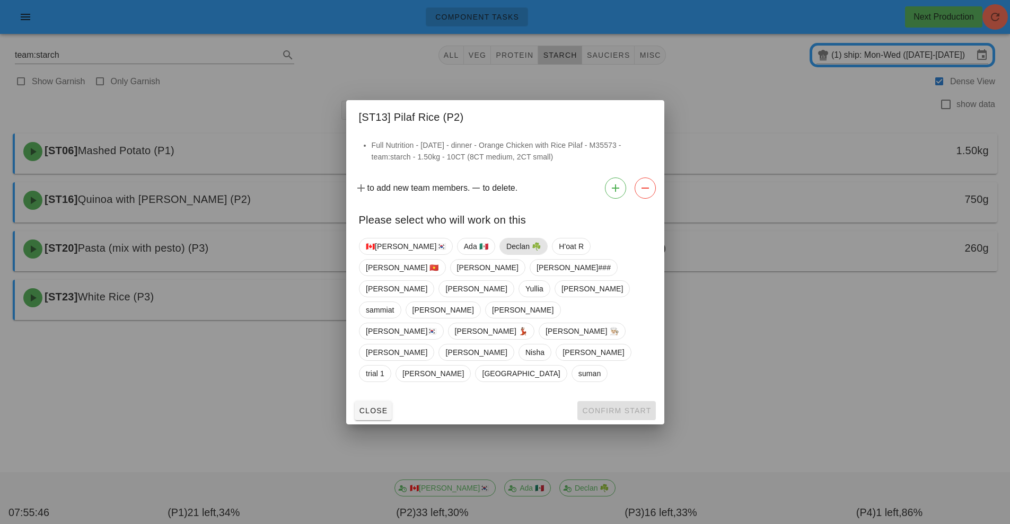
click at [506, 254] on span "Declan ☘️" at bounding box center [523, 247] width 34 height 16
click at [609, 407] on span "Confirm Start" at bounding box center [615, 411] width 69 height 8
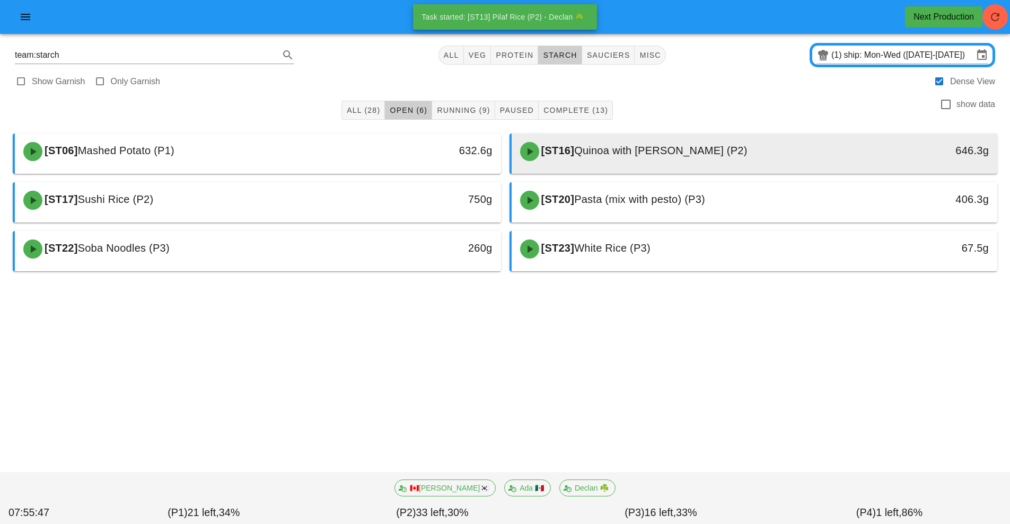
click at [646, 158] on div "[ST16] Quinoa with Parsley (P2)" at bounding box center [694, 152] width 361 height 32
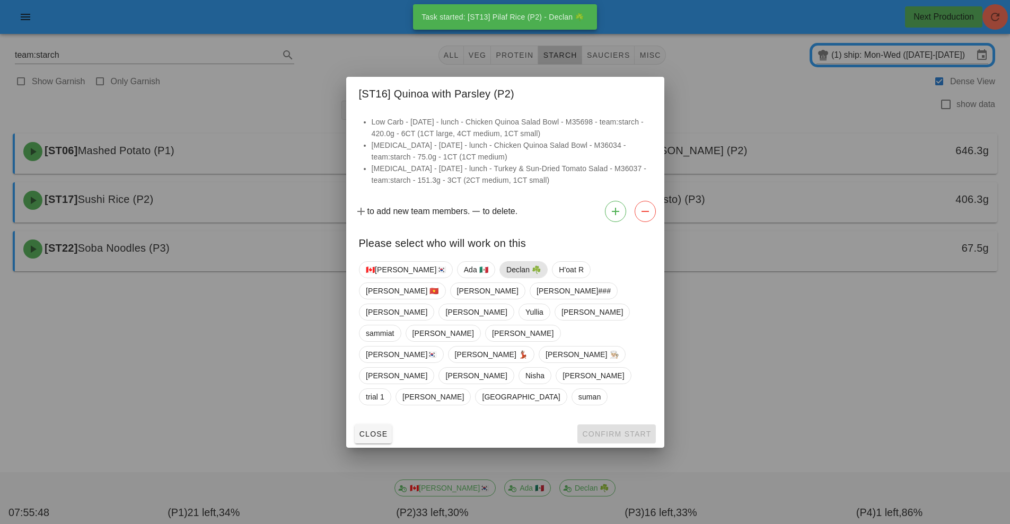
click at [506, 278] on span "Declan ☘️" at bounding box center [523, 270] width 34 height 16
click at [616, 430] on span "Confirm Start" at bounding box center [615, 434] width 69 height 8
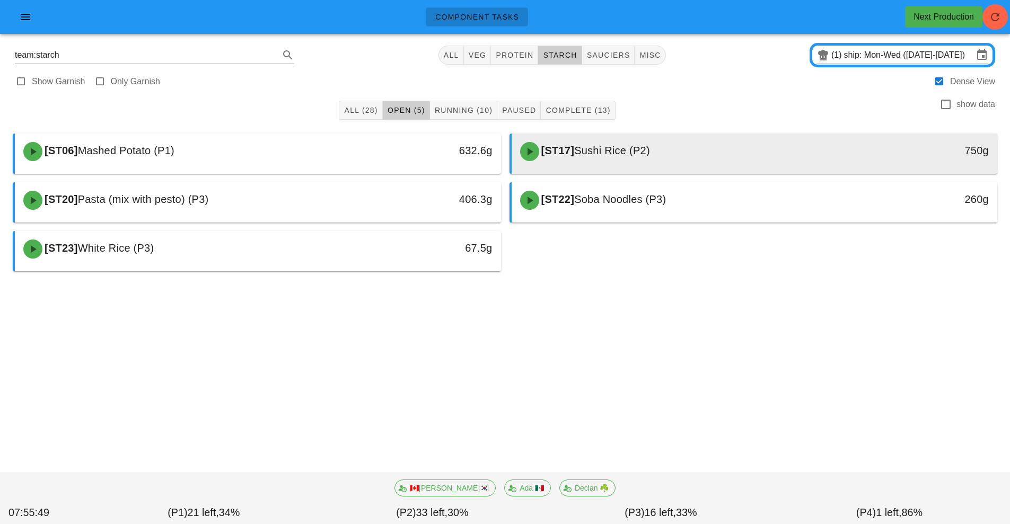
click at [647, 155] on span "Sushi Rice (P2)" at bounding box center [612, 151] width 76 height 12
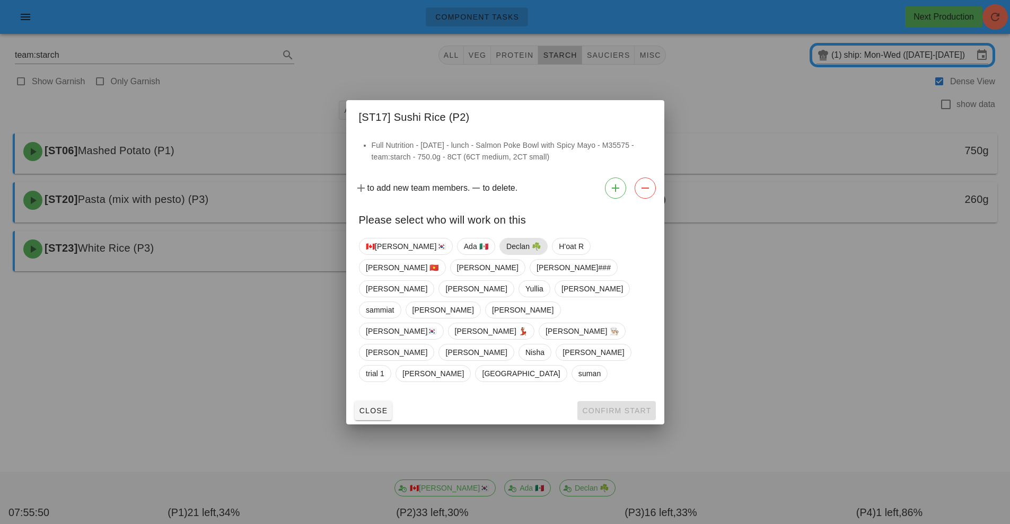
click at [506, 254] on span "Declan ☘️" at bounding box center [523, 247] width 34 height 16
click at [616, 401] on button "Confirm Start" at bounding box center [616, 410] width 78 height 19
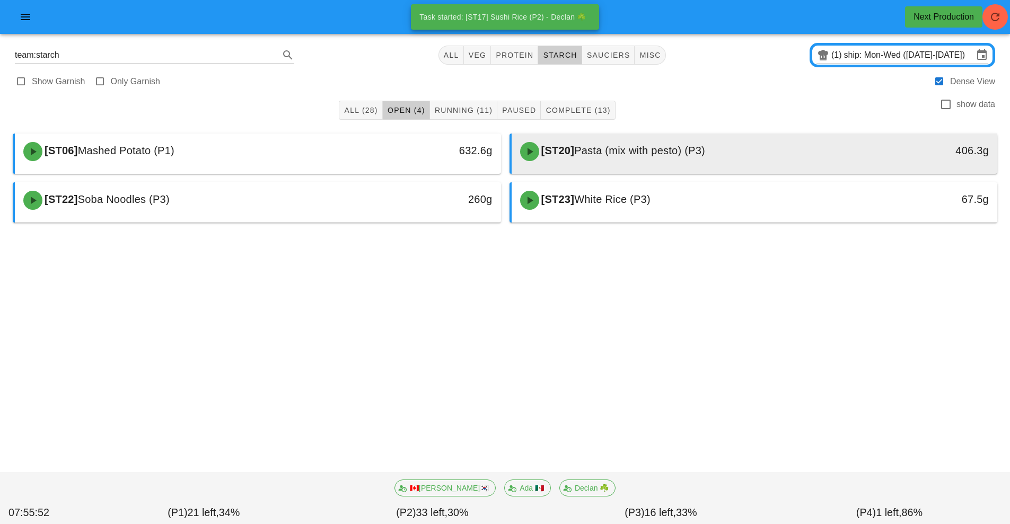
click at [619, 155] on span "Pasta (mix with pesto) (P3)" at bounding box center [639, 151] width 131 height 12
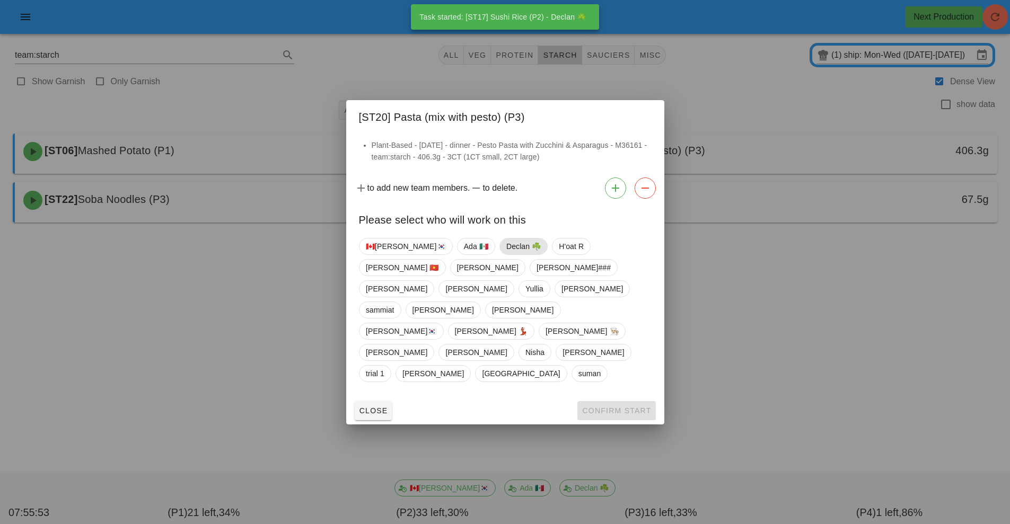
click at [506, 254] on span "Declan ☘️" at bounding box center [523, 247] width 34 height 16
click at [612, 407] on span "Confirm Start" at bounding box center [615, 411] width 69 height 8
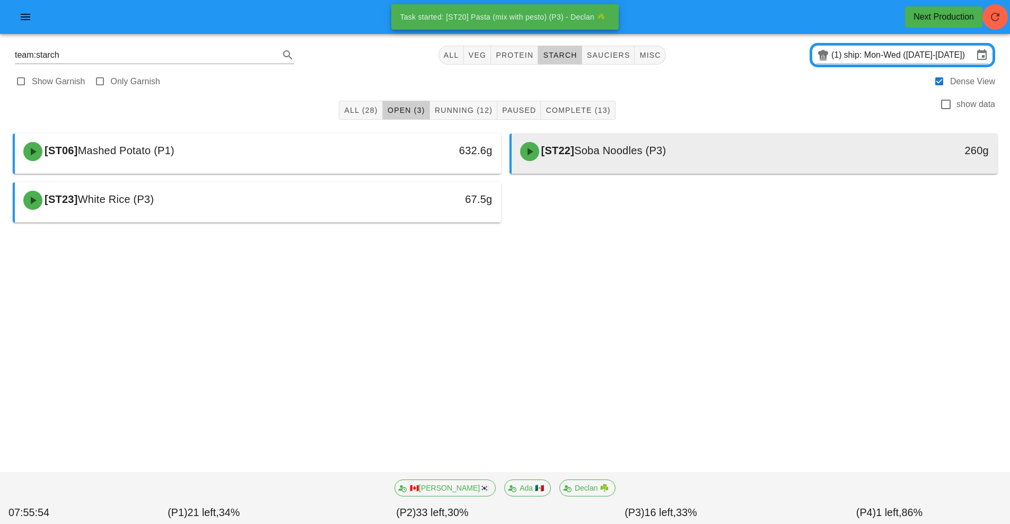
click at [638, 154] on span "Soba Noodles (P3)" at bounding box center [620, 151] width 92 height 12
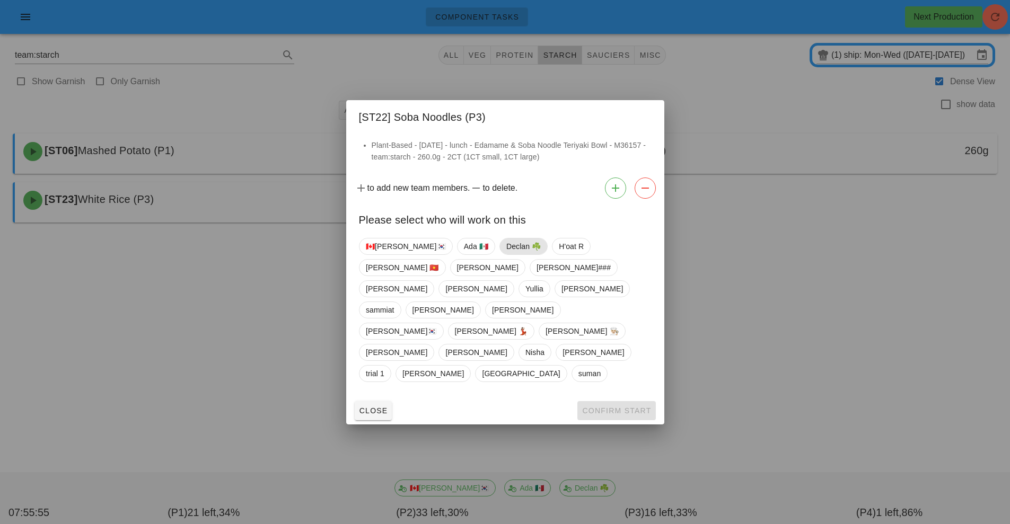
click at [506, 254] on span "Declan ☘️" at bounding box center [523, 247] width 34 height 16
click at [631, 401] on button "Confirm Start" at bounding box center [616, 410] width 78 height 19
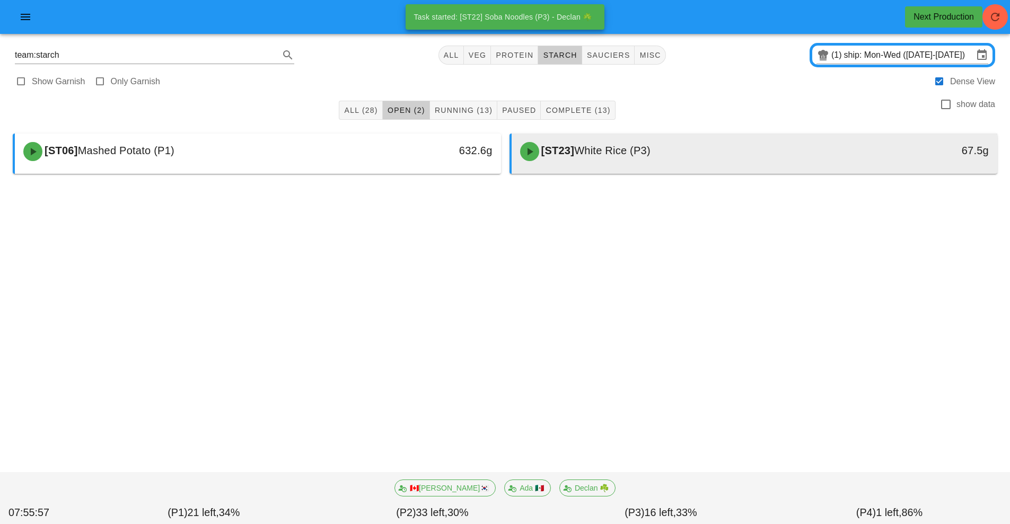
click at [662, 151] on div "[ST23] White Rice (P3)" at bounding box center [694, 152] width 361 height 32
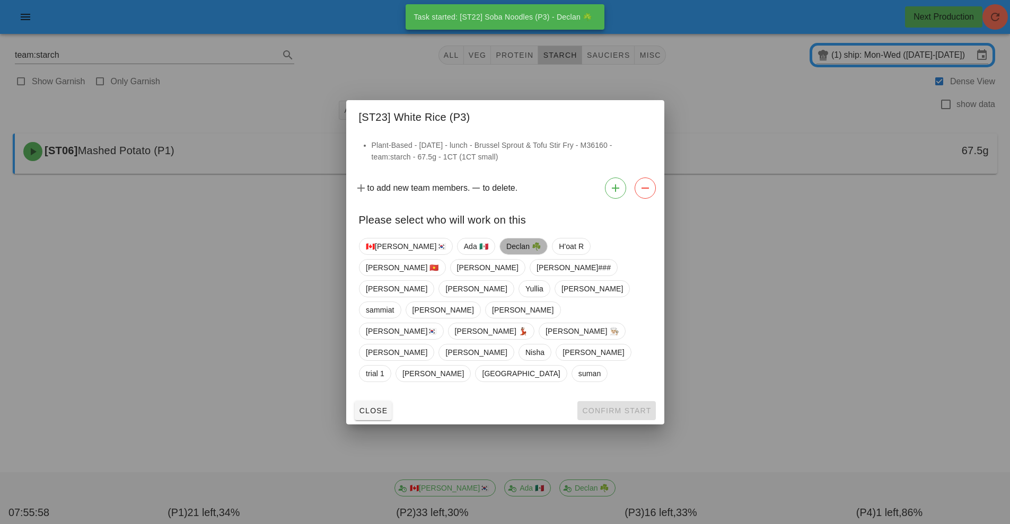
click at [506, 254] on span "Declan ☘️" at bounding box center [523, 247] width 34 height 16
click at [625, 407] on span "Confirm Start" at bounding box center [615, 411] width 69 height 8
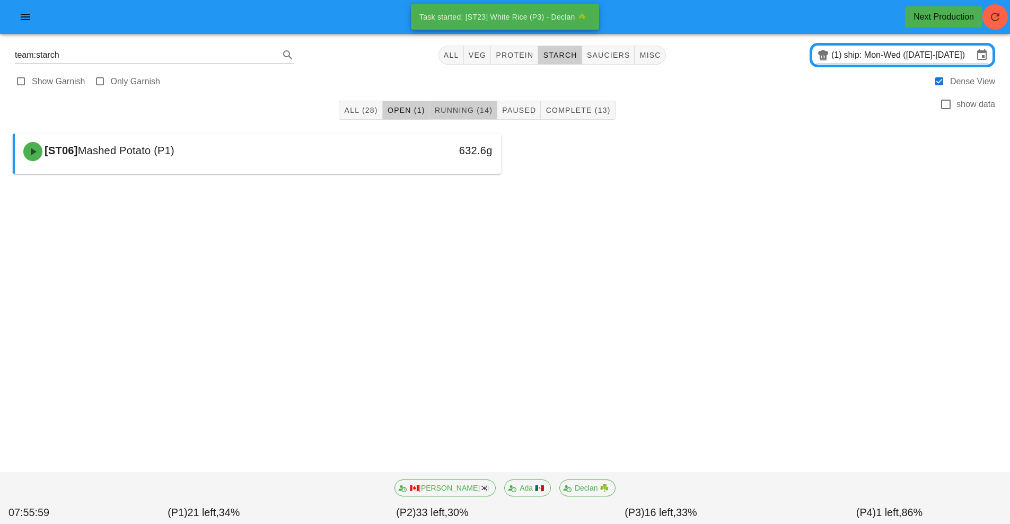
click at [473, 118] on button "Running (14)" at bounding box center [463, 110] width 67 height 19
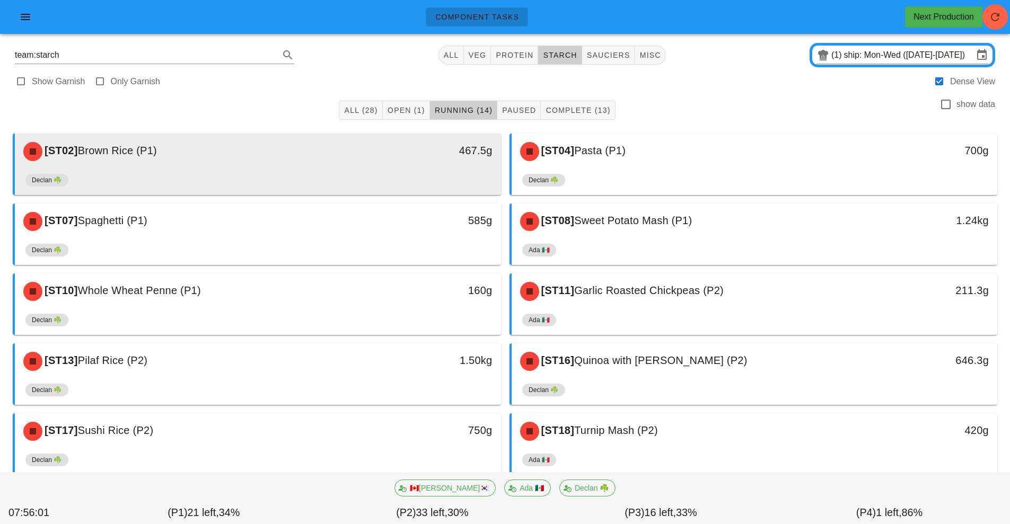
click at [330, 189] on div "Declan ☘️" at bounding box center [257, 182] width 465 height 25
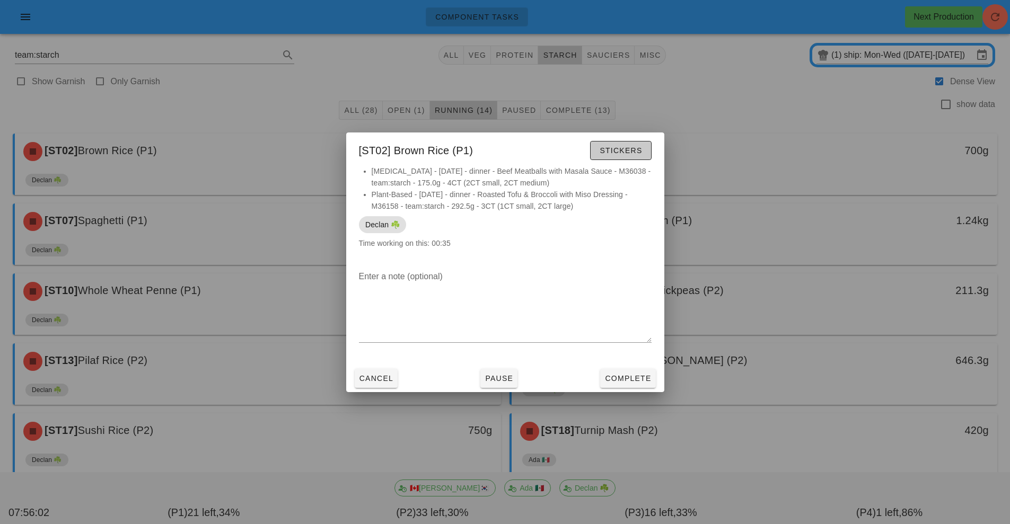
click at [630, 156] on button "Stickers" at bounding box center [620, 150] width 61 height 19
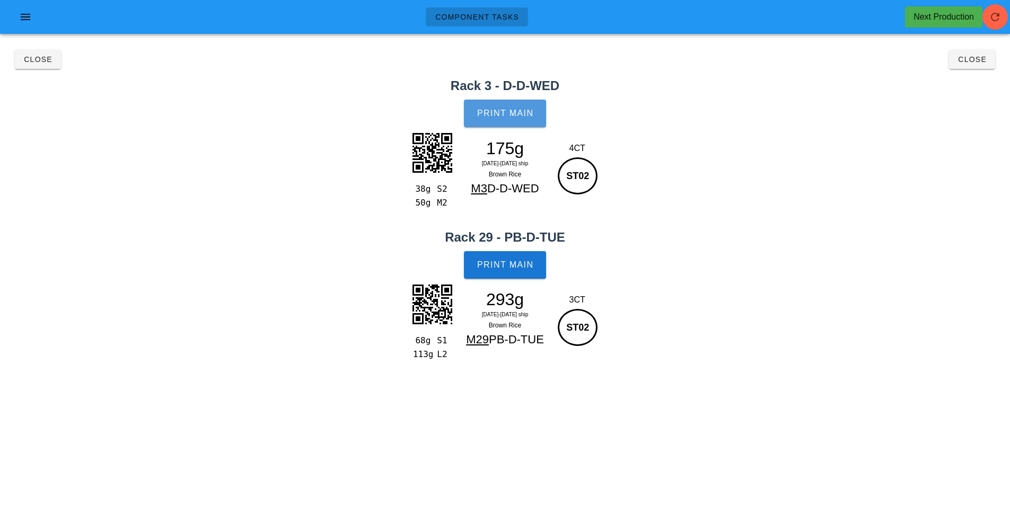
click at [491, 118] on span "Print Main" at bounding box center [505, 114] width 57 height 10
click at [522, 271] on button "Print Main" at bounding box center [505, 265] width 82 height 28
click at [974, 59] on span "Close" at bounding box center [971, 59] width 29 height 8
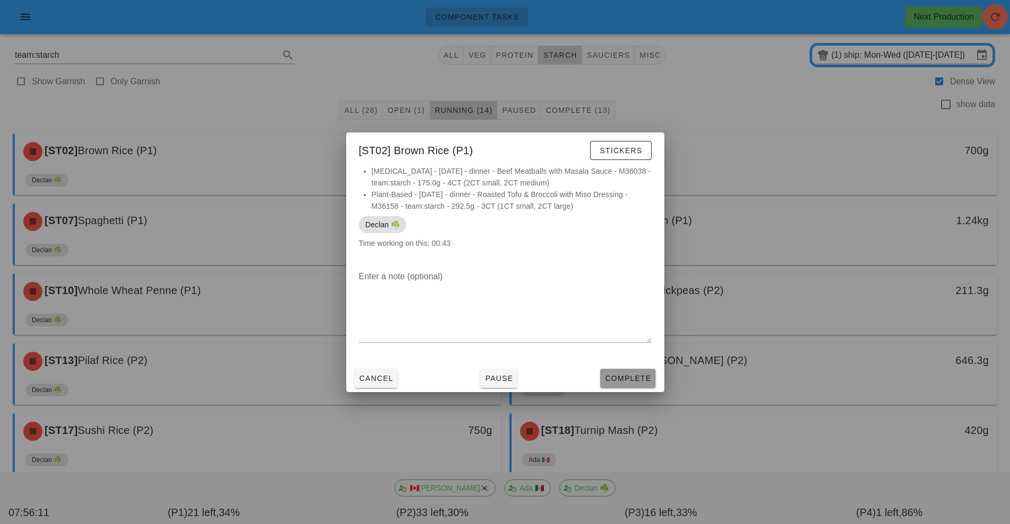
click at [637, 377] on span "Complete" at bounding box center [627, 378] width 47 height 8
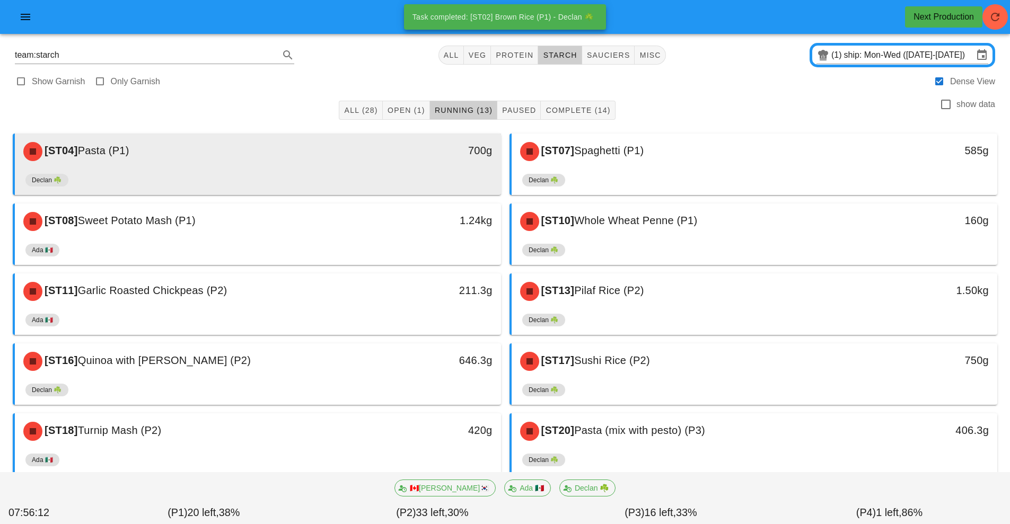
click at [278, 162] on div "[ST04] Pasta (P1)" at bounding box center [197, 152] width 361 height 32
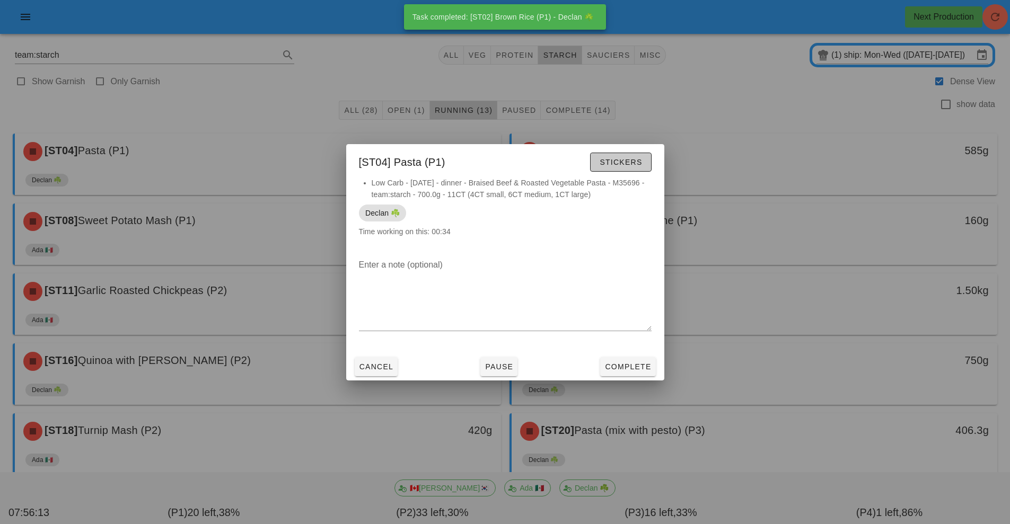
click at [619, 162] on span "Stickers" at bounding box center [620, 162] width 43 height 8
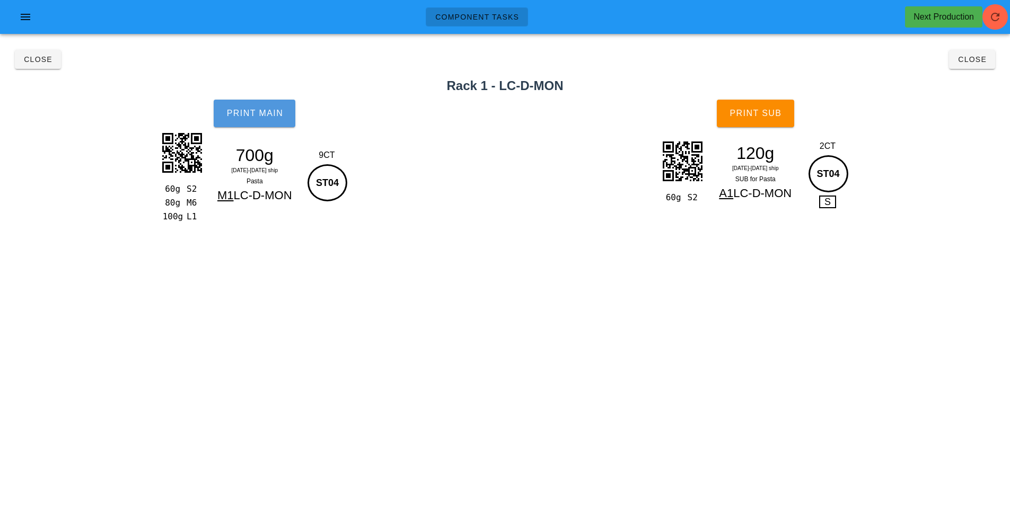
click at [260, 118] on button "Print Main" at bounding box center [255, 114] width 82 height 28
click at [759, 124] on button "Print Sub" at bounding box center [755, 114] width 77 height 28
click at [970, 60] on span "Close" at bounding box center [971, 59] width 29 height 8
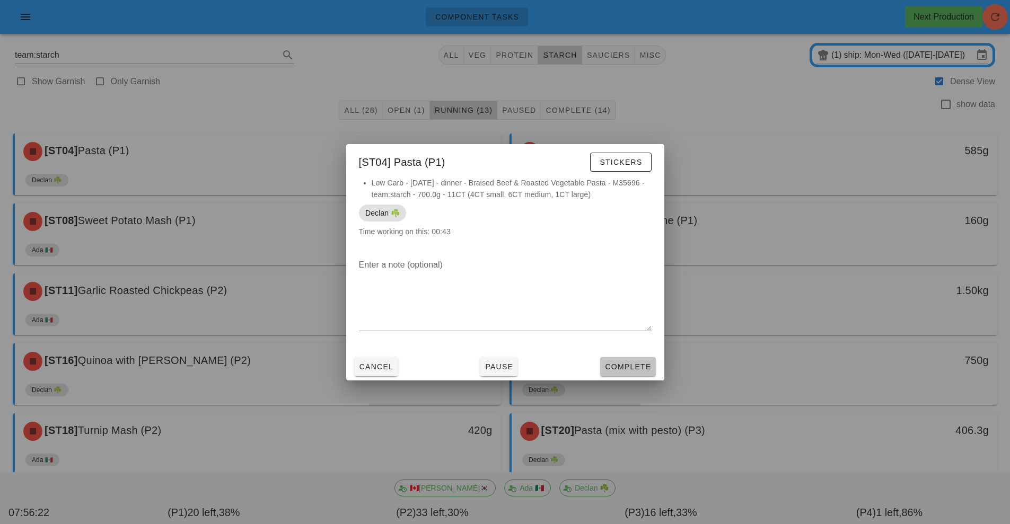
click at [637, 367] on span "Complete" at bounding box center [627, 367] width 47 height 8
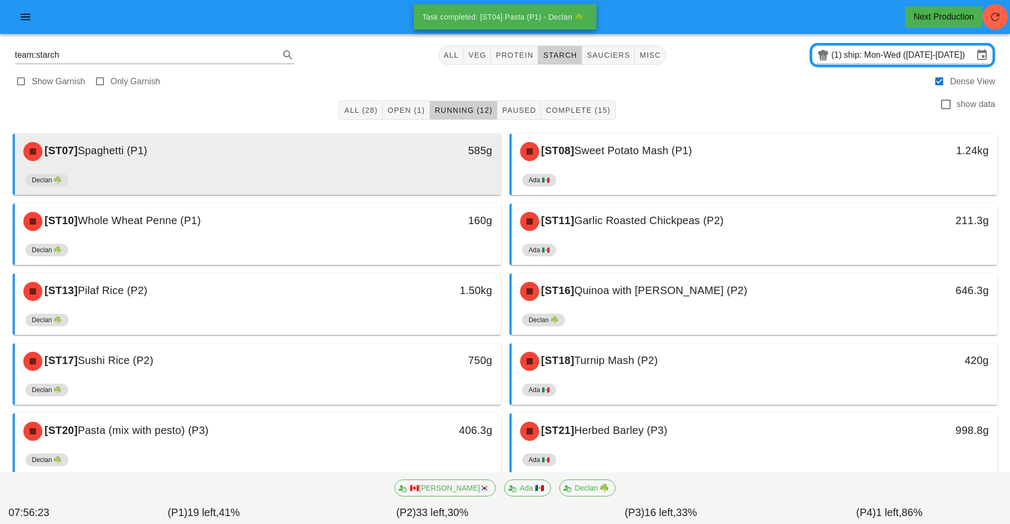
click at [285, 162] on div "[ST07] Spaghetti (P1)" at bounding box center [197, 152] width 361 height 32
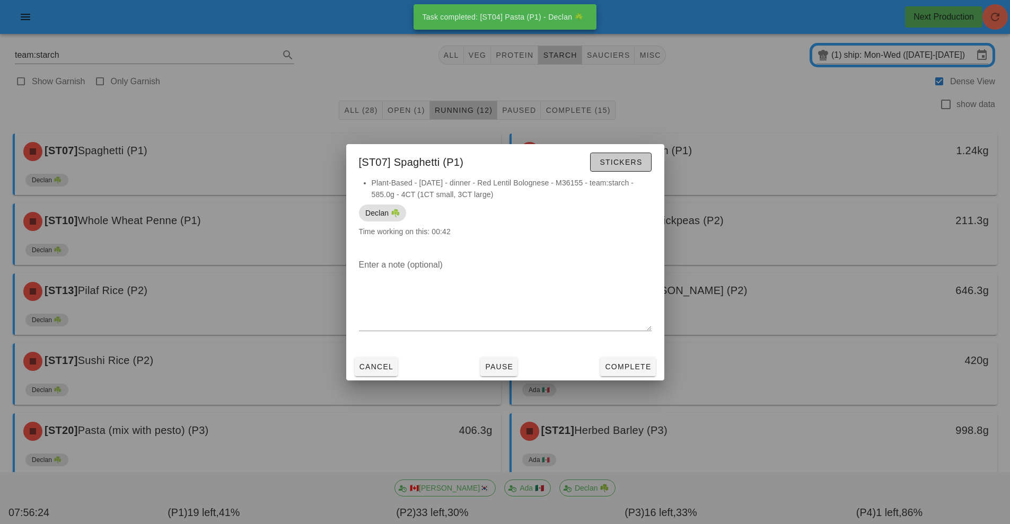
click at [620, 160] on span "Stickers" at bounding box center [620, 162] width 43 height 8
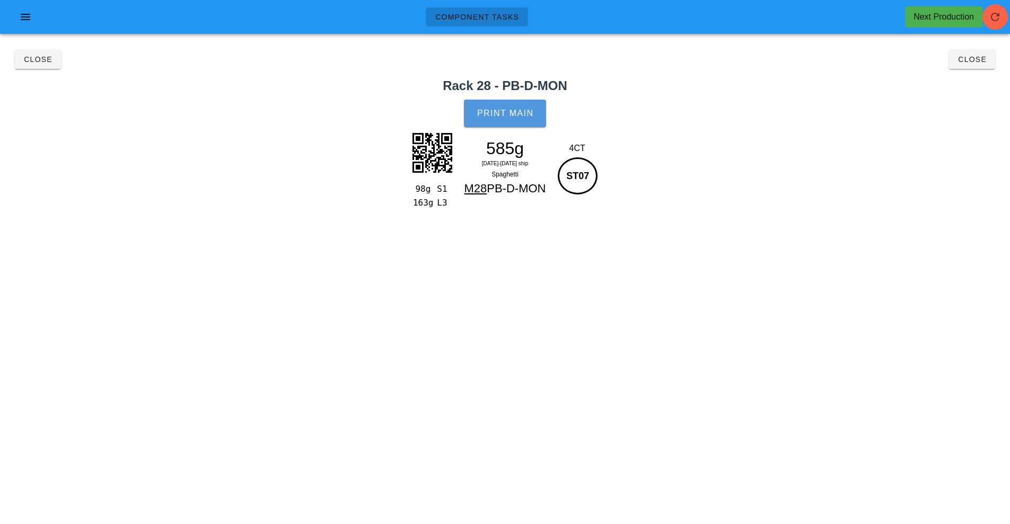
click at [509, 124] on button "Print Main" at bounding box center [505, 114] width 82 height 28
click at [983, 52] on button "Close" at bounding box center [972, 59] width 46 height 19
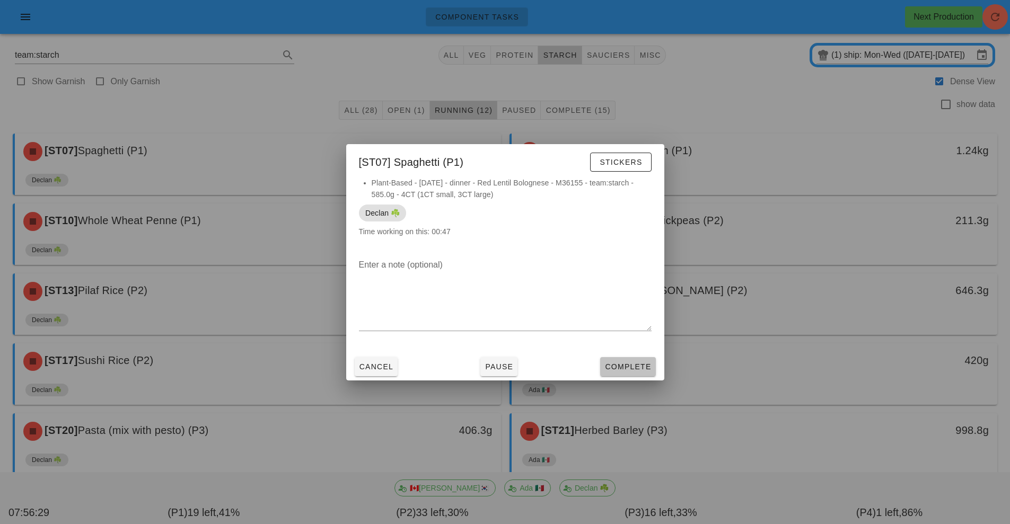
click at [629, 374] on button "Complete" at bounding box center [627, 366] width 55 height 19
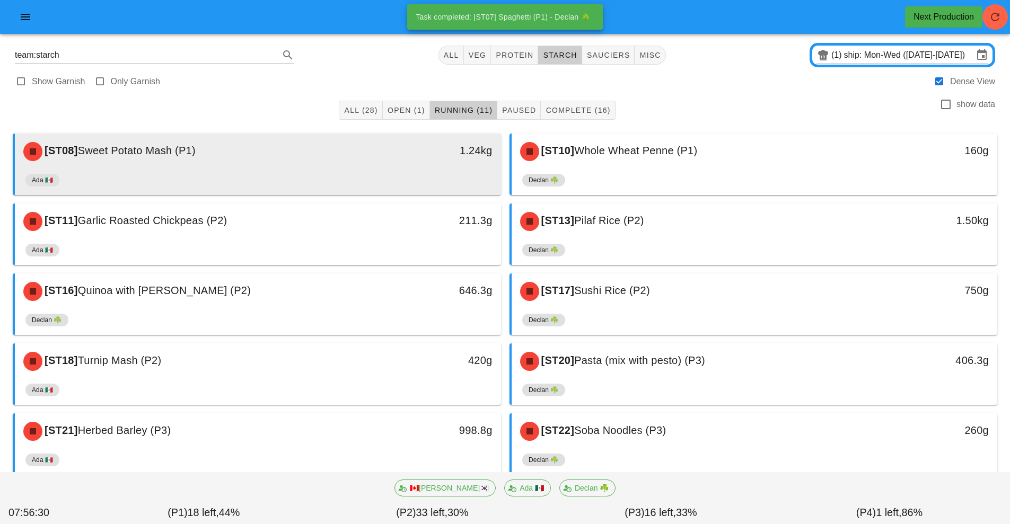
click at [273, 166] on div "[ST08] Sweet Potato Mash (P1)" at bounding box center [197, 152] width 361 height 32
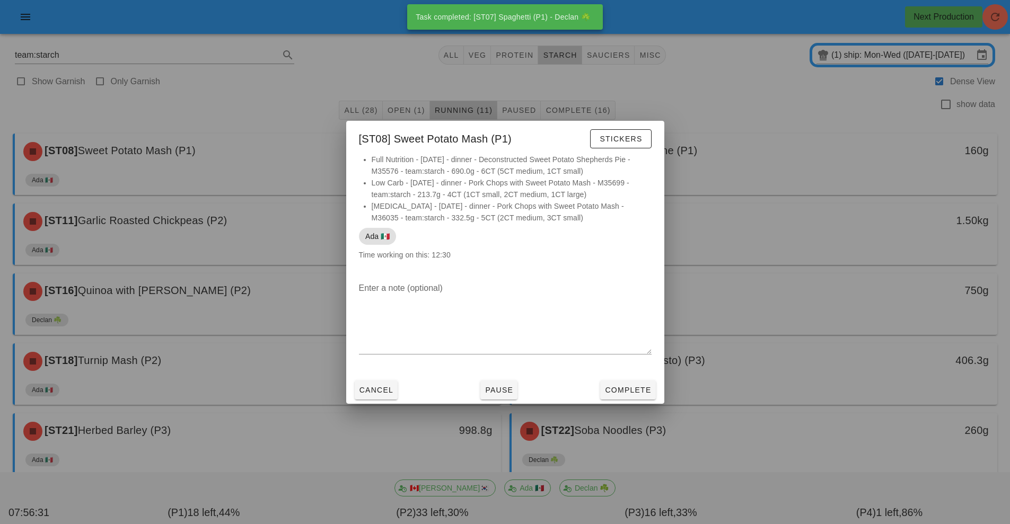
click at [795, 288] on div at bounding box center [505, 262] width 1010 height 524
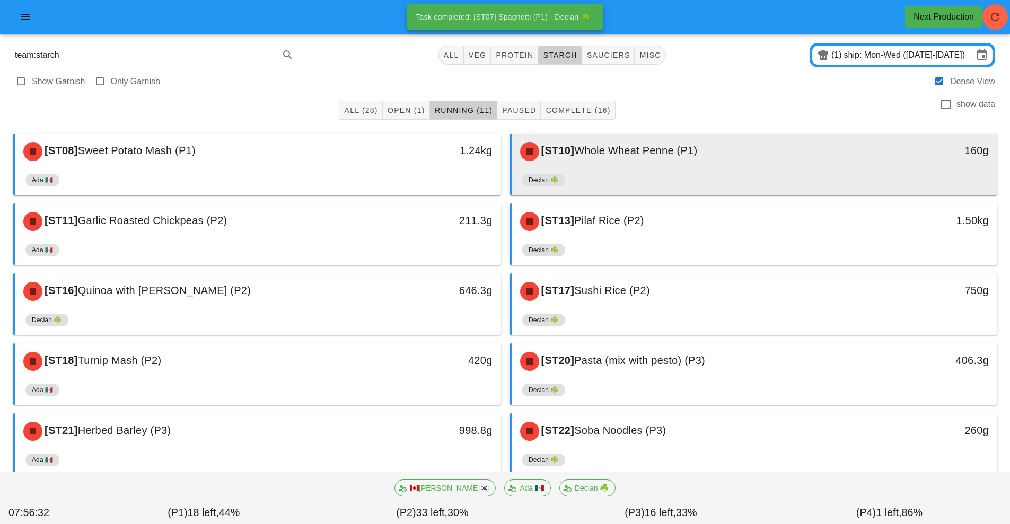
click at [689, 160] on div "[ST10] Whole Wheat Penne (P1)" at bounding box center [694, 152] width 361 height 32
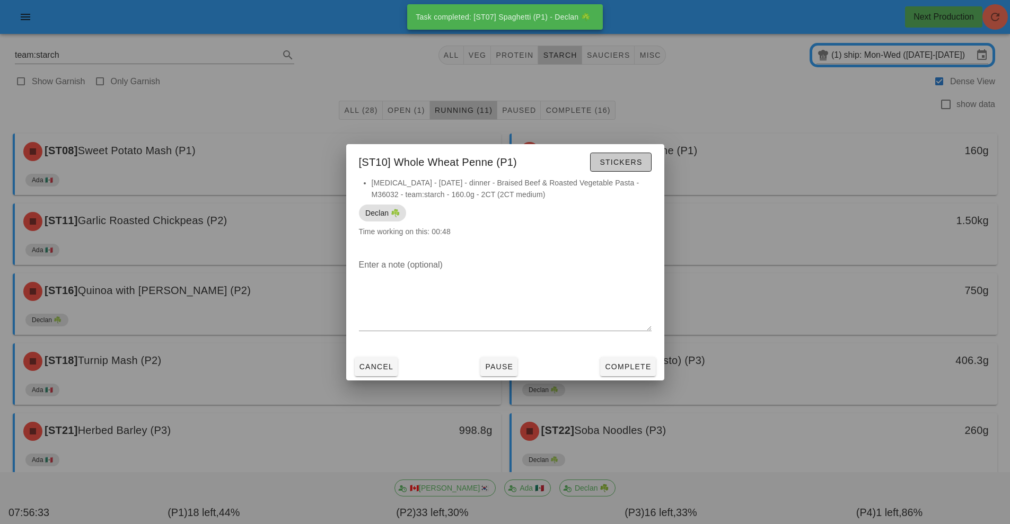
click at [626, 161] on span "Stickers" at bounding box center [620, 162] width 43 height 8
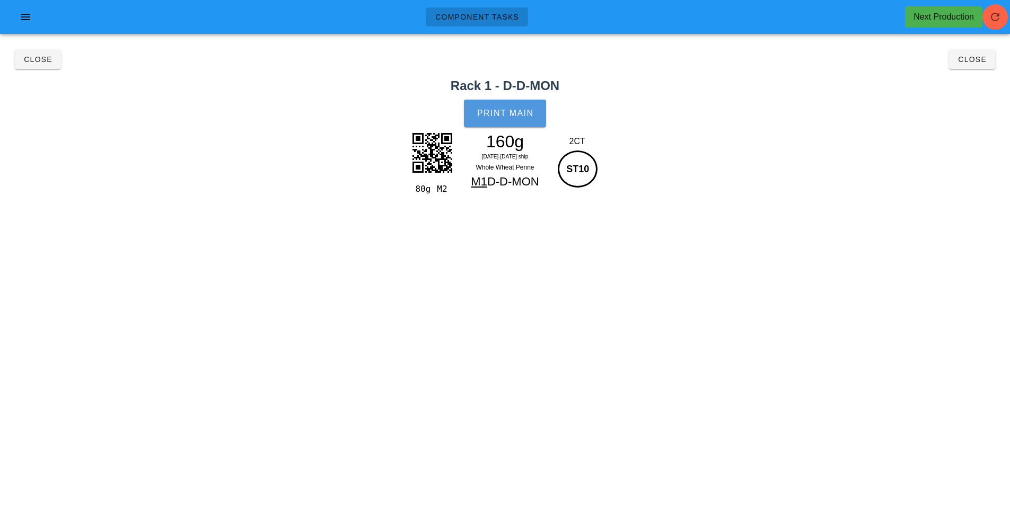
click at [524, 116] on span "Print Main" at bounding box center [505, 114] width 57 height 10
click at [973, 67] on button "Close" at bounding box center [972, 59] width 46 height 19
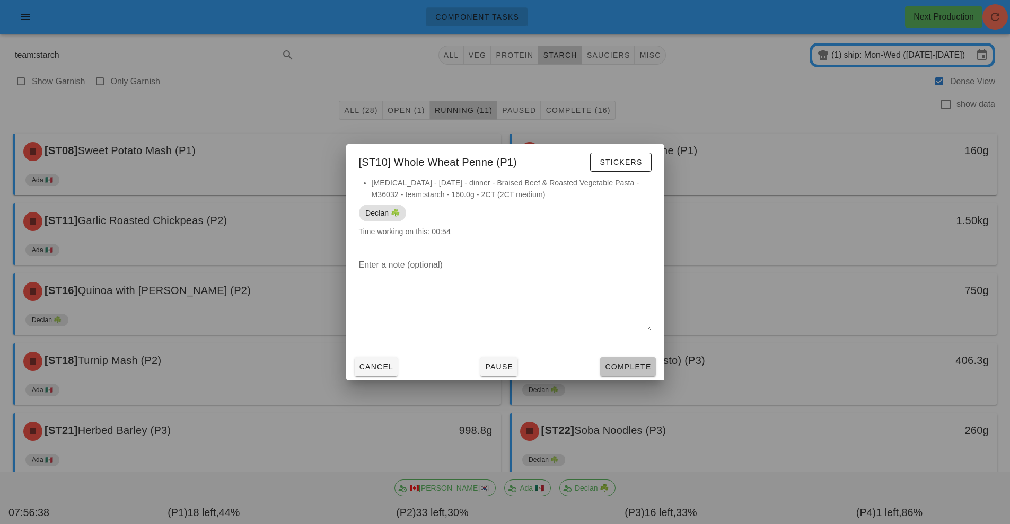
click at [630, 375] on button "Complete" at bounding box center [627, 366] width 55 height 19
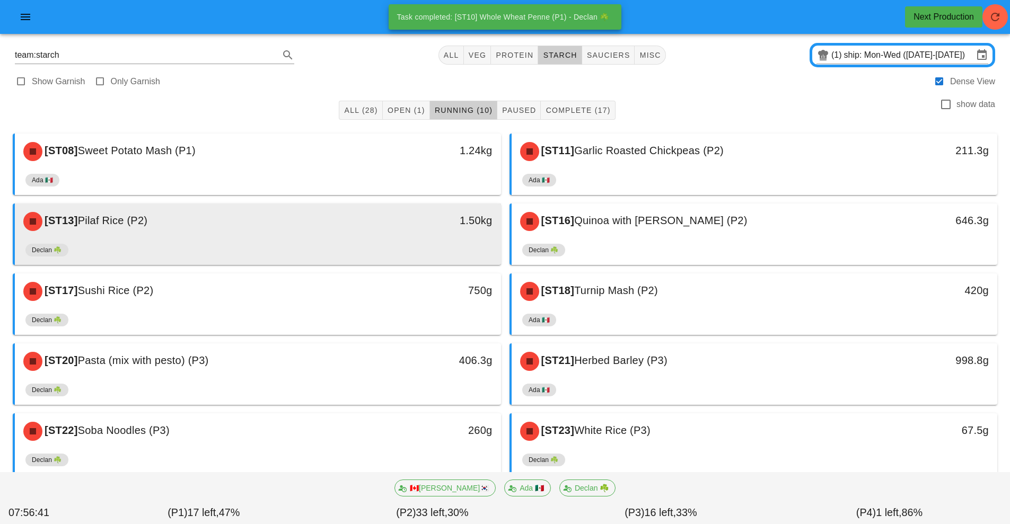
click at [369, 240] on div "Declan ☘️" at bounding box center [257, 252] width 465 height 25
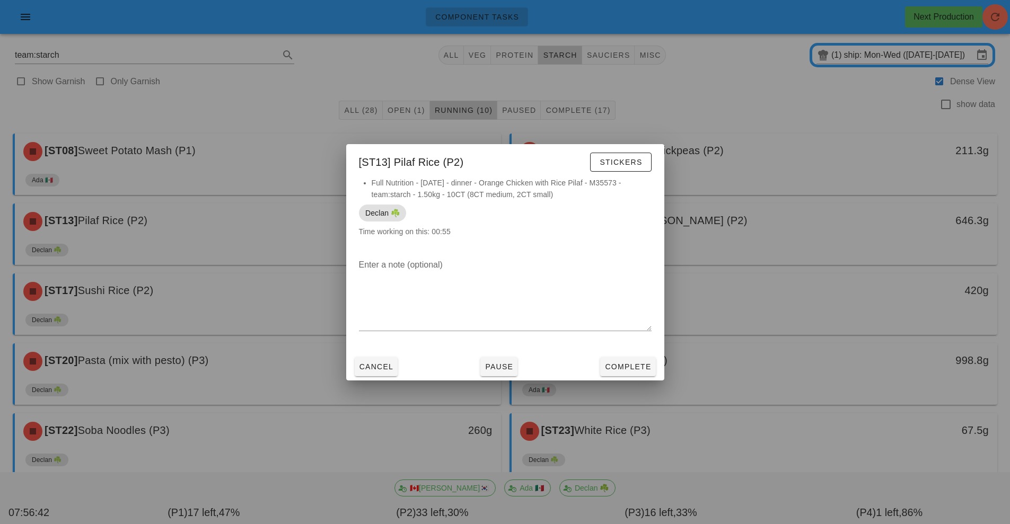
click at [720, 218] on div at bounding box center [505, 262] width 1010 height 524
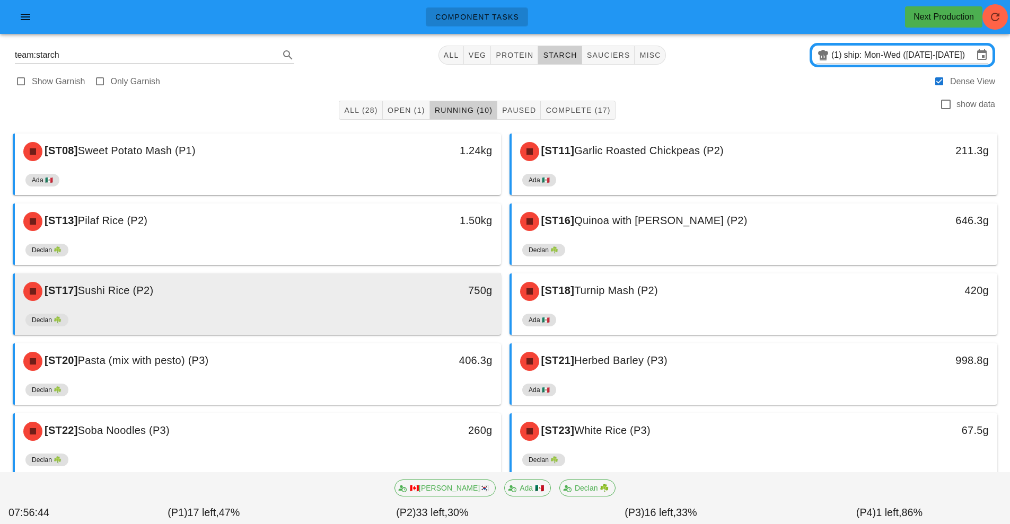
click at [311, 312] on div "Declan ☘️" at bounding box center [257, 322] width 465 height 25
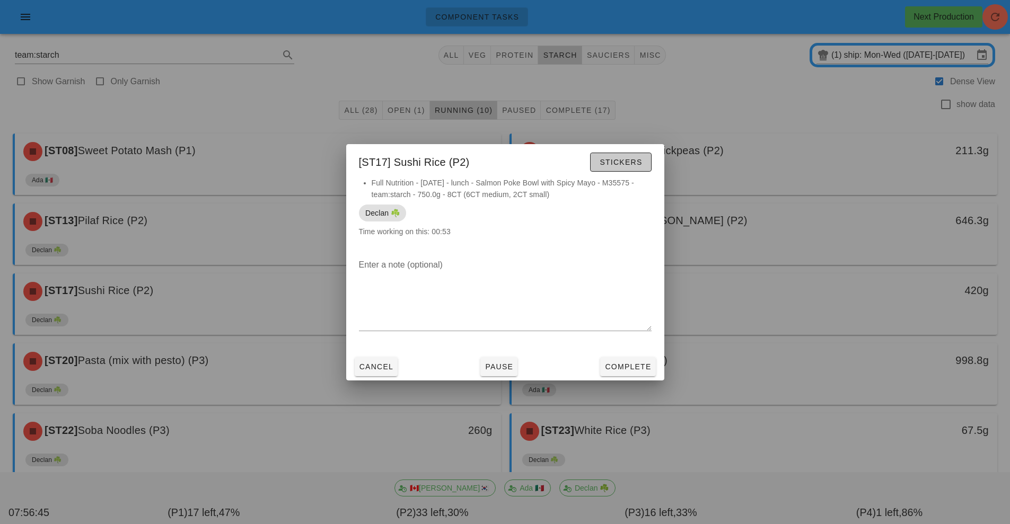
click at [640, 161] on span "Stickers" at bounding box center [620, 162] width 43 height 8
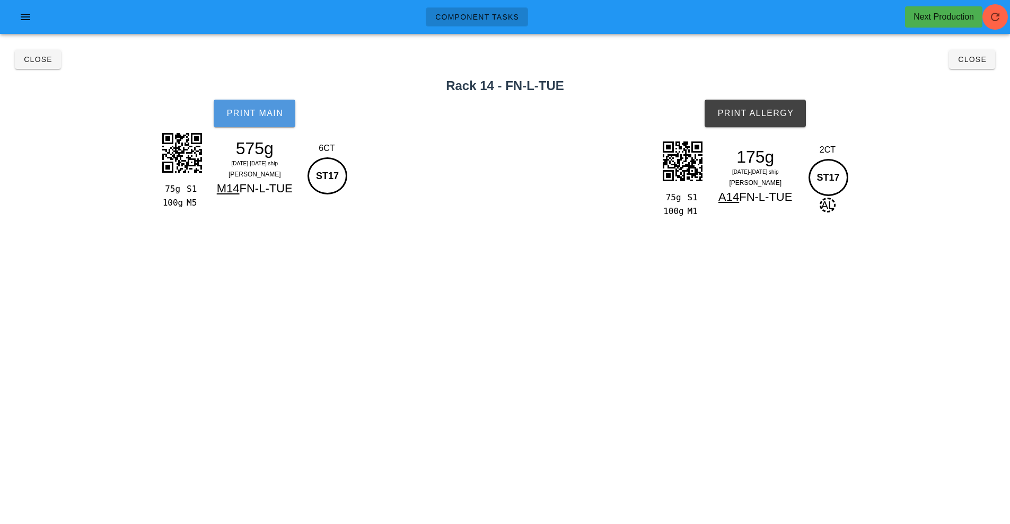
click at [271, 126] on button "Print Main" at bounding box center [255, 114] width 82 height 28
click at [765, 113] on span "Print Allergy" at bounding box center [755, 114] width 77 height 10
click at [972, 59] on span "Close" at bounding box center [971, 59] width 29 height 8
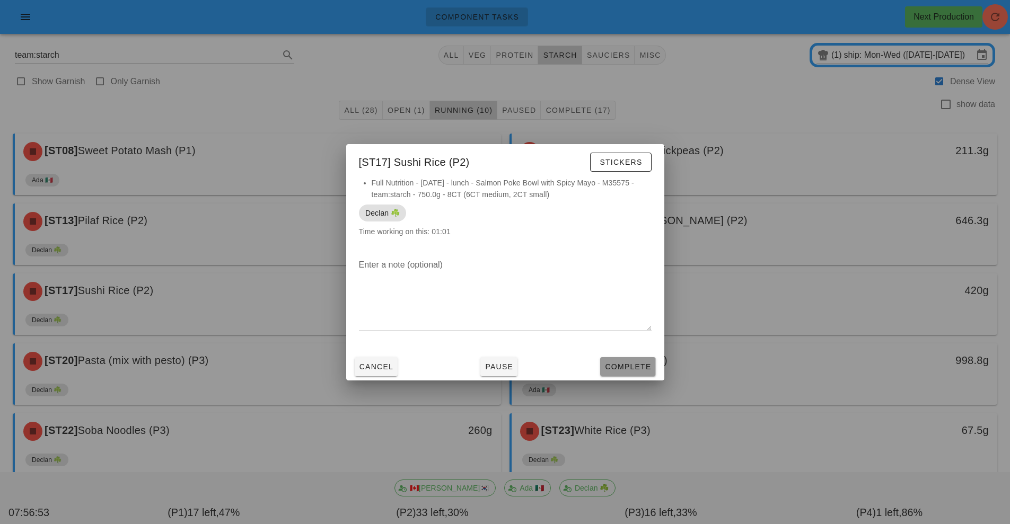
click at [635, 366] on span "Complete" at bounding box center [627, 367] width 47 height 8
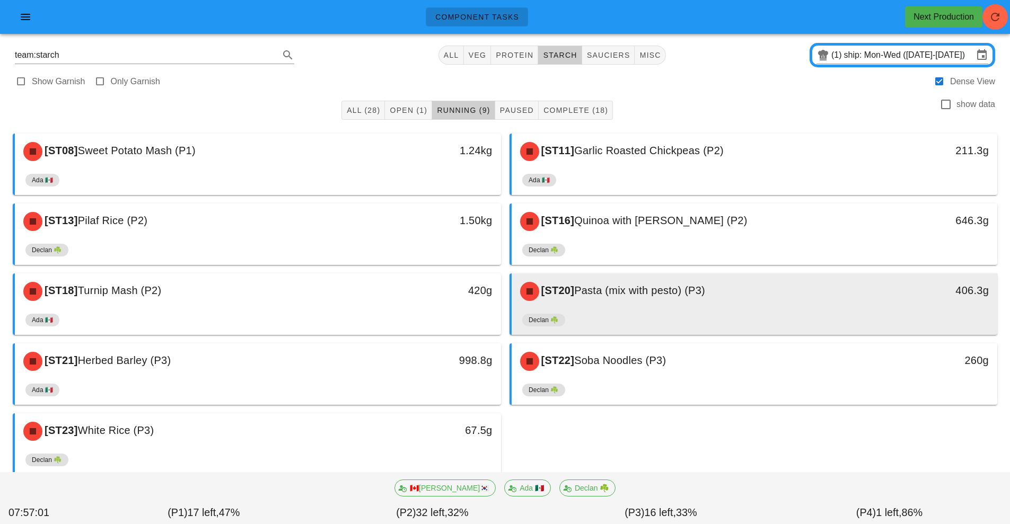
click at [650, 304] on div "[ST20] Pasta (mix with pesto) (P3)" at bounding box center [694, 292] width 361 height 32
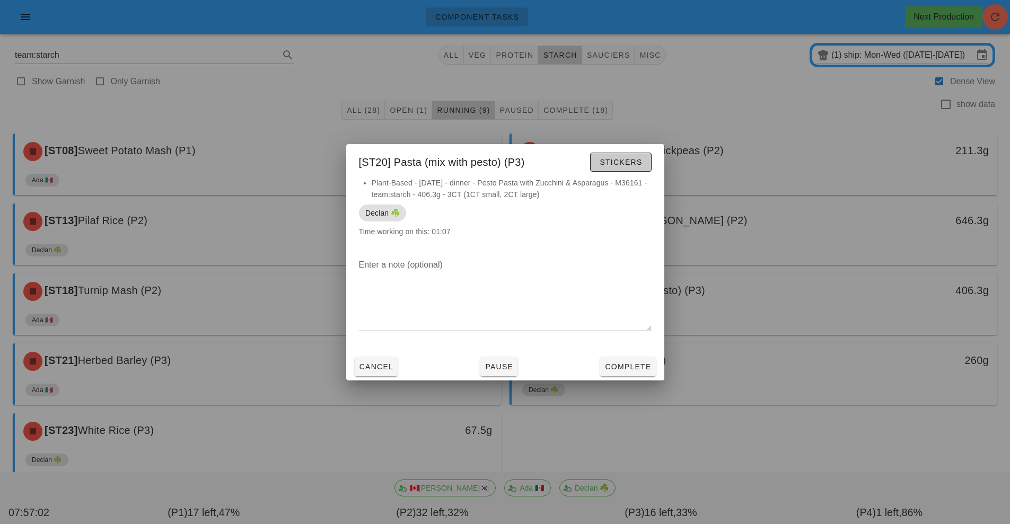
click at [624, 160] on span "Stickers" at bounding box center [620, 162] width 43 height 8
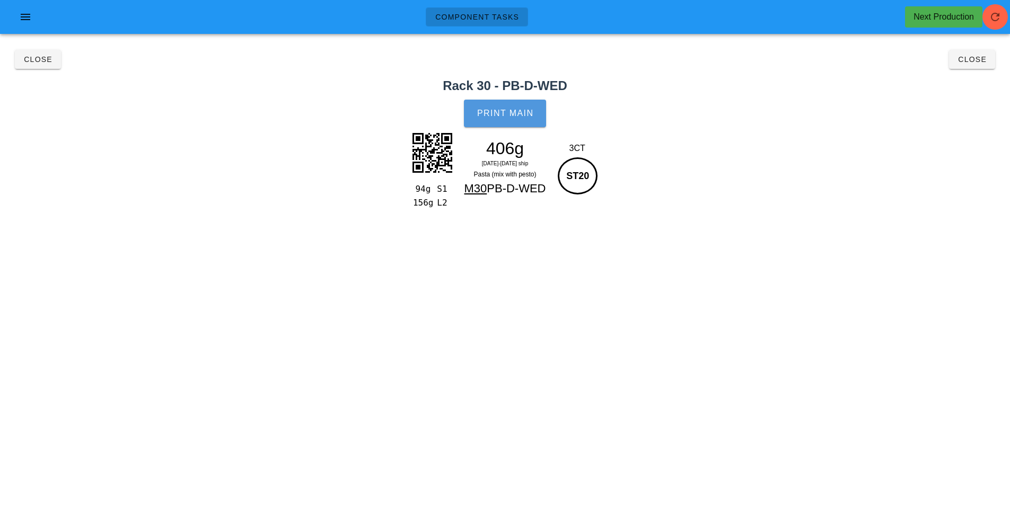
click at [510, 112] on span "Print Main" at bounding box center [505, 114] width 57 height 10
click at [990, 59] on button "Close" at bounding box center [972, 59] width 46 height 19
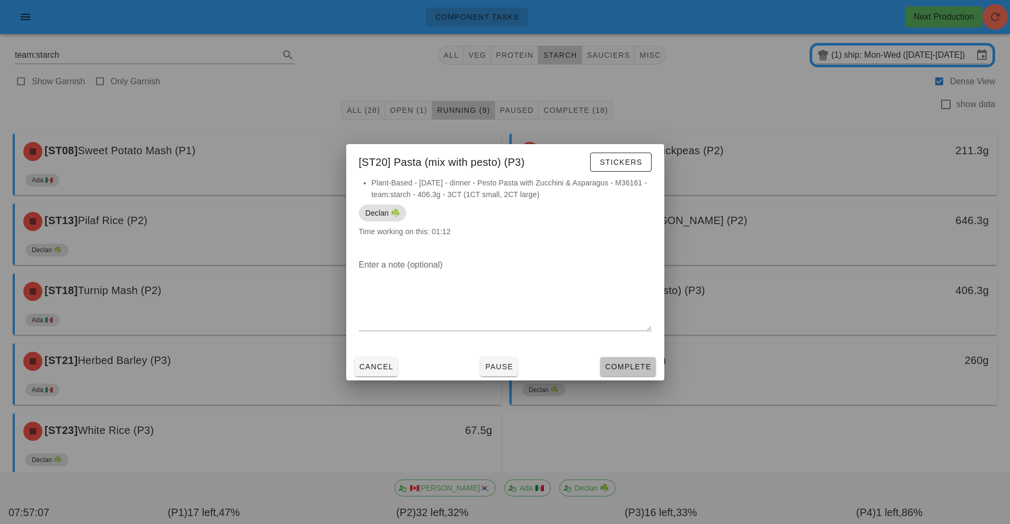
click at [634, 363] on span "Complete" at bounding box center [627, 367] width 47 height 8
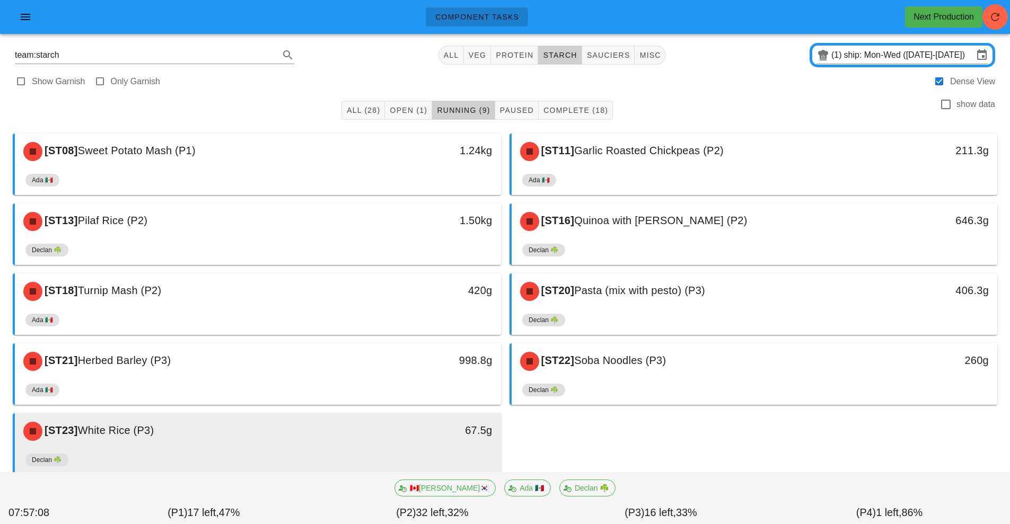
click at [451, 431] on div "67.5g" at bounding box center [438, 430] width 108 height 17
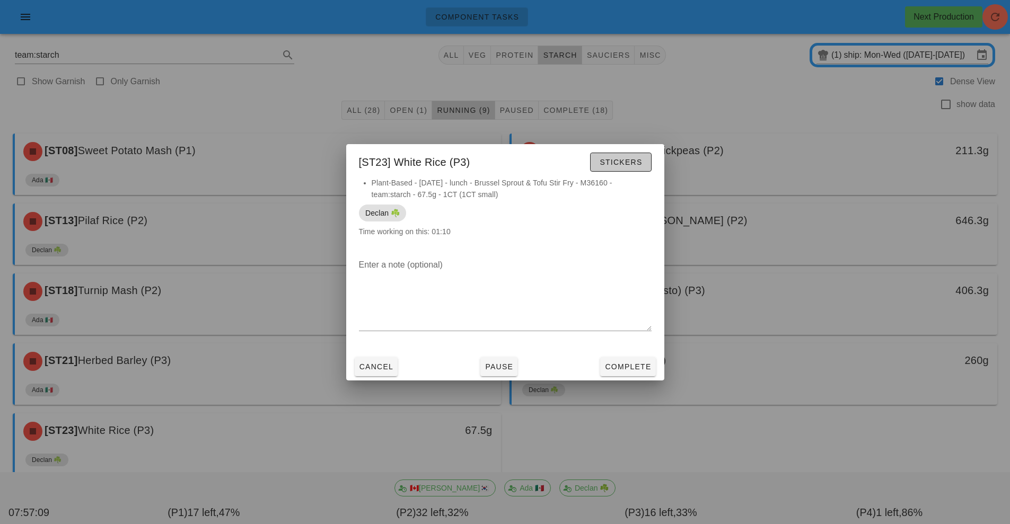
click at [627, 168] on button "Stickers" at bounding box center [620, 162] width 61 height 19
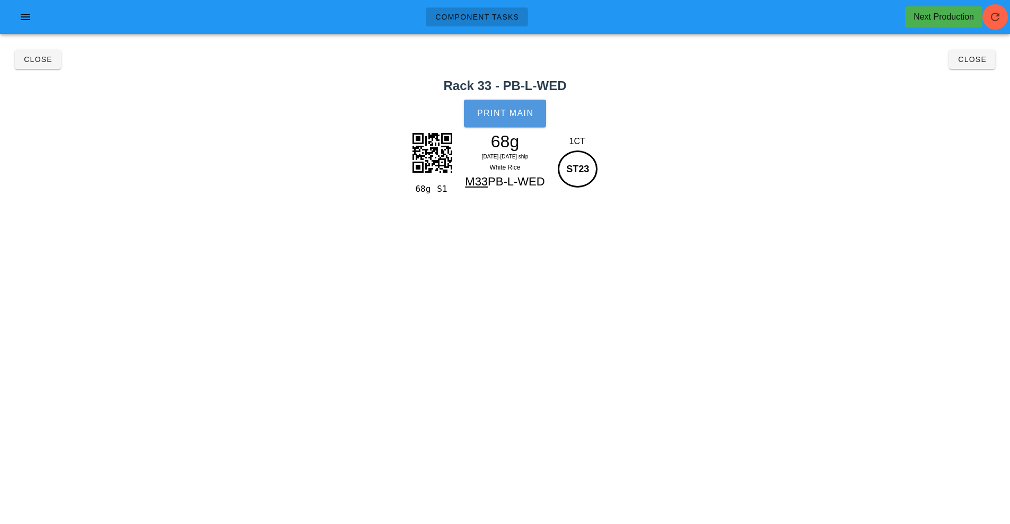
click at [520, 118] on button "Print Main" at bounding box center [505, 114] width 82 height 28
click at [973, 59] on span "Close" at bounding box center [971, 59] width 29 height 8
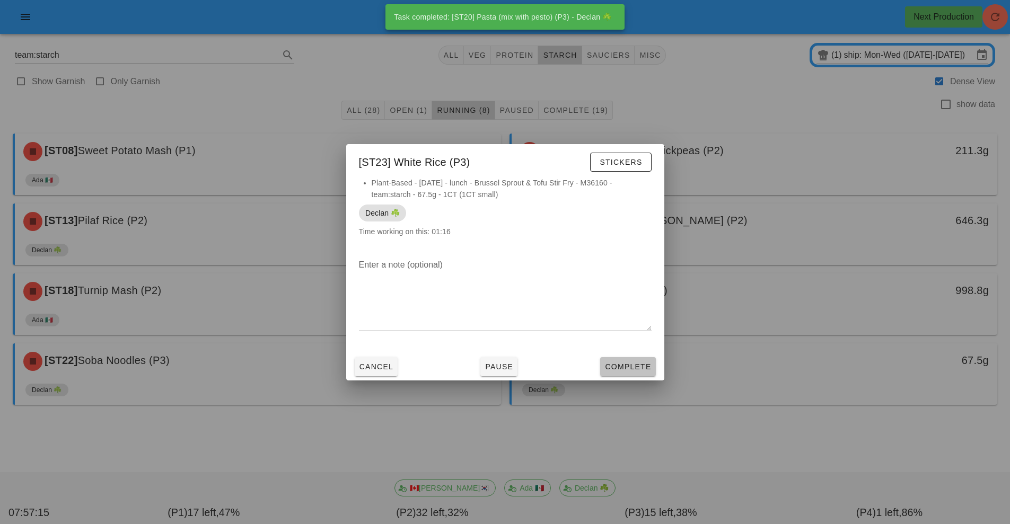
click at [628, 374] on button "Complete" at bounding box center [627, 366] width 55 height 19
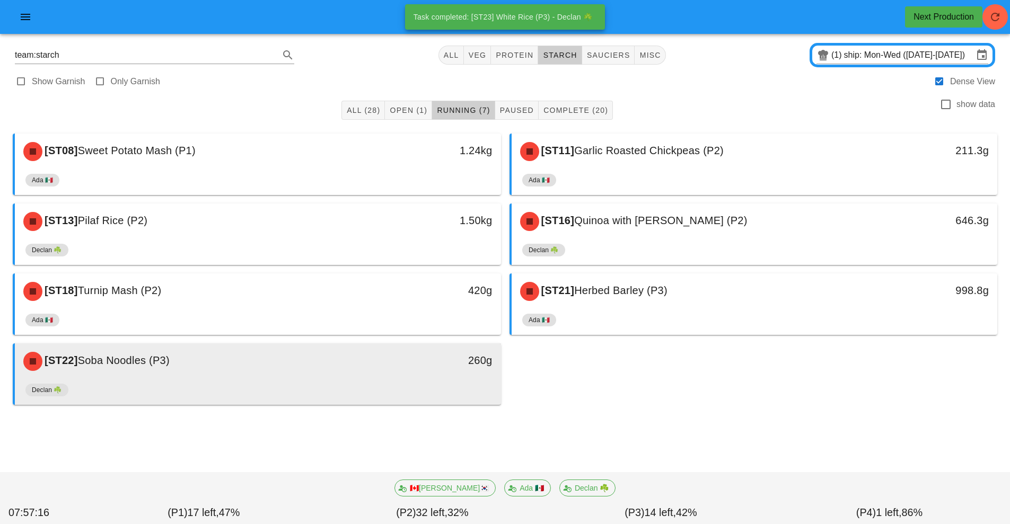
click at [417, 351] on div "260g" at bounding box center [438, 362] width 120 height 32
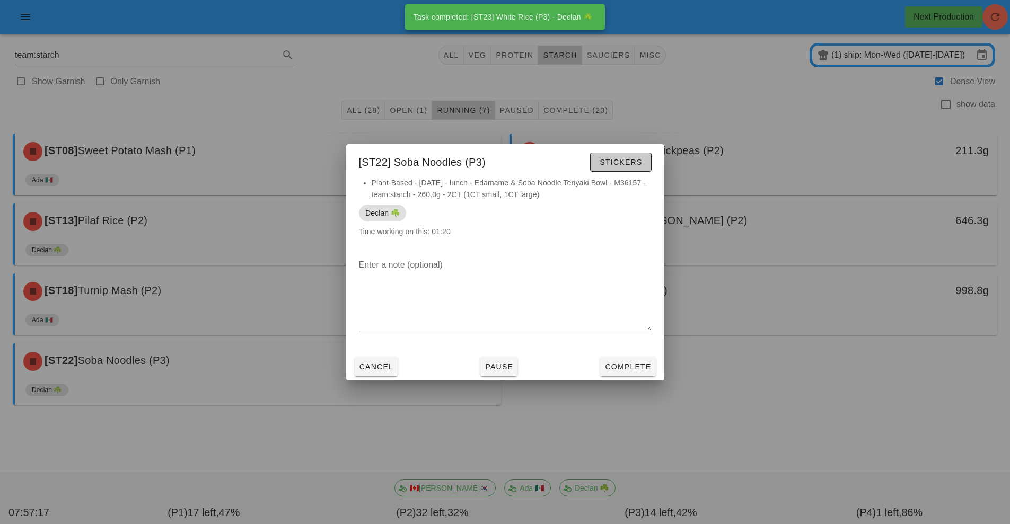
click at [619, 170] on button "Stickers" at bounding box center [620, 162] width 61 height 19
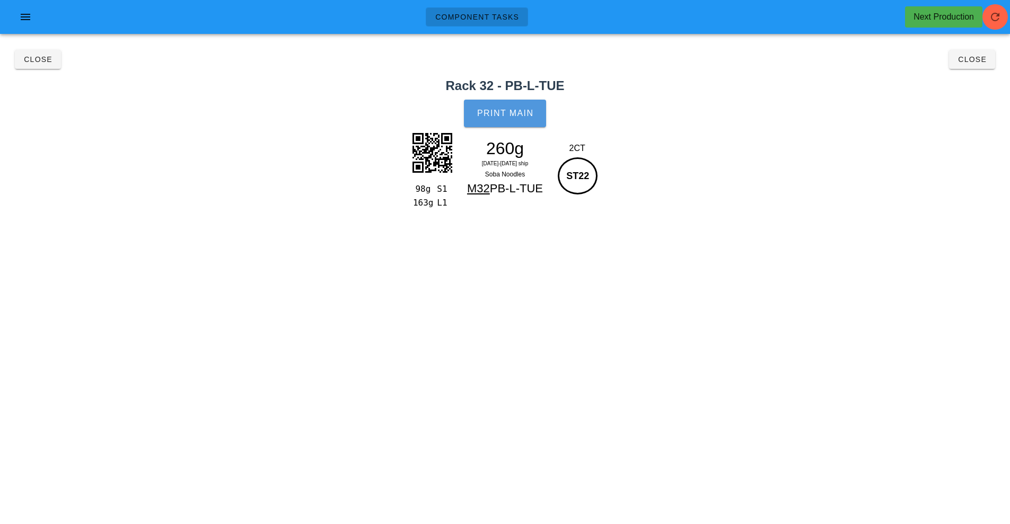
click at [506, 120] on button "Print Main" at bounding box center [505, 114] width 82 height 28
click at [977, 67] on button "Close" at bounding box center [972, 59] width 46 height 19
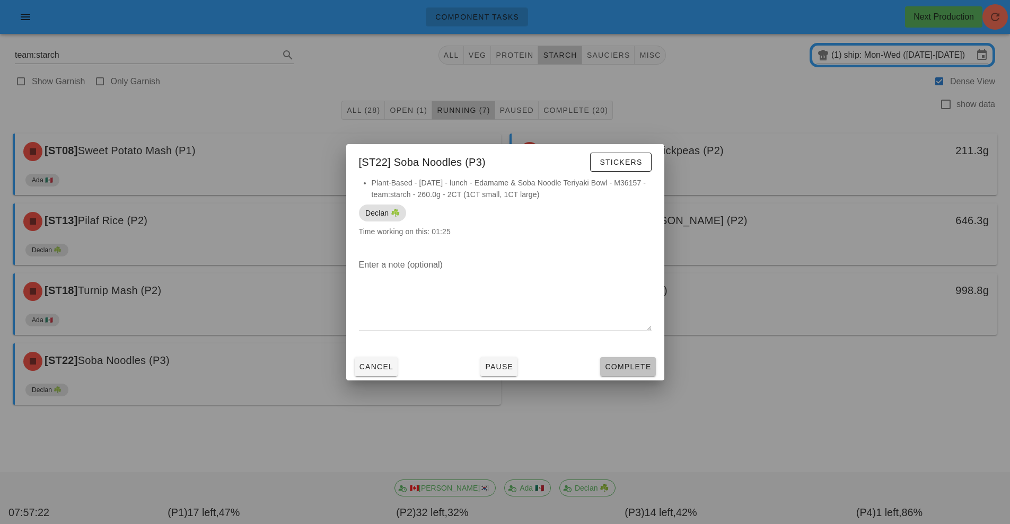
click at [622, 367] on span "Complete" at bounding box center [627, 367] width 47 height 8
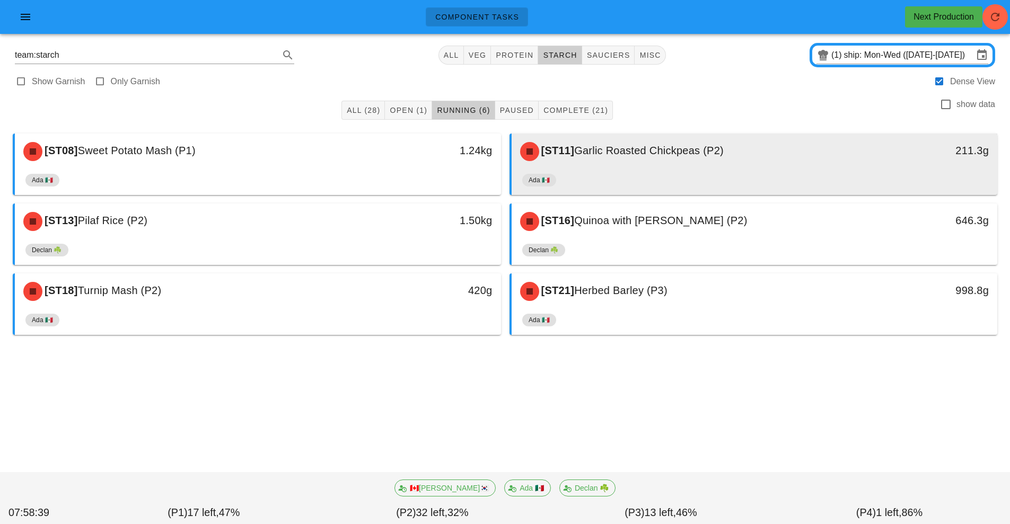
click at [659, 167] on div "[ST11] Garlic Roasted Chickpeas (P2)" at bounding box center [694, 152] width 361 height 32
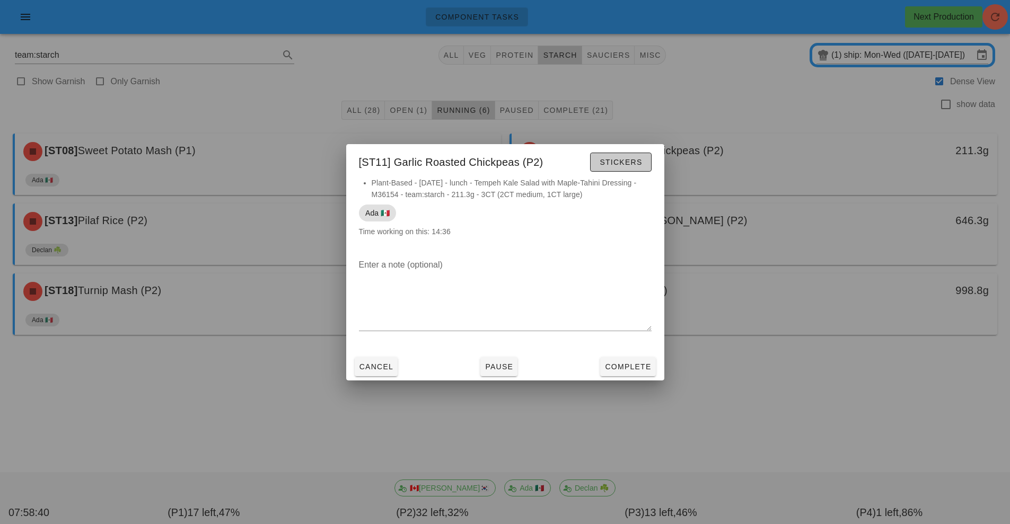
click at [622, 165] on span "Stickers" at bounding box center [620, 162] width 43 height 8
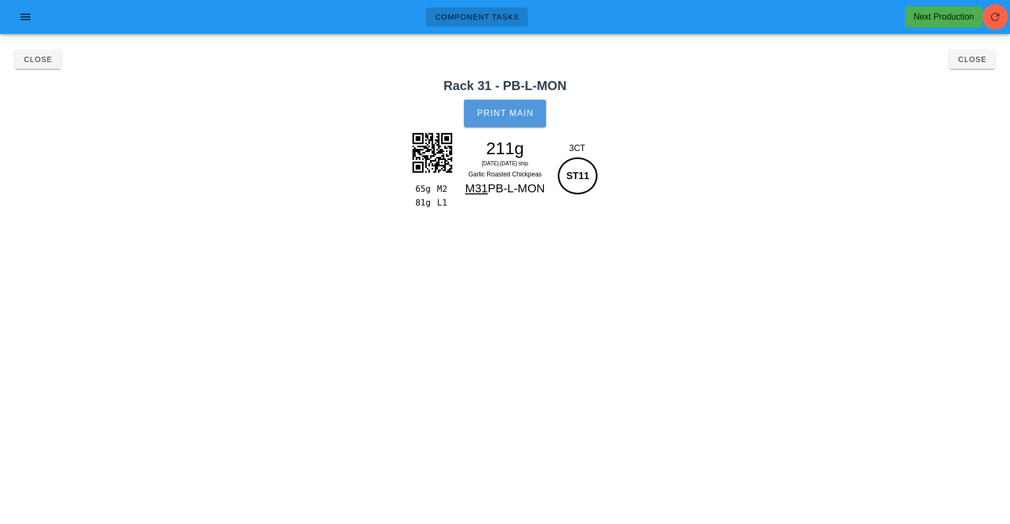
click at [508, 123] on button "Print Main" at bounding box center [505, 114] width 82 height 28
click at [977, 63] on span "Close" at bounding box center [971, 59] width 29 height 8
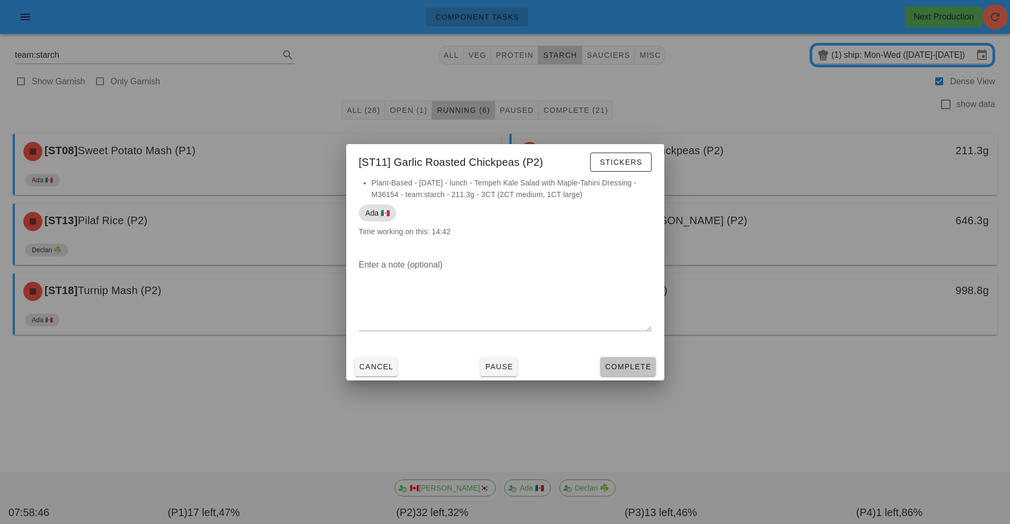
click at [625, 374] on button "Complete" at bounding box center [627, 366] width 55 height 19
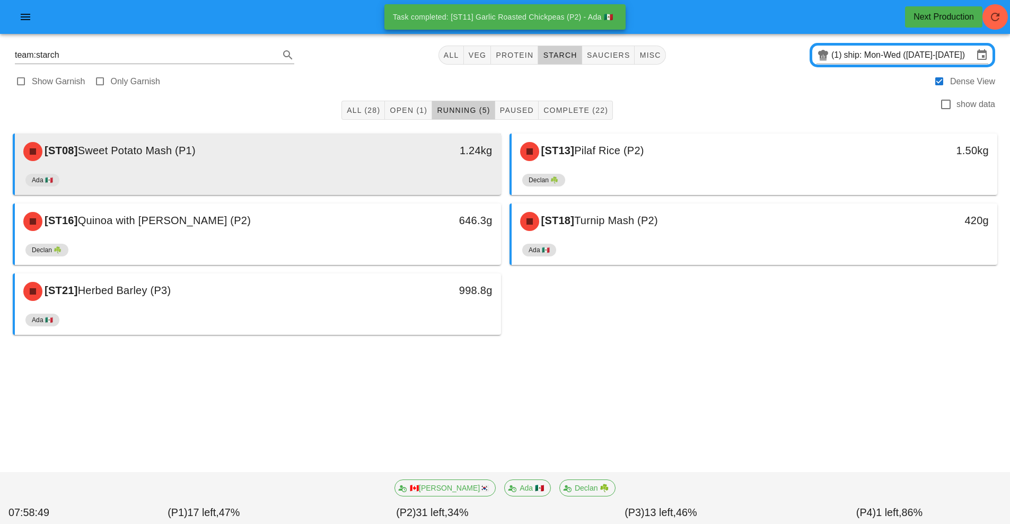
click at [339, 163] on div "[ST08] Sweet Potato Mash (P1)" at bounding box center [197, 152] width 361 height 32
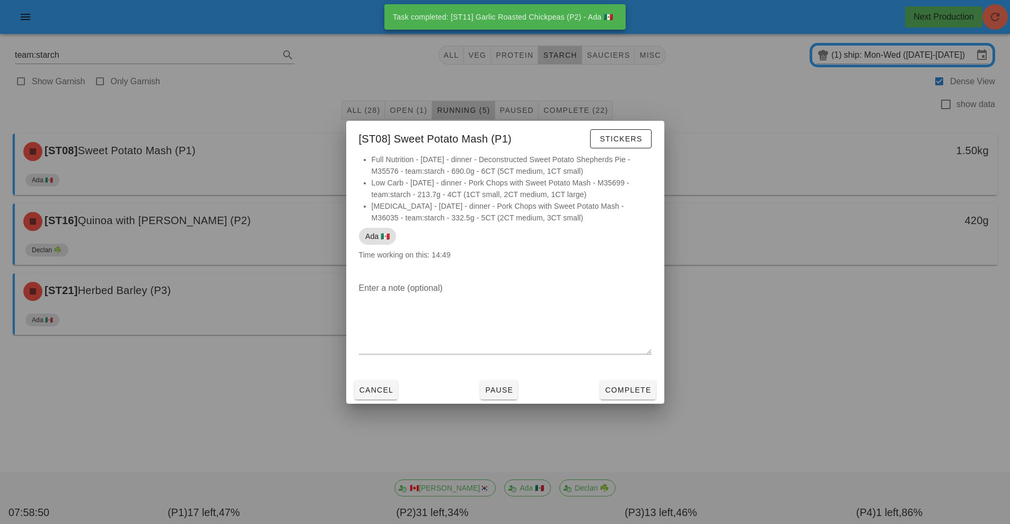
click at [206, 420] on div at bounding box center [505, 262] width 1010 height 524
